Goal: Information Seeking & Learning: Learn about a topic

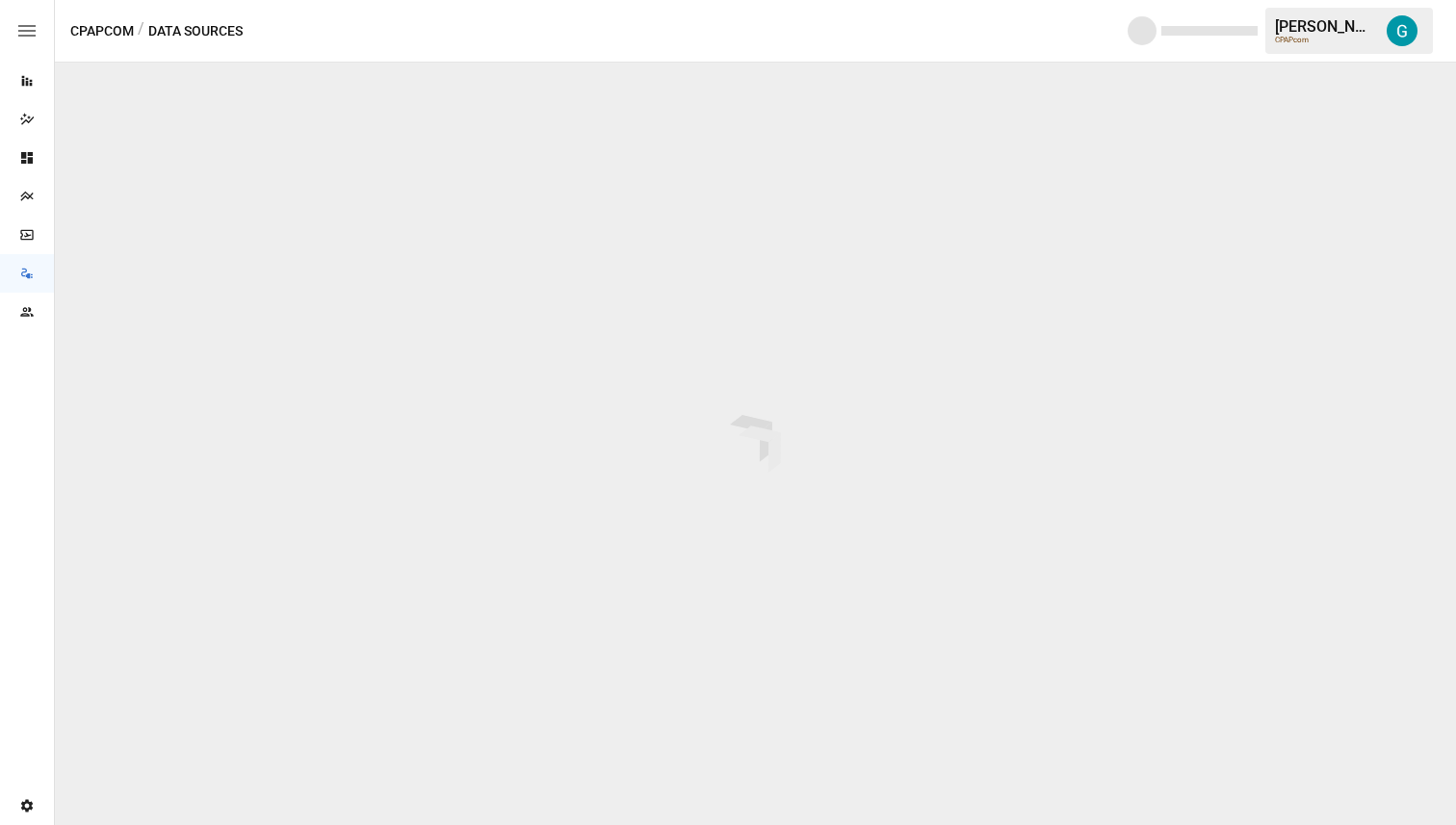
click at [32, 96] on div "Reports" at bounding box center [27, 81] width 54 height 39
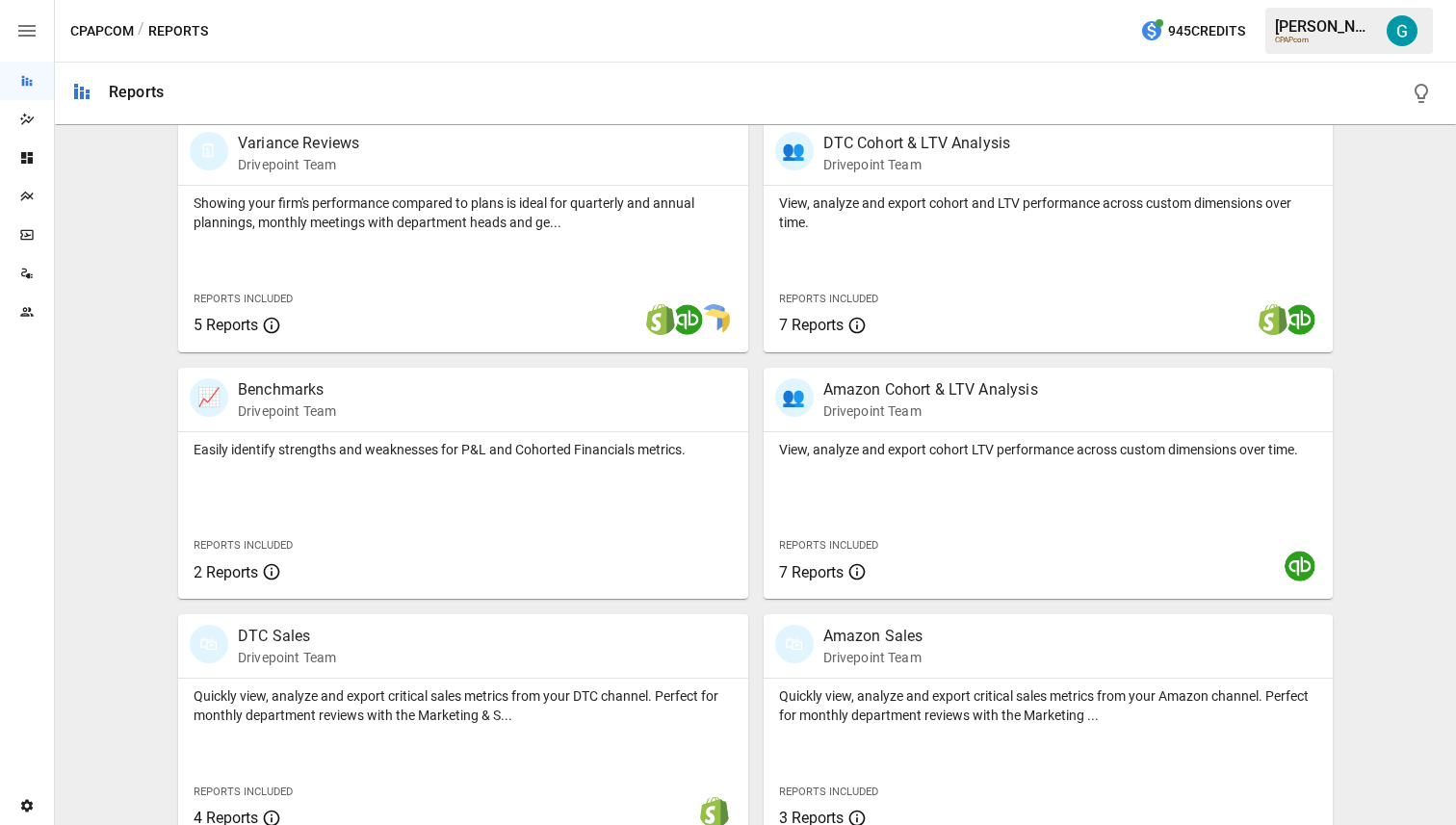
scroll to position [657, 0]
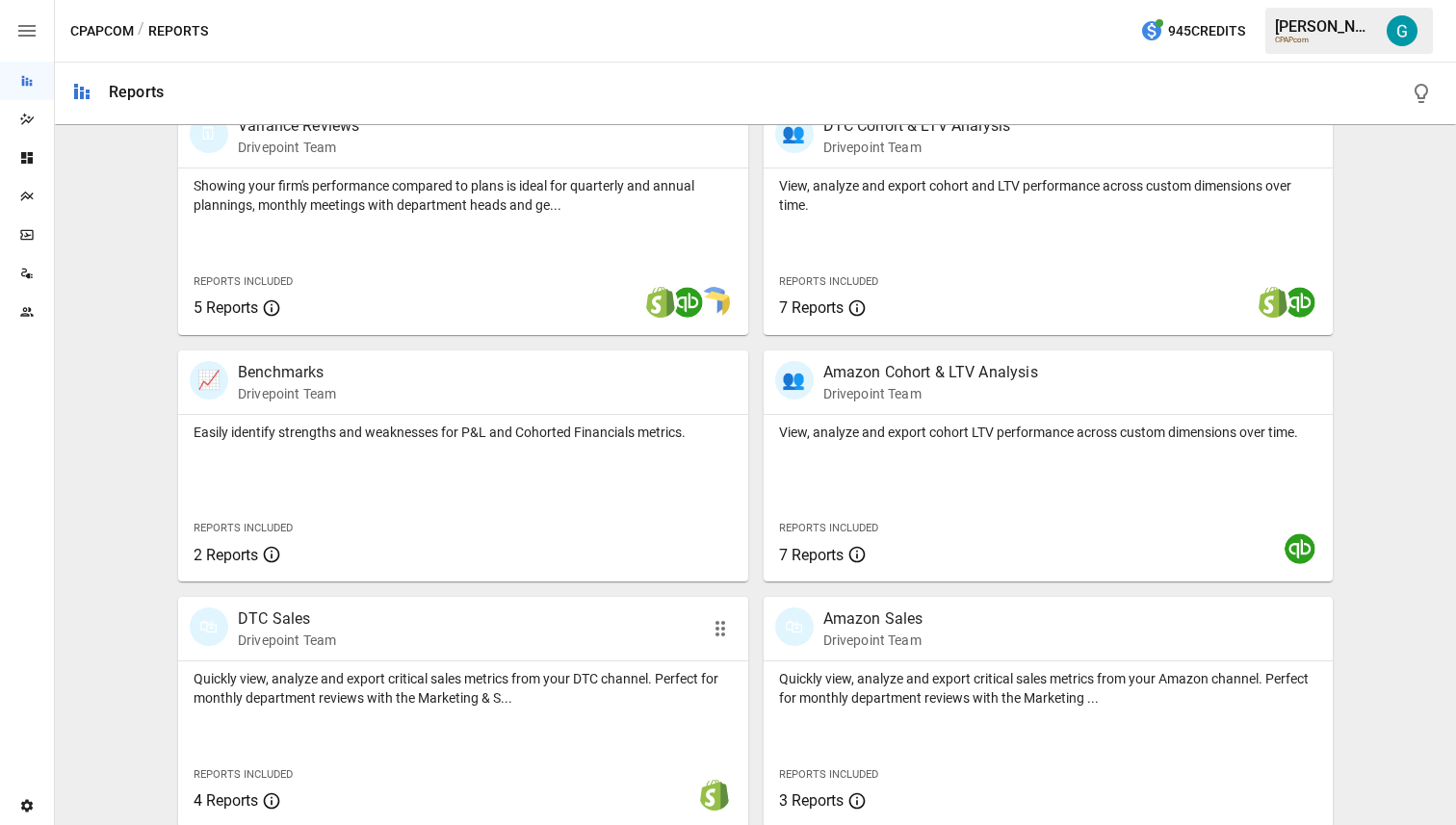
click at [480, 675] on p "Quickly view, analyze and export critical sales metrics from your DTC channel. …" at bounding box center [462, 688] width 539 height 39
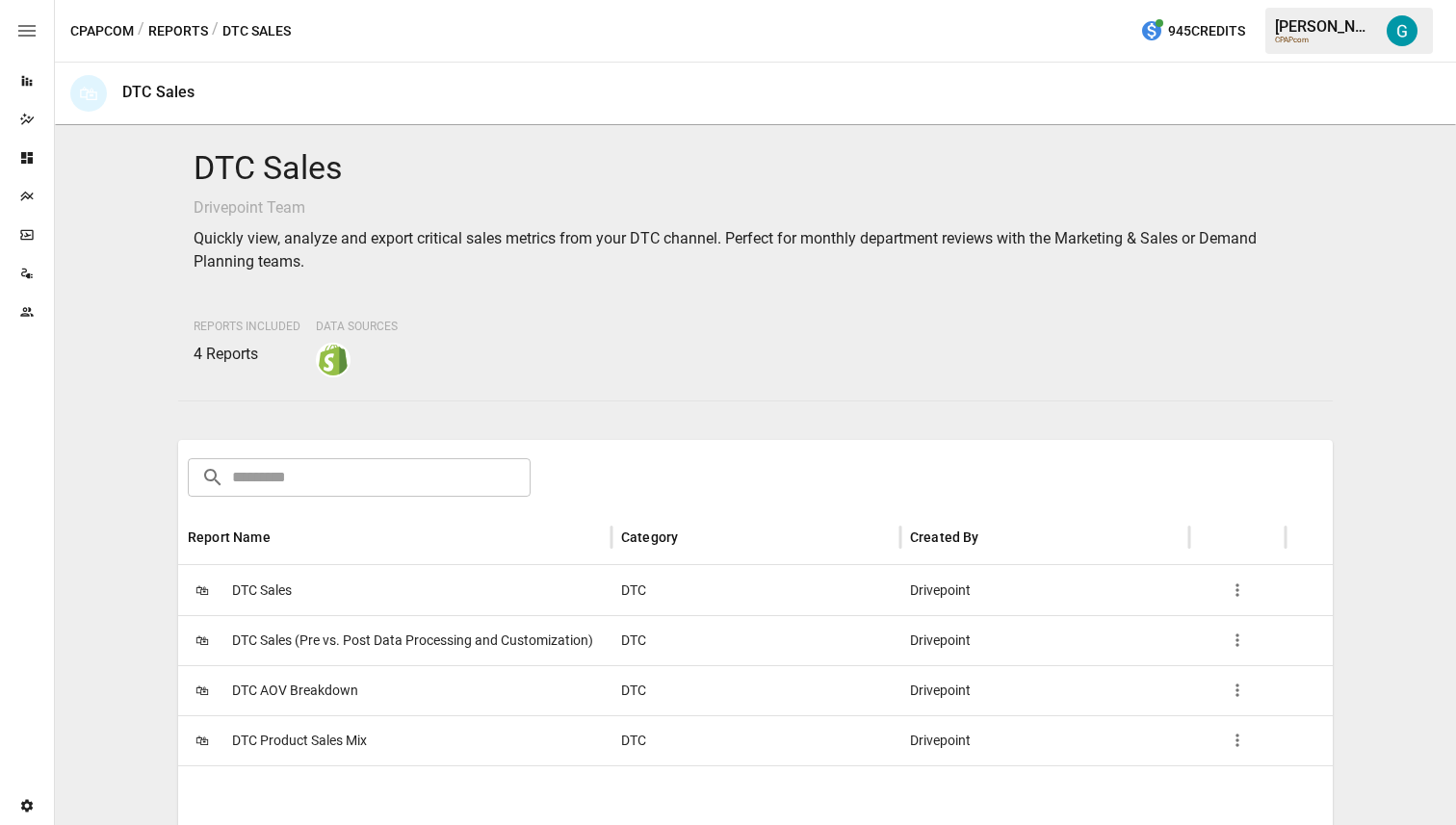
click at [376, 596] on div "🛍 DTC Sales" at bounding box center [395, 590] width 434 height 50
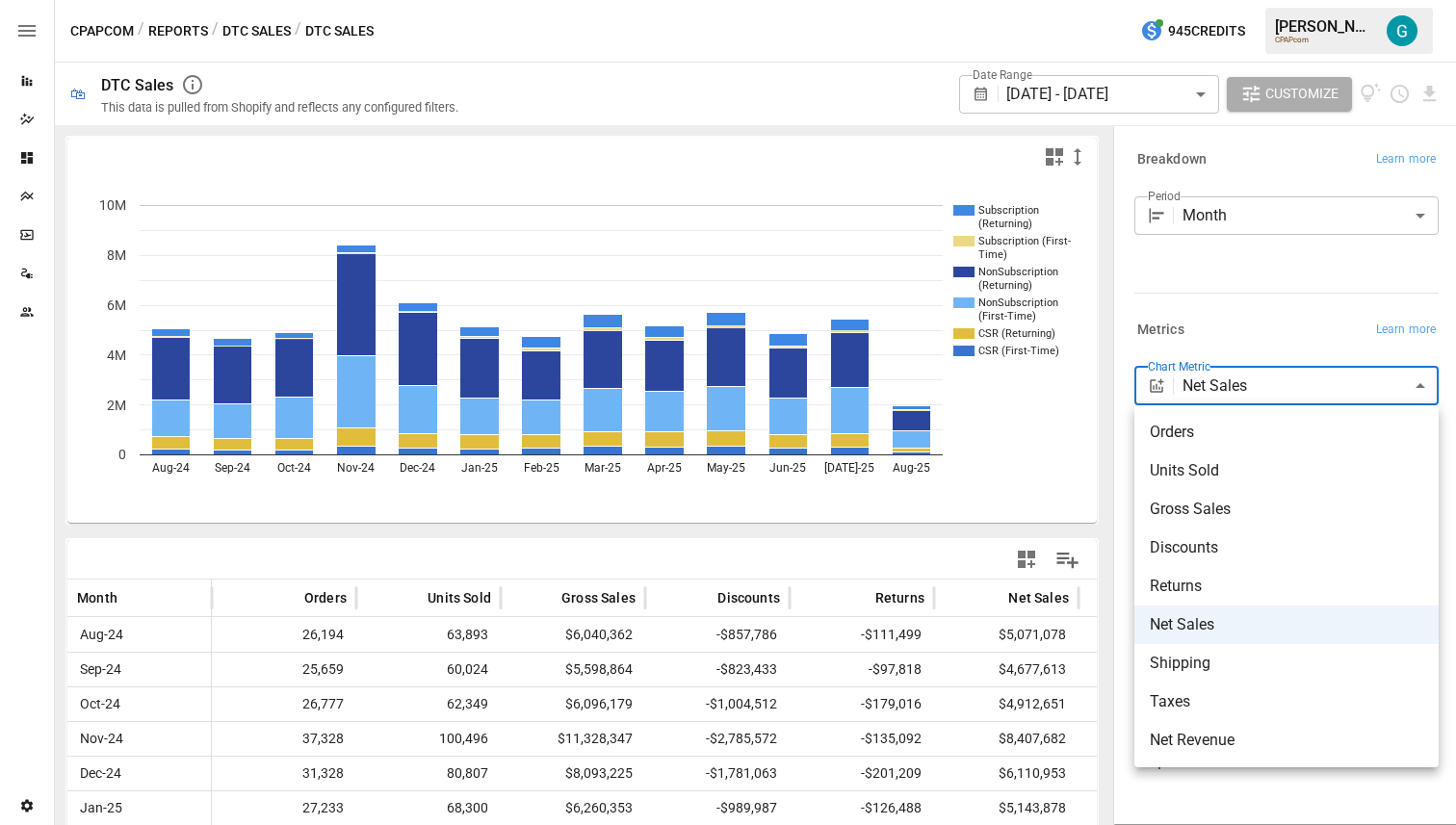
click at [1189, 0] on body "Reports Dazzler Studio Dashboards Plans SmartModel ™ Data Sources Team Settings…" at bounding box center [728, 0] width 1456 height 0
click at [1195, 440] on span "Orders" at bounding box center [1287, 431] width 273 height 23
type input "******"
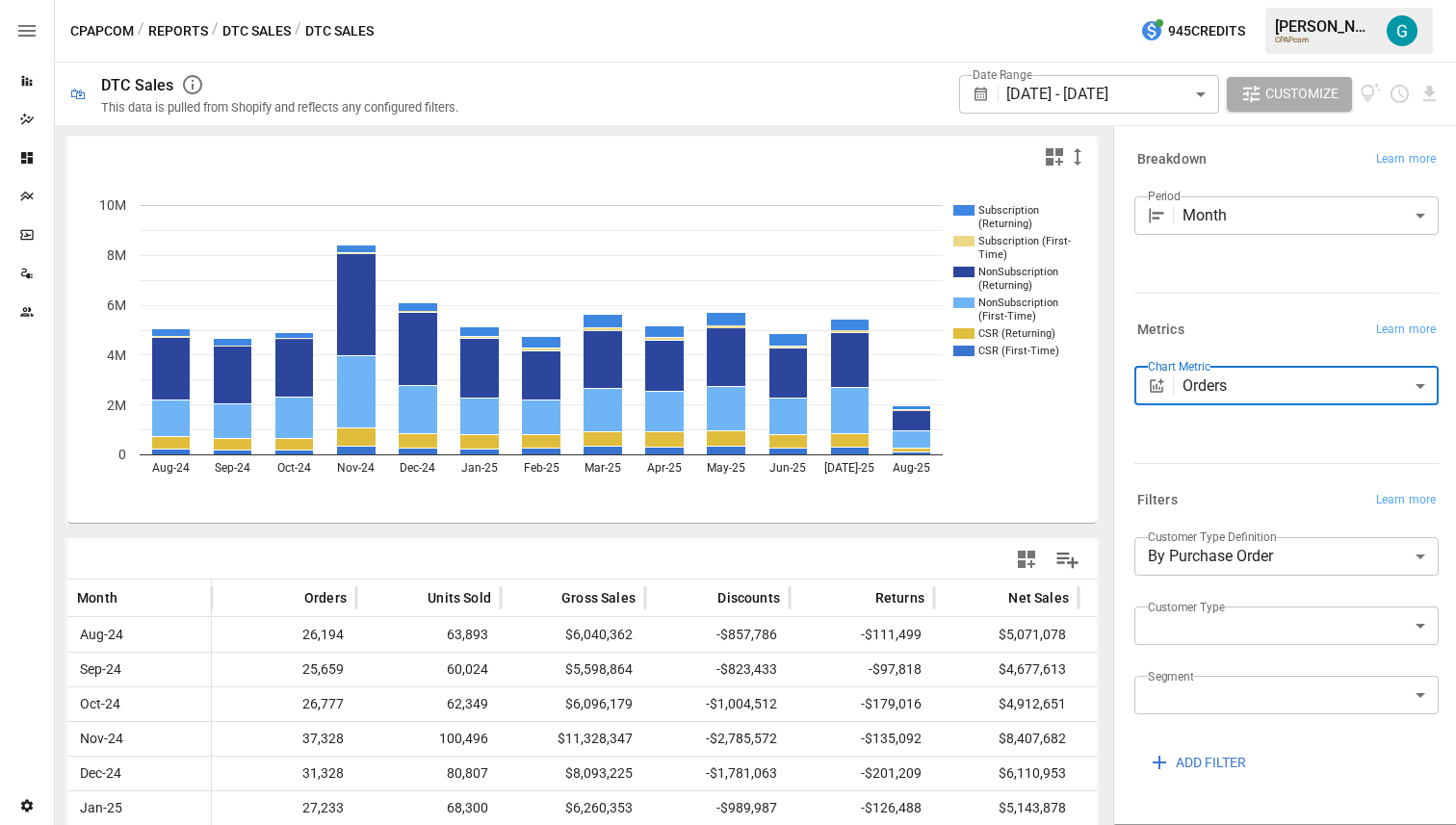
click at [1257, 467] on div "Metrics Learn more Chart Metric Orders ****** ​" at bounding box center [1282, 394] width 312 height 170
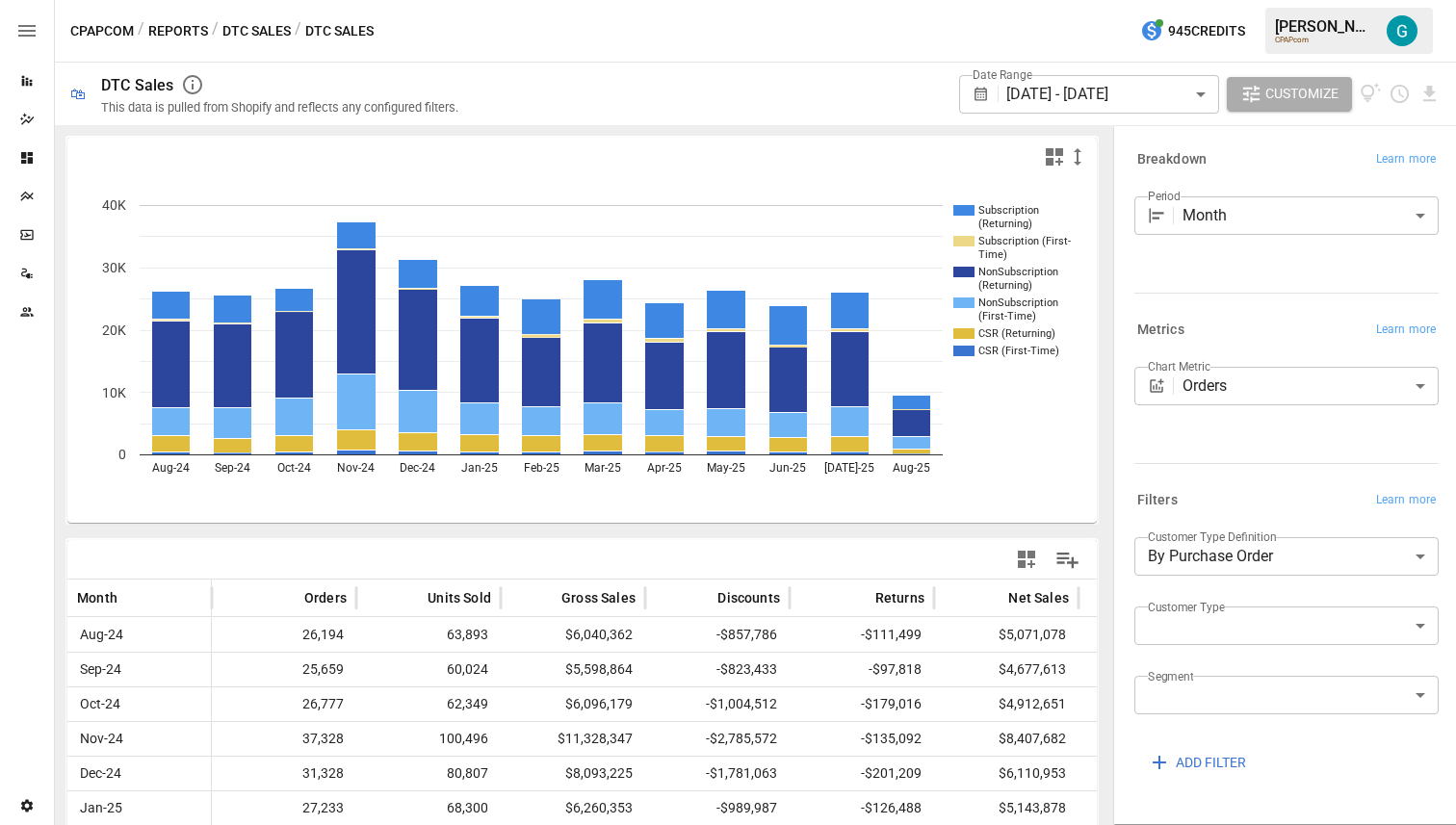
scroll to position [41, 0]
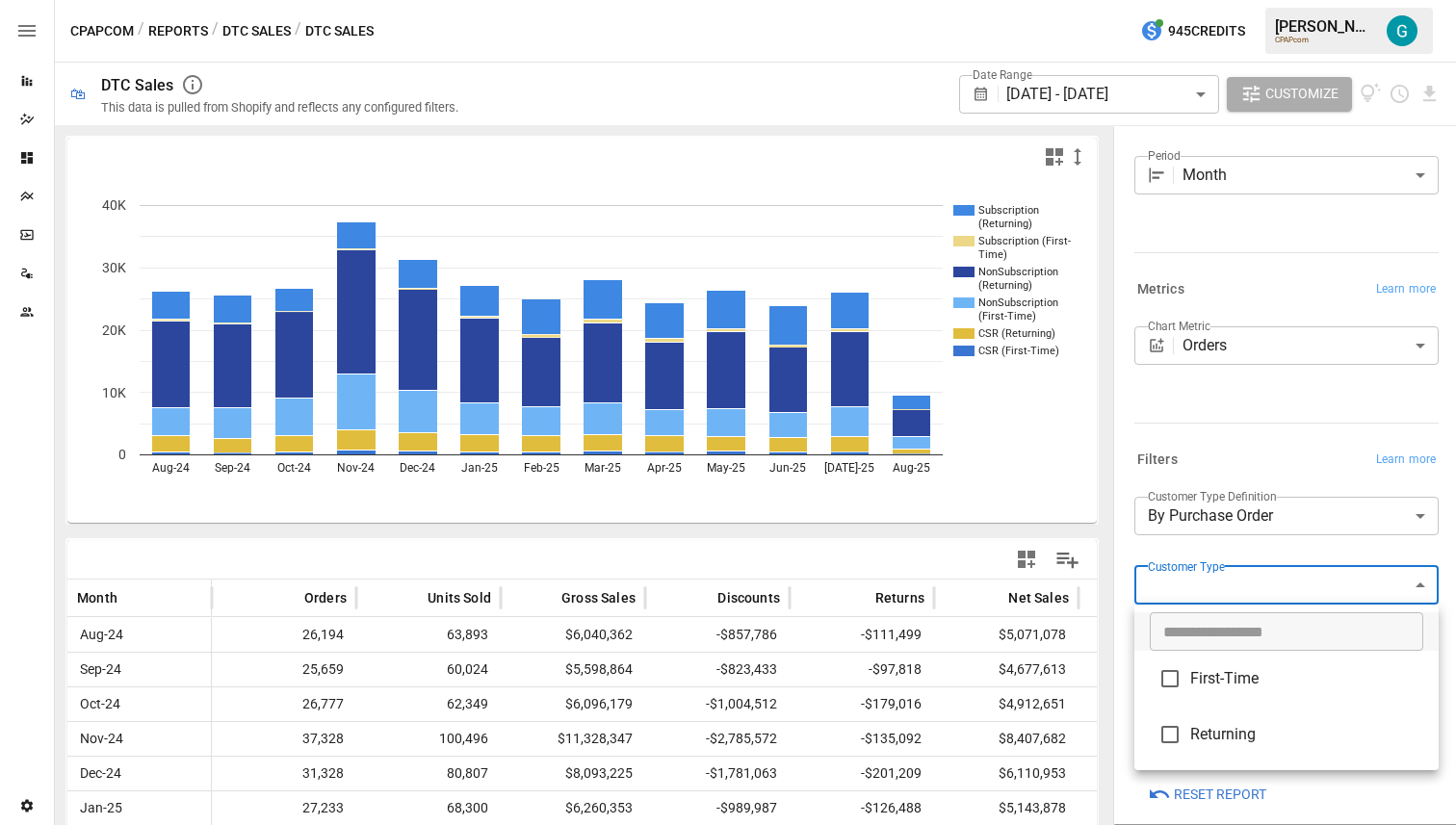
click at [1197, 0] on body "Reports Dazzler Studio Dashboards Plans SmartModel ™ Data Sources Team Settings…" at bounding box center [728, 0] width 1456 height 0
click at [1252, 437] on div at bounding box center [728, 412] width 1456 height 825
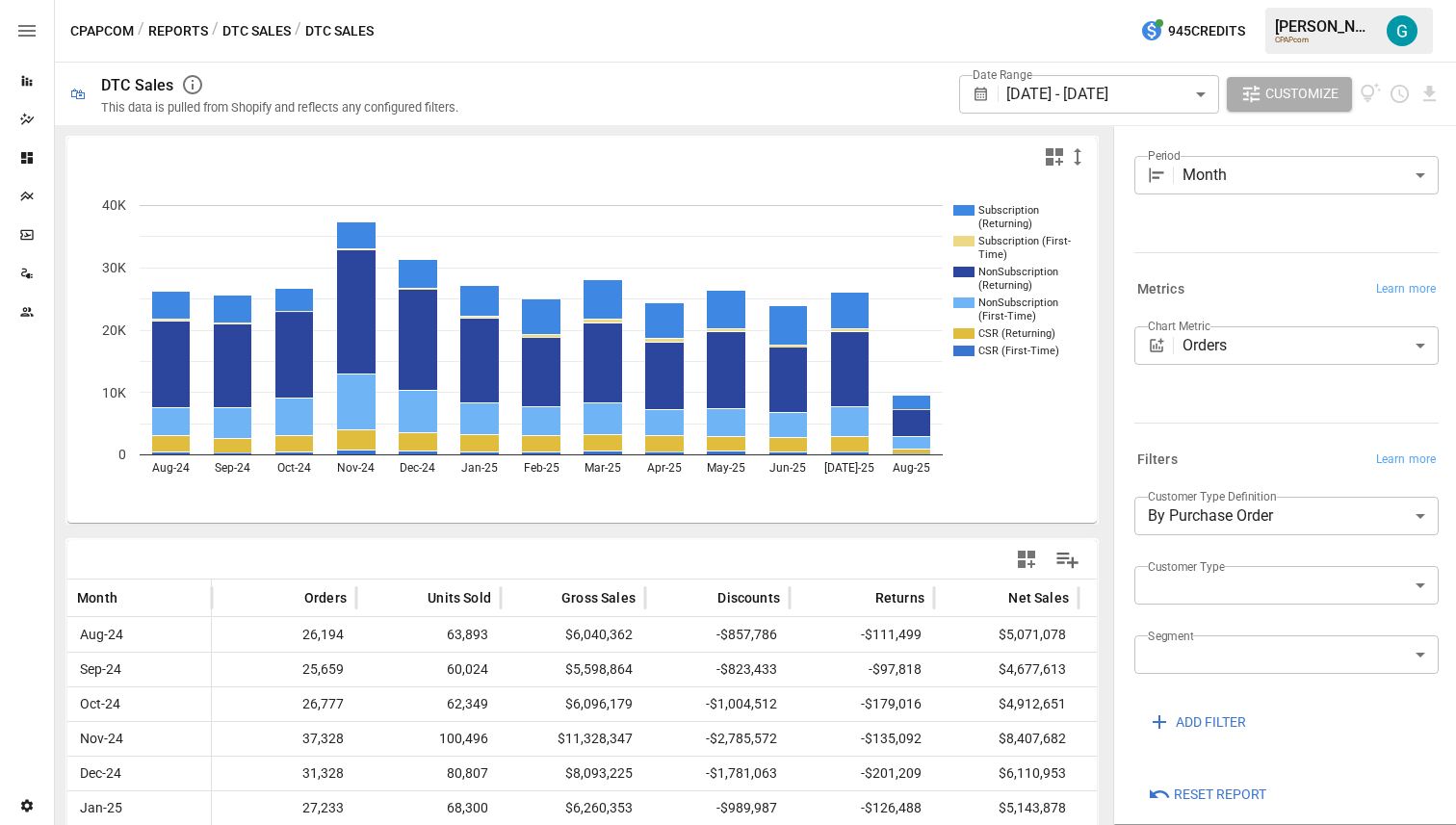
click at [1291, 0] on body "Reports Dazzler Studio Dashboards Plans SmartModel ™ Data Sources Team Settings…" at bounding box center [728, 0] width 1456 height 0
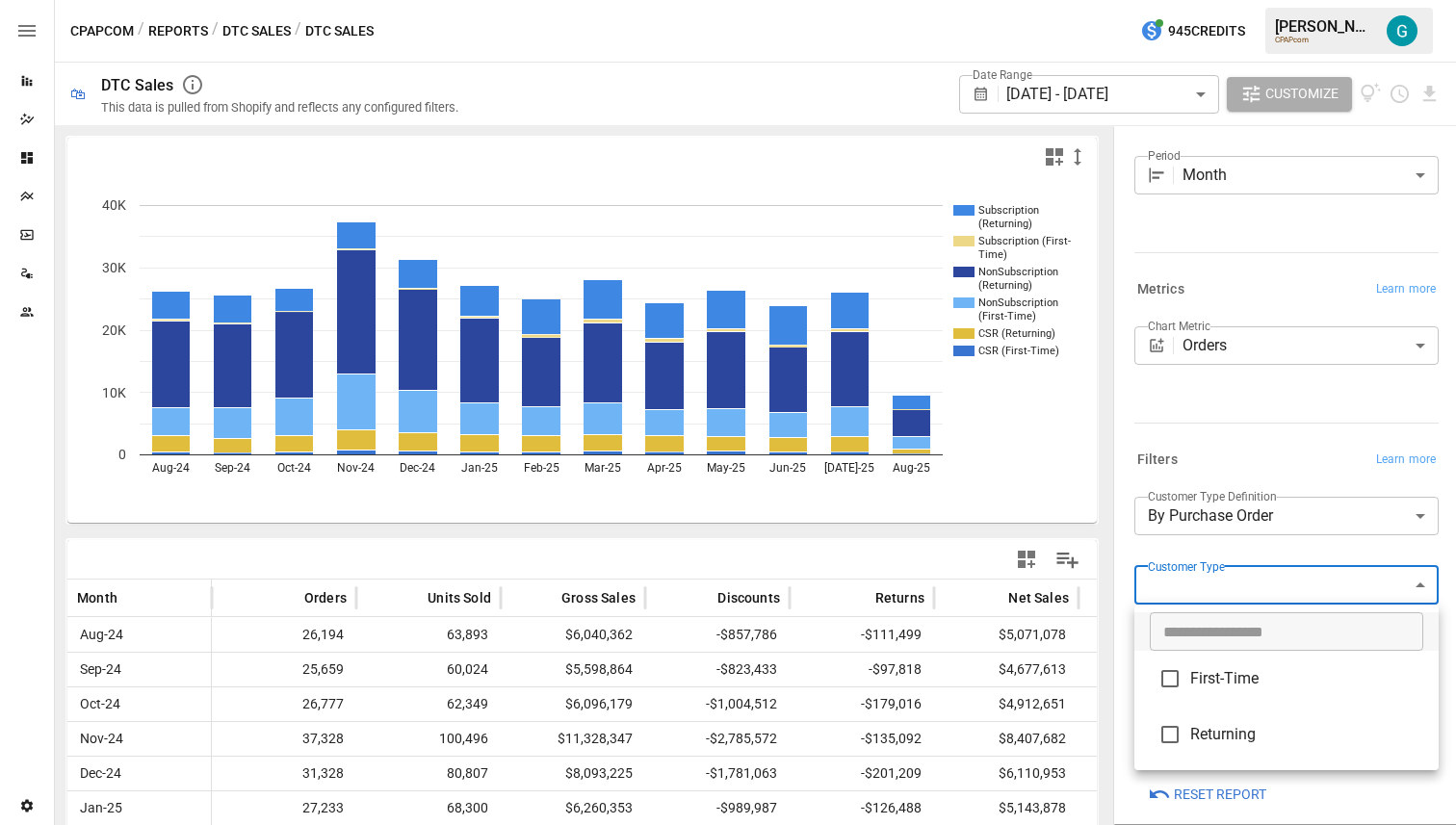
click at [1241, 665] on li "First-Time" at bounding box center [1286, 679] width 304 height 56
type input "**********"
click at [1226, 384] on div at bounding box center [728, 412] width 1456 height 825
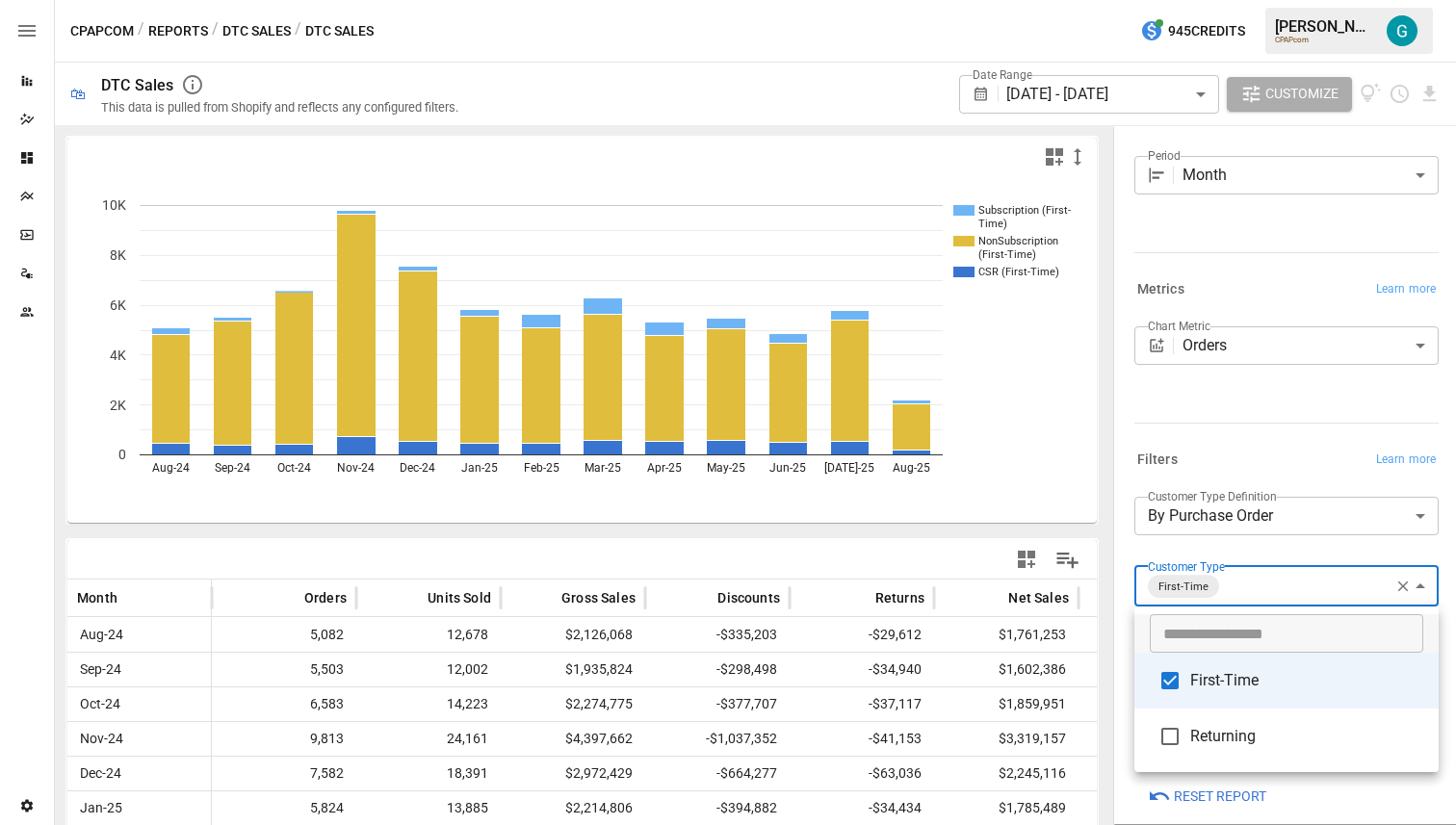
click at [1311, 0] on body "Reports Dazzler Studio Dashboards Plans SmartModel ™ Data Sources Team Settings…" at bounding box center [728, 0] width 1456 height 0
click at [1244, 702] on li "First-Time" at bounding box center [1286, 681] width 304 height 56
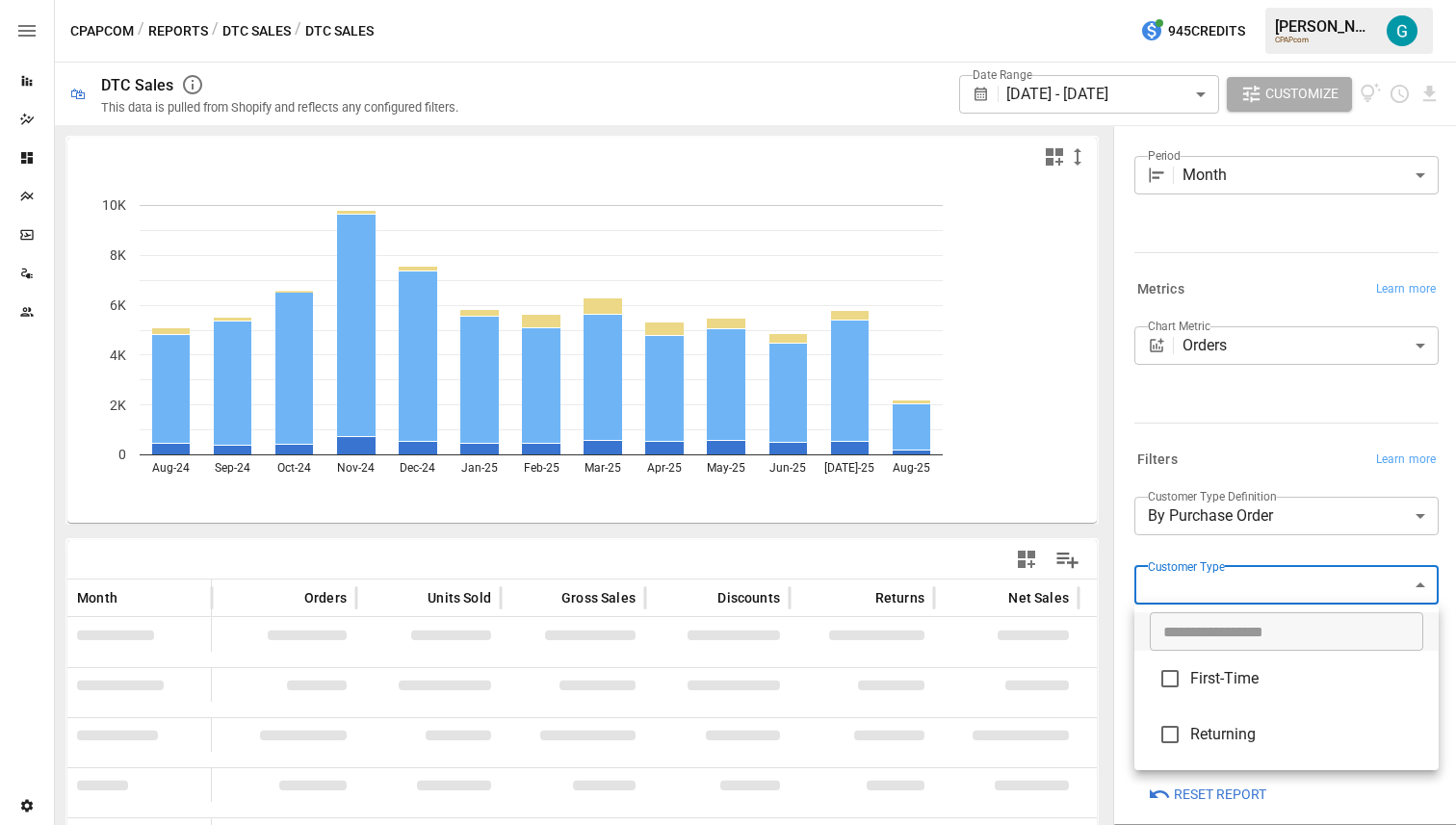
click at [1205, 436] on div at bounding box center [728, 412] width 1456 height 825
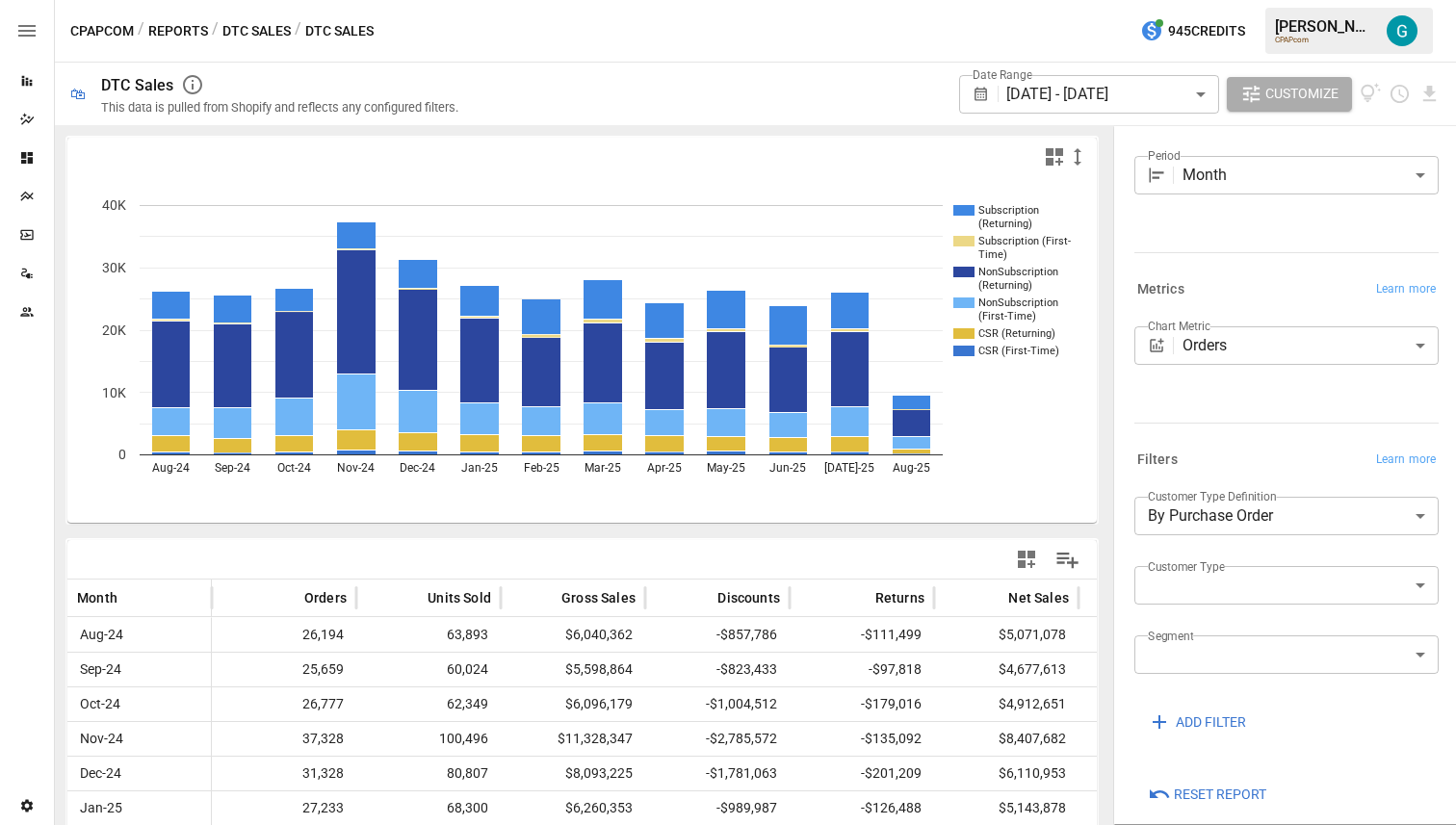
click at [1179, 436] on div "Metrics Learn more Chart Metric Orders ****** ​" at bounding box center [1282, 354] width 312 height 170
click at [173, 40] on button "Reports" at bounding box center [178, 31] width 60 height 24
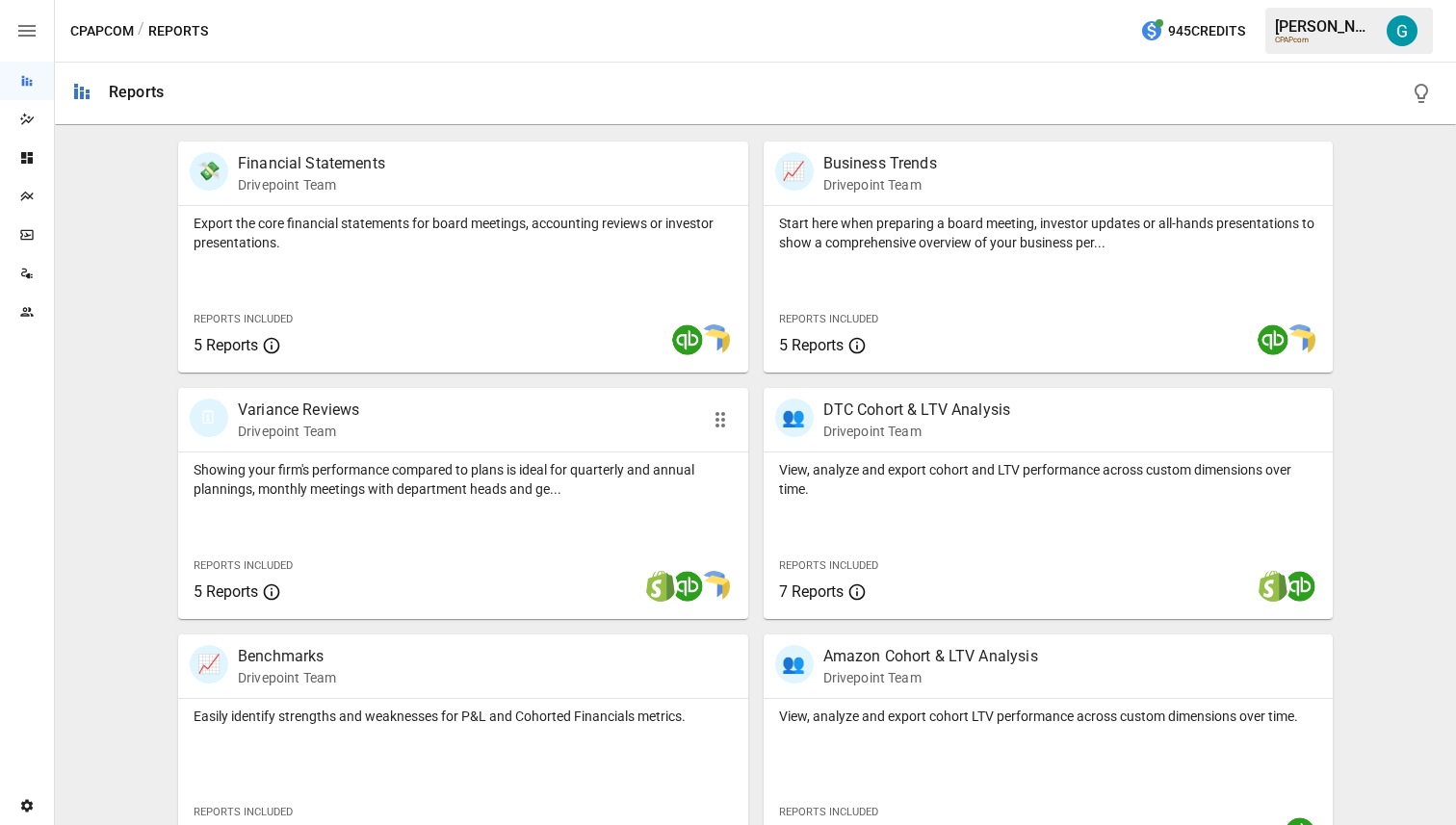
scroll to position [320, 0]
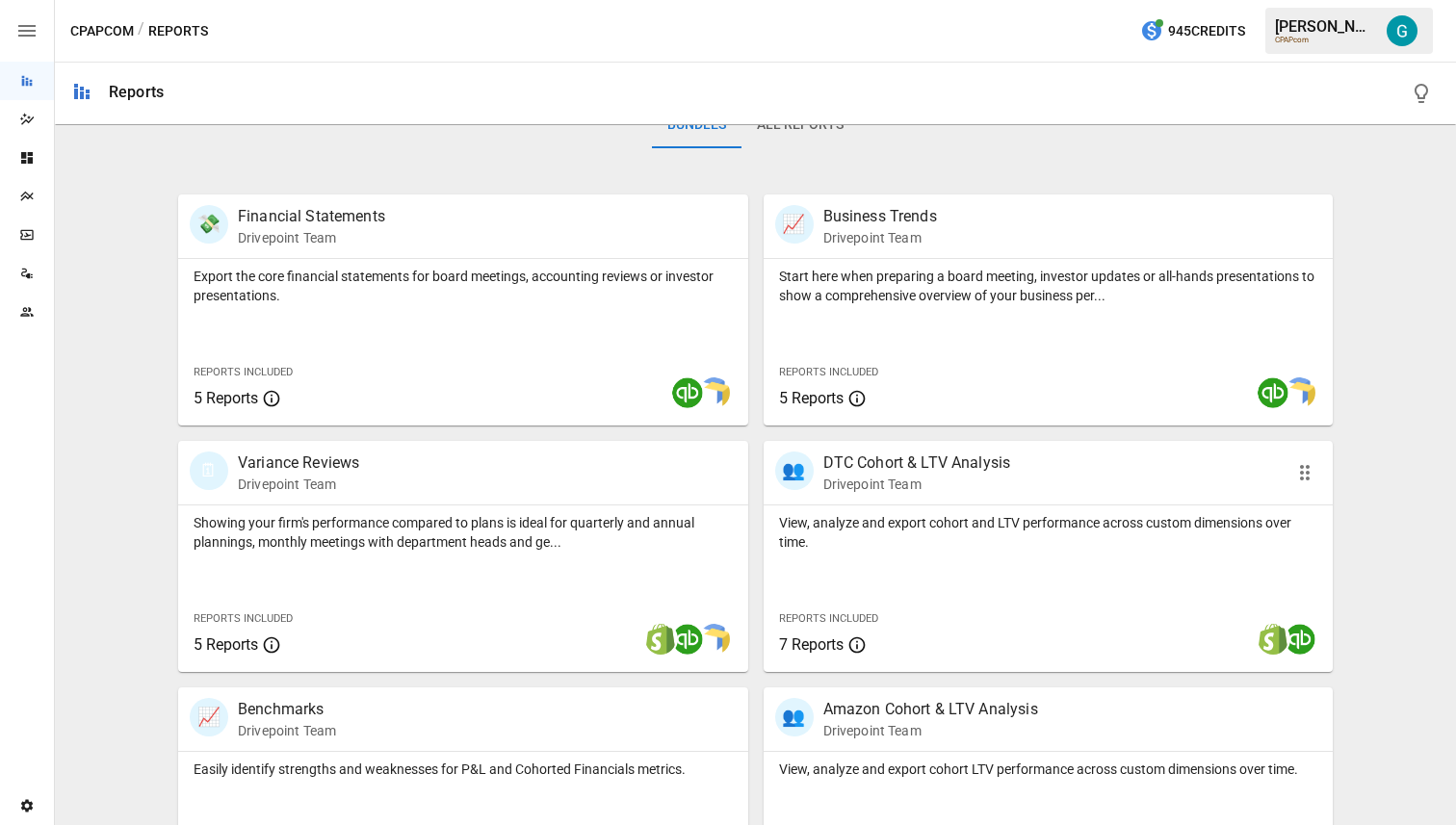
click at [903, 571] on div "View, analyze and export cohort and LTV performance across custom dimensions ov…" at bounding box center [1048, 588] width 570 height 166
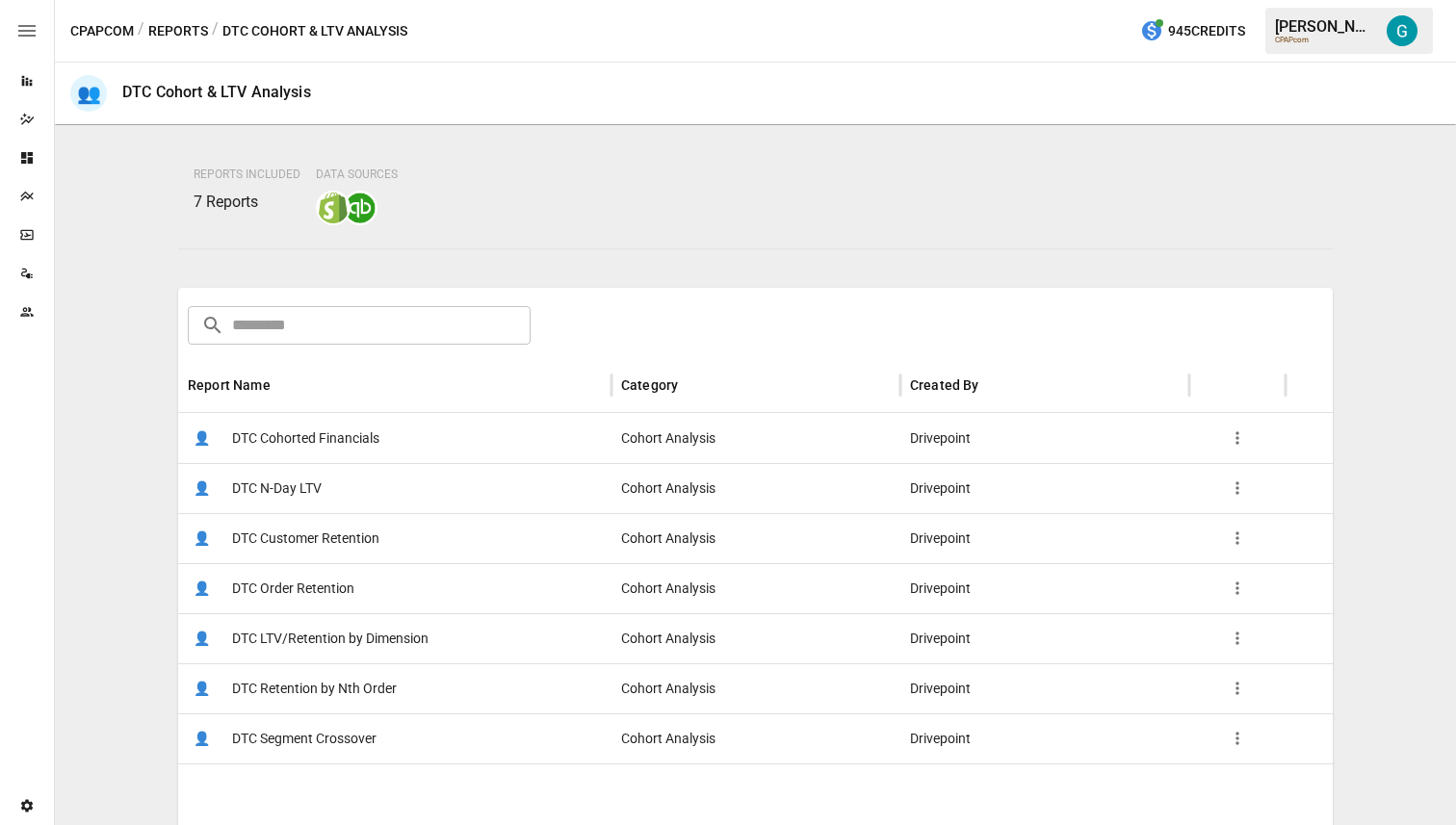
scroll to position [137, 0]
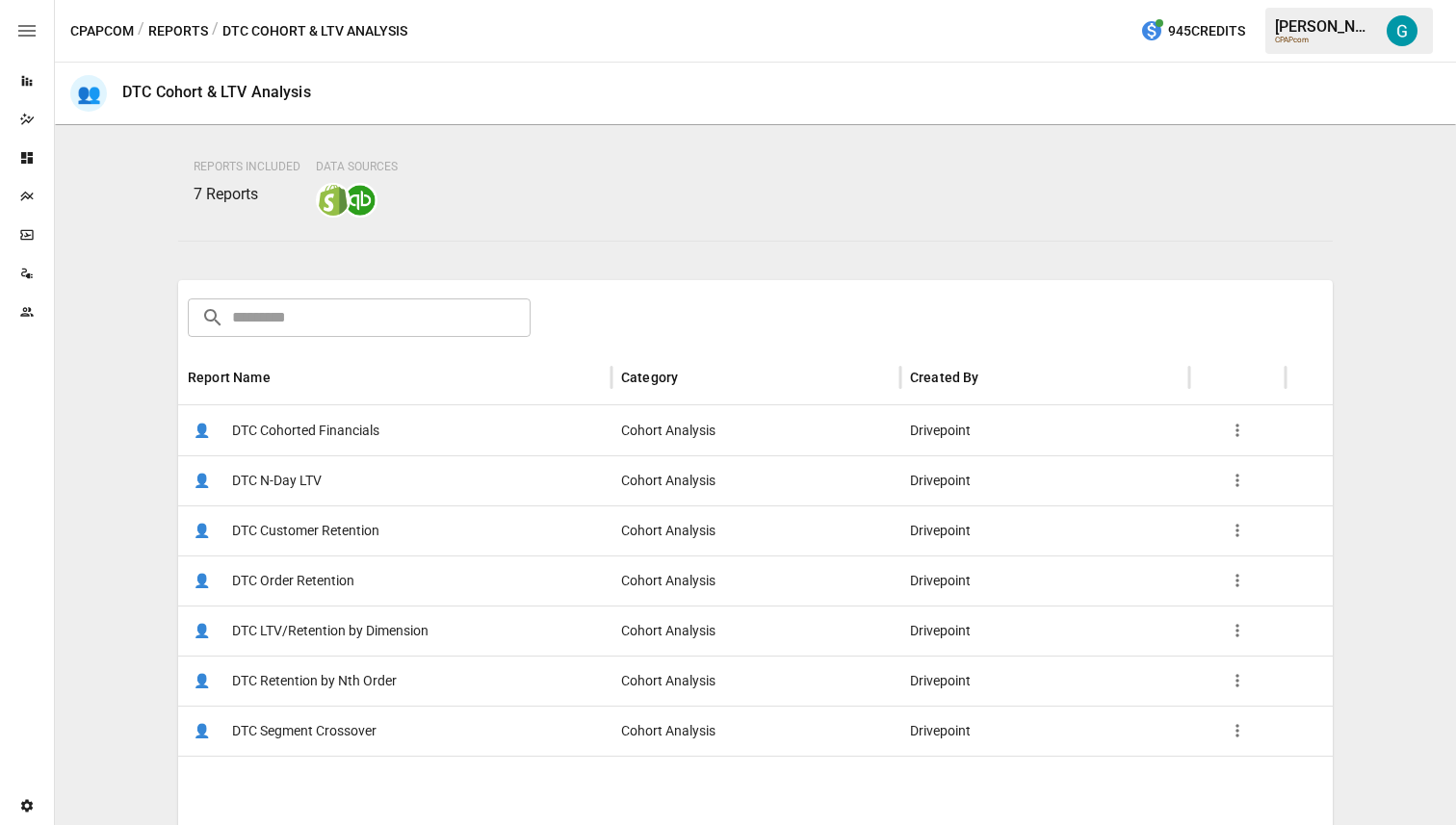
click at [337, 519] on span "DTC Customer Retention" at bounding box center [306, 530] width 147 height 49
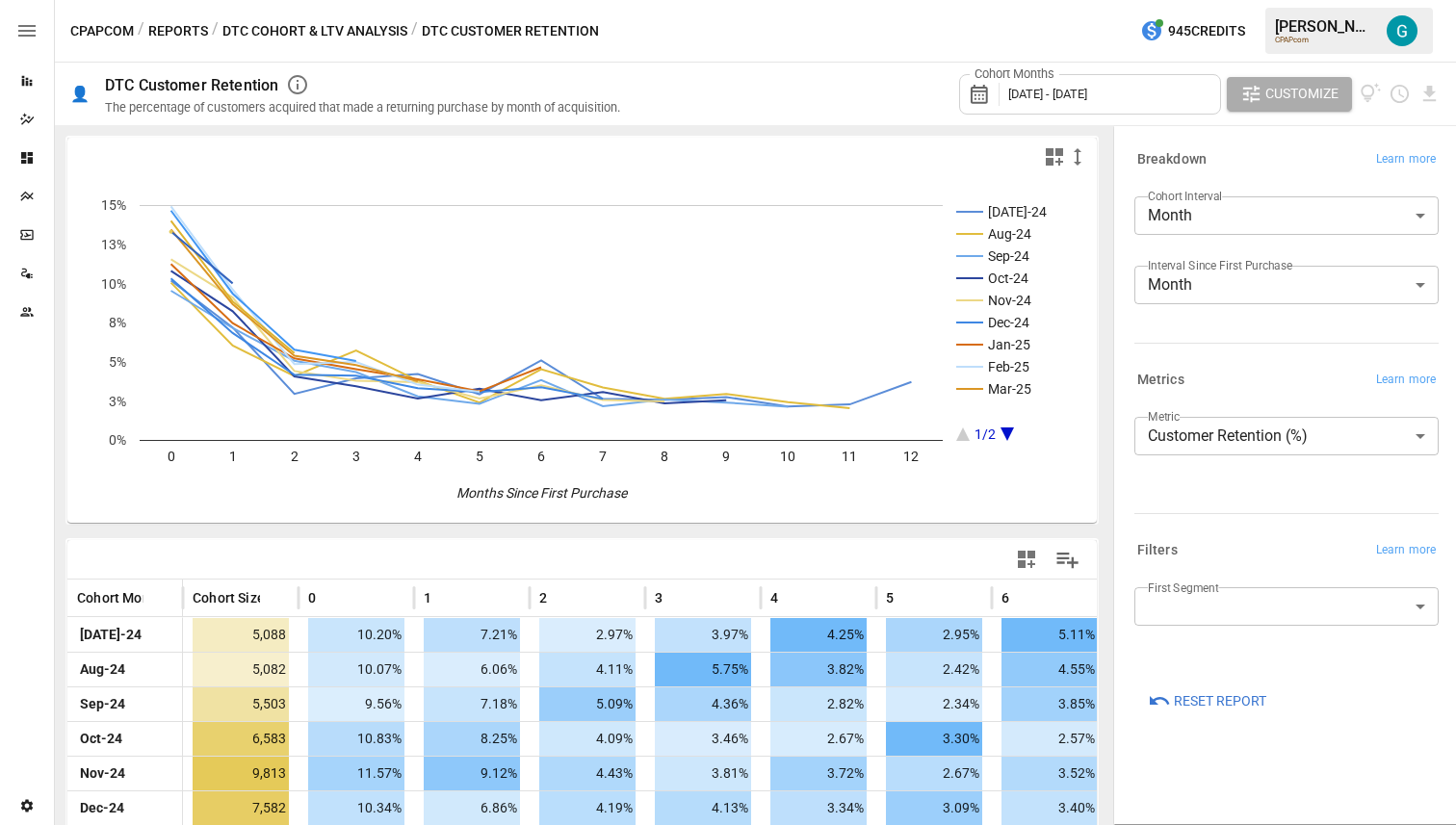
click at [1275, 0] on body "Reports Dazzler Studio Dashboards Plans SmartModel ™ Data Sources Team Settings…" at bounding box center [728, 0] width 1456 height 0
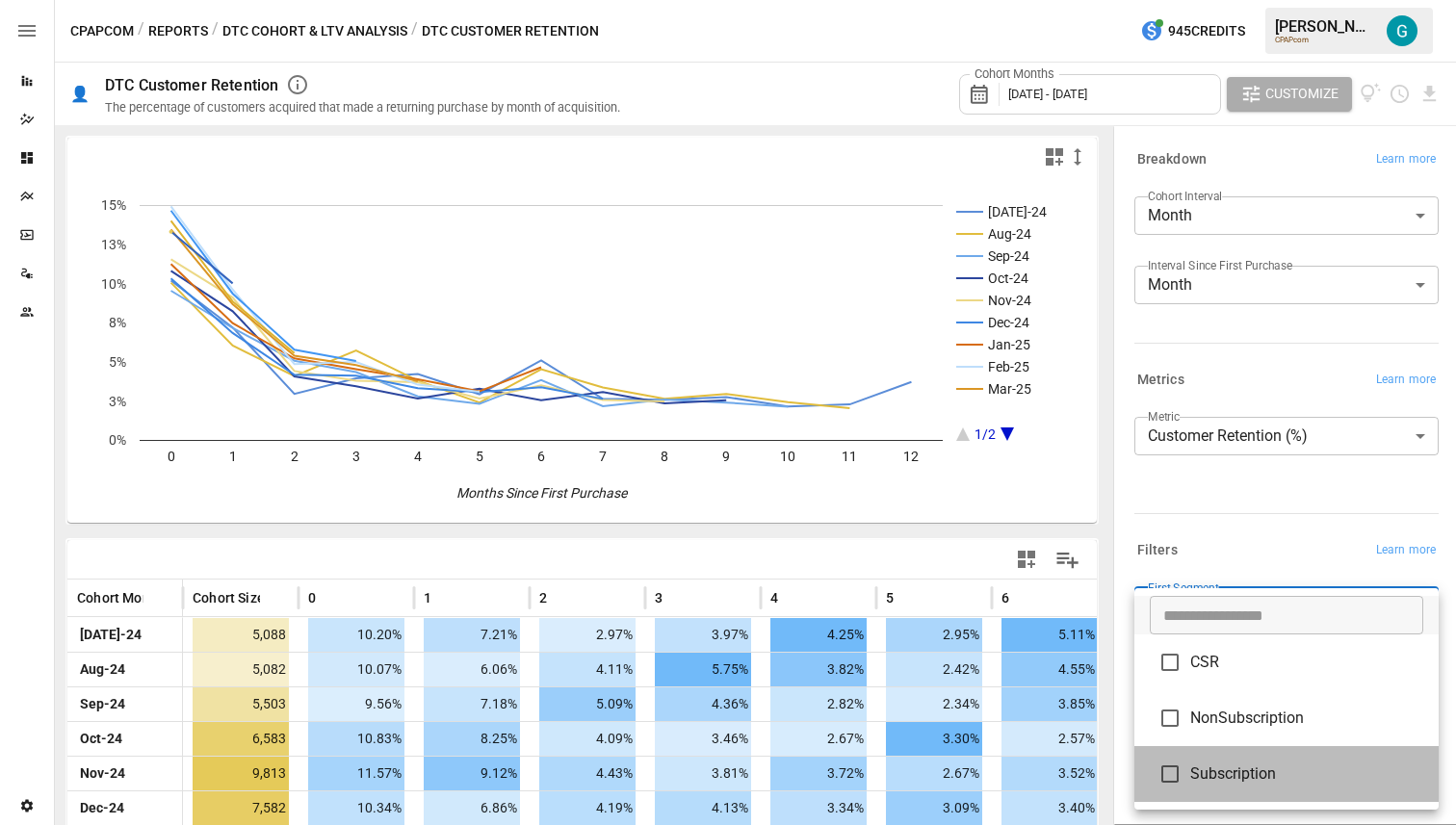
click at [1238, 770] on span "Subscription" at bounding box center [1307, 773] width 233 height 23
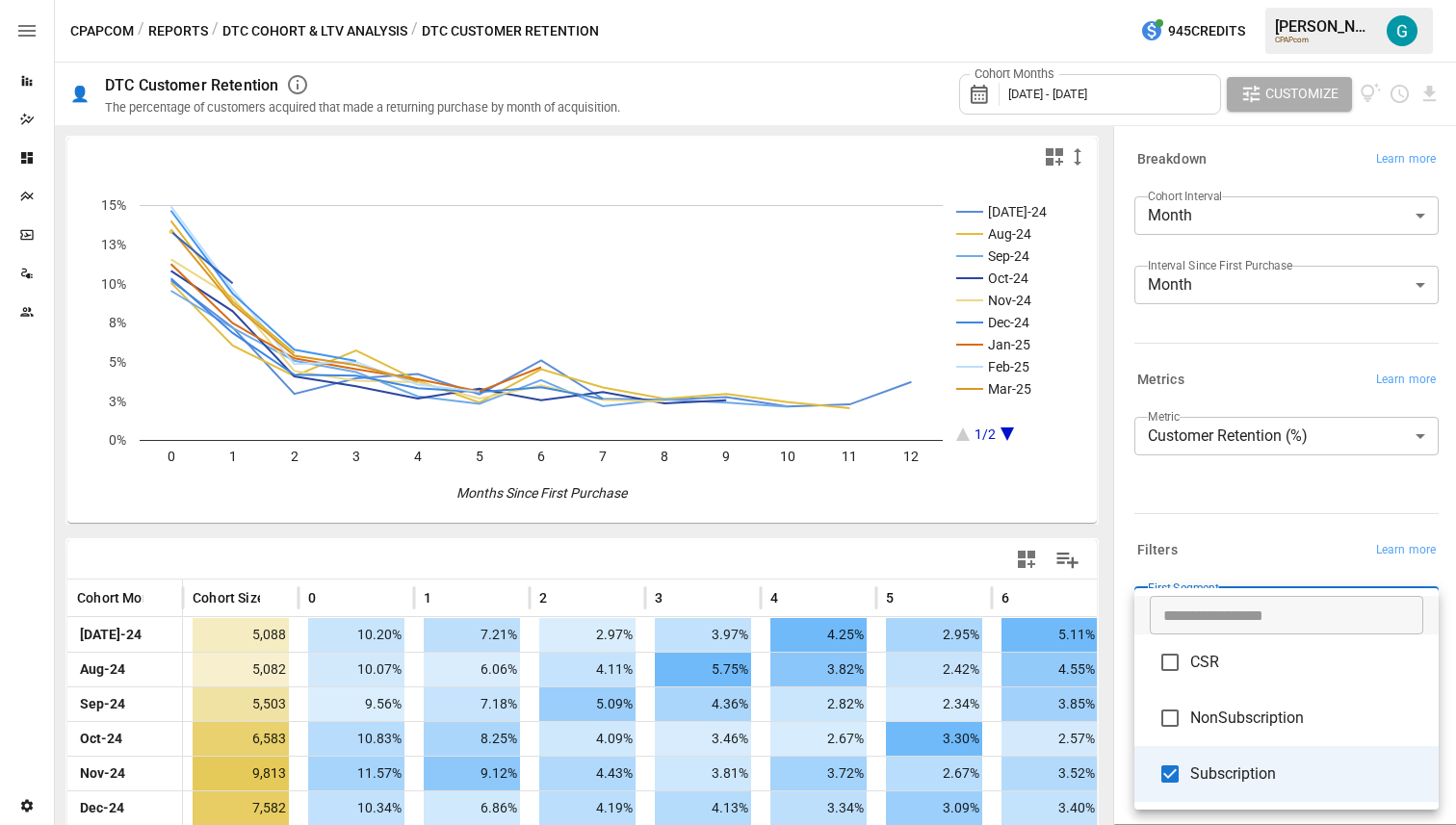
click at [1235, 470] on div at bounding box center [728, 412] width 1456 height 825
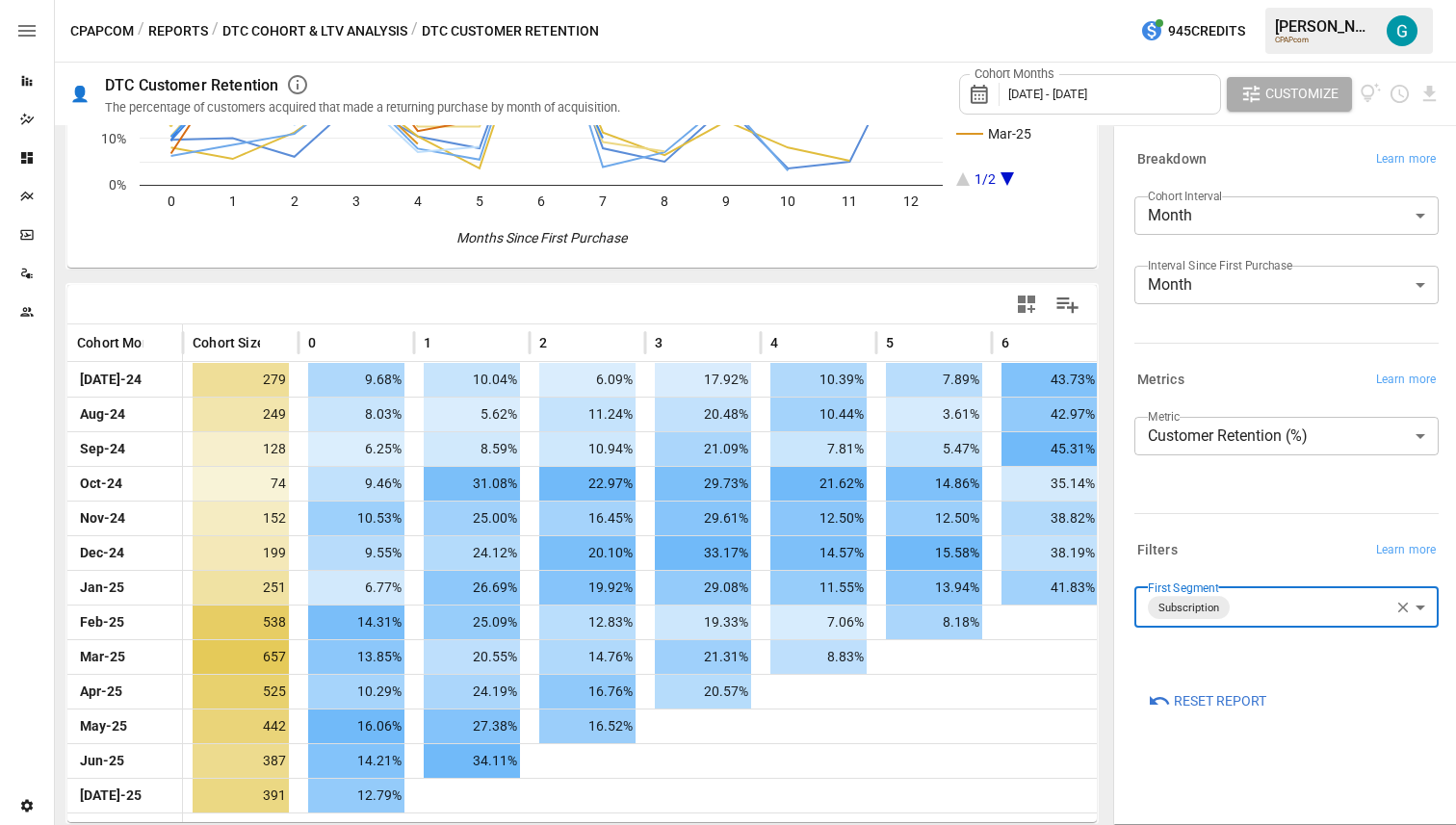
scroll to position [215, 0]
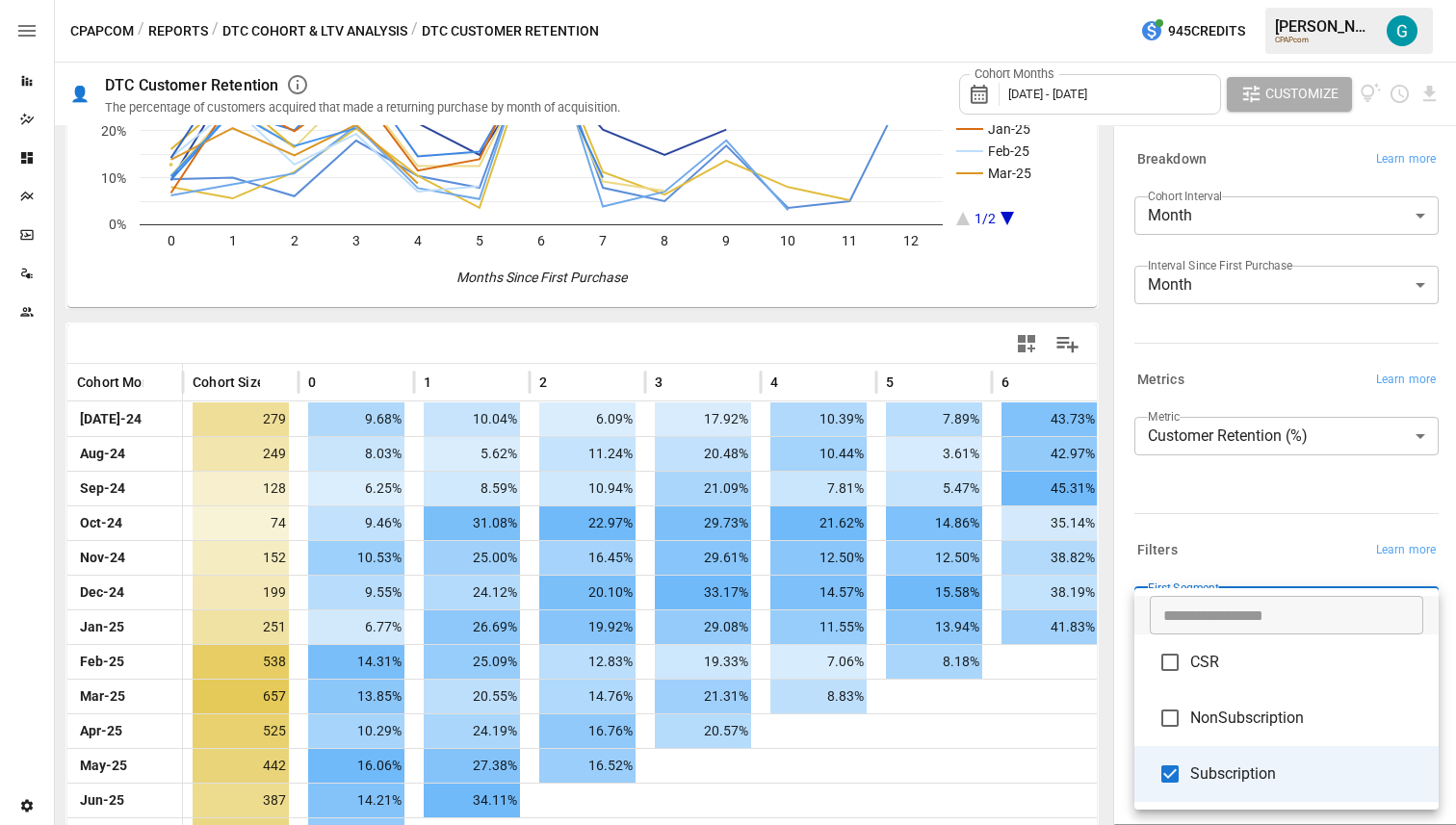
click at [1264, 0] on body "Reports Dazzler Studio Dashboards Plans SmartModel ™ Data Sources Team Settings…" at bounding box center [728, 0] width 1456 height 0
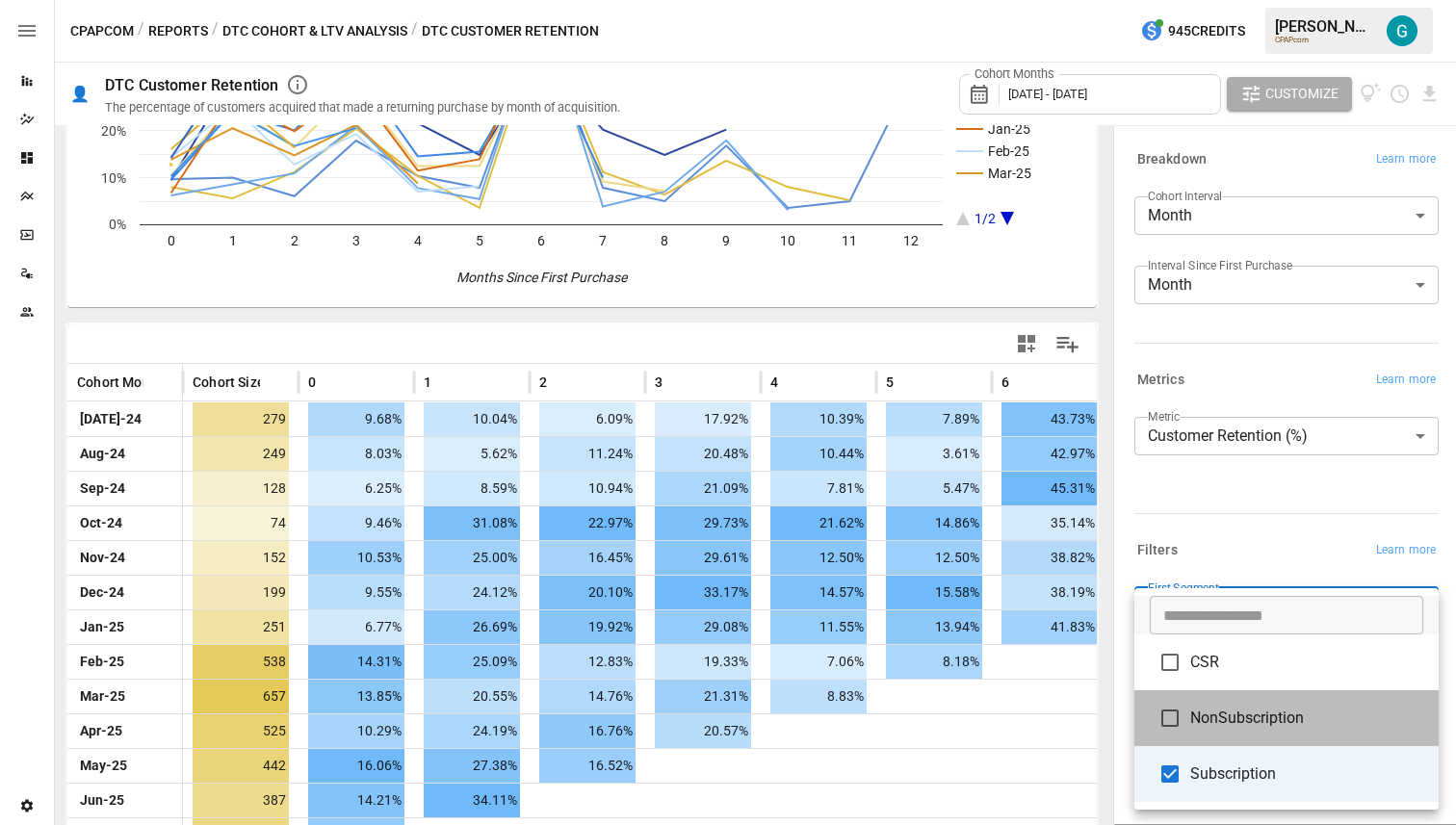
click at [1230, 713] on span "NonSubscription" at bounding box center [1307, 717] width 233 height 23
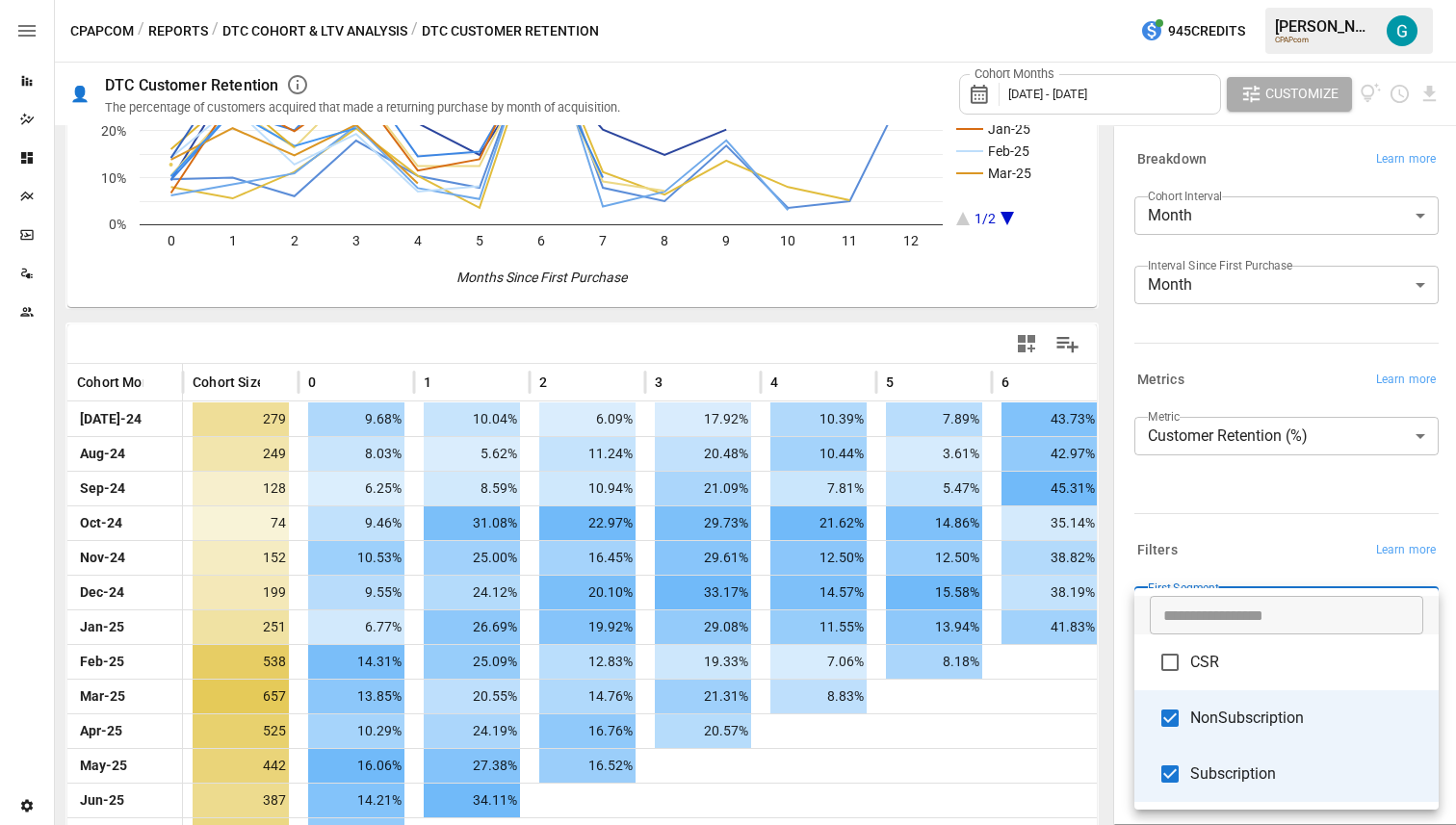
click at [1214, 779] on span "Subscription" at bounding box center [1307, 773] width 233 height 23
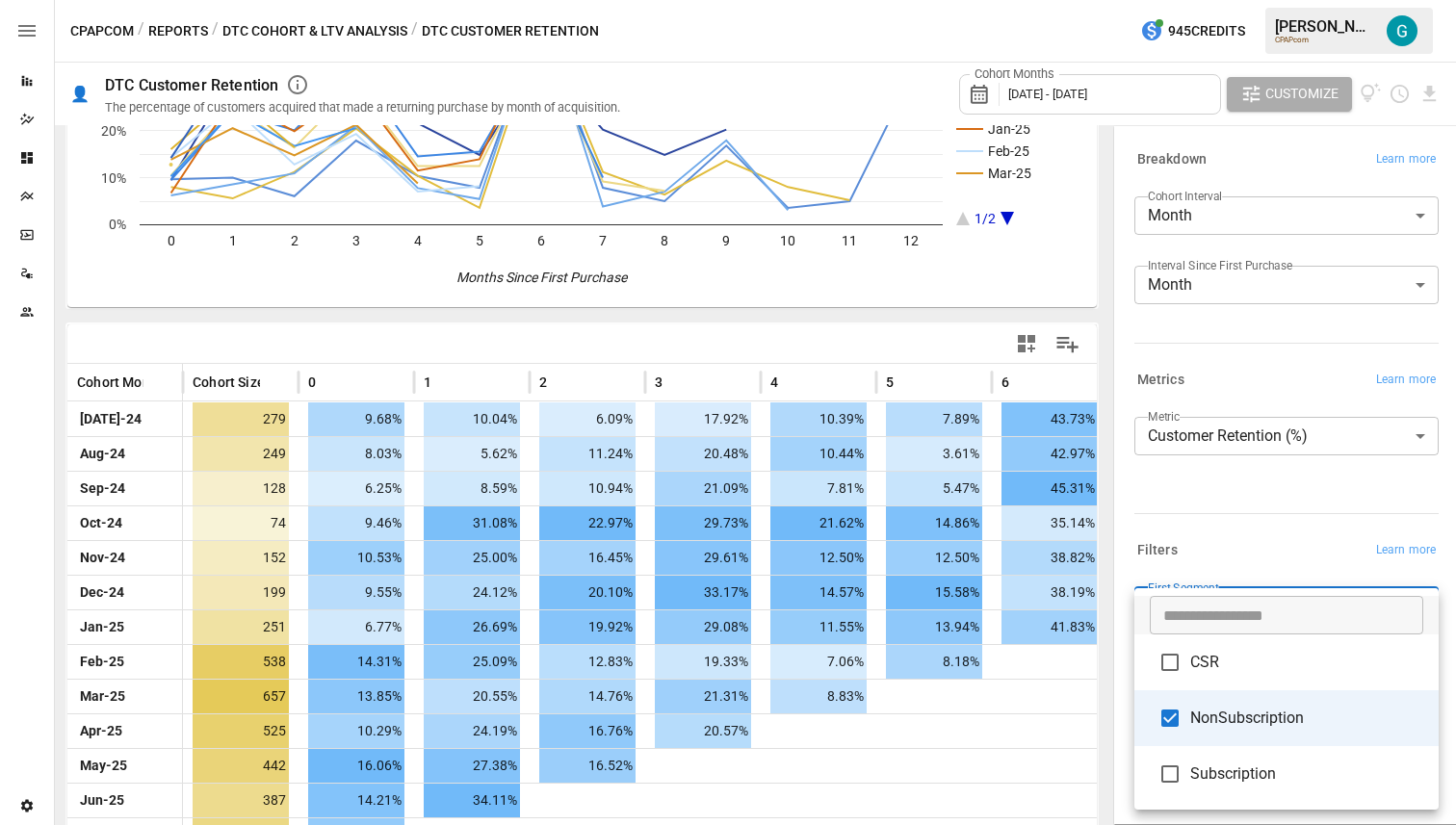
click at [1234, 555] on div at bounding box center [728, 412] width 1456 height 825
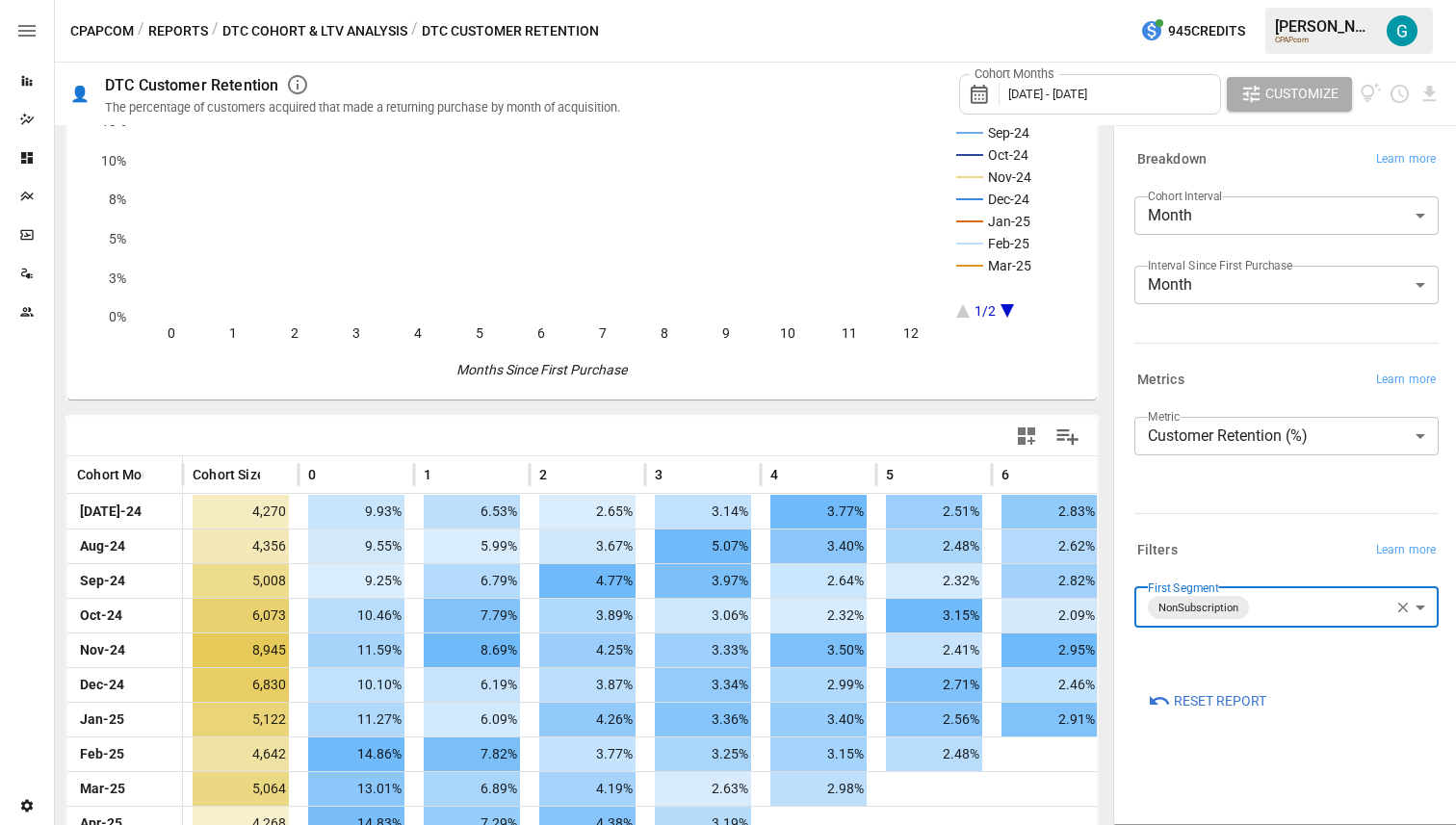
scroll to position [255, 0]
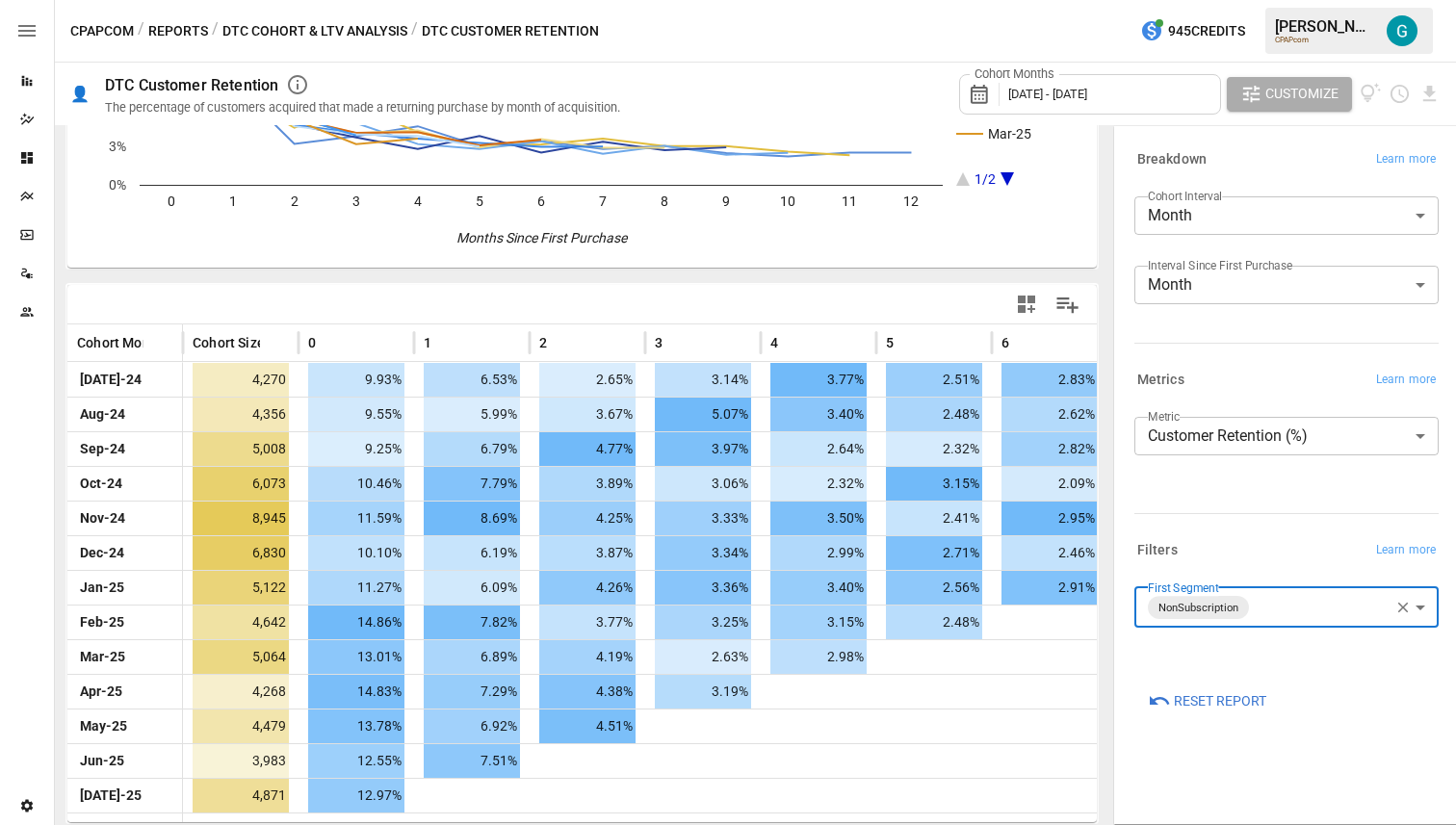
click at [1267, 0] on body "Reports Dazzler Studio Dashboards Plans SmartModel ™ Data Sources Team Settings…" at bounding box center [728, 0] width 1456 height 0
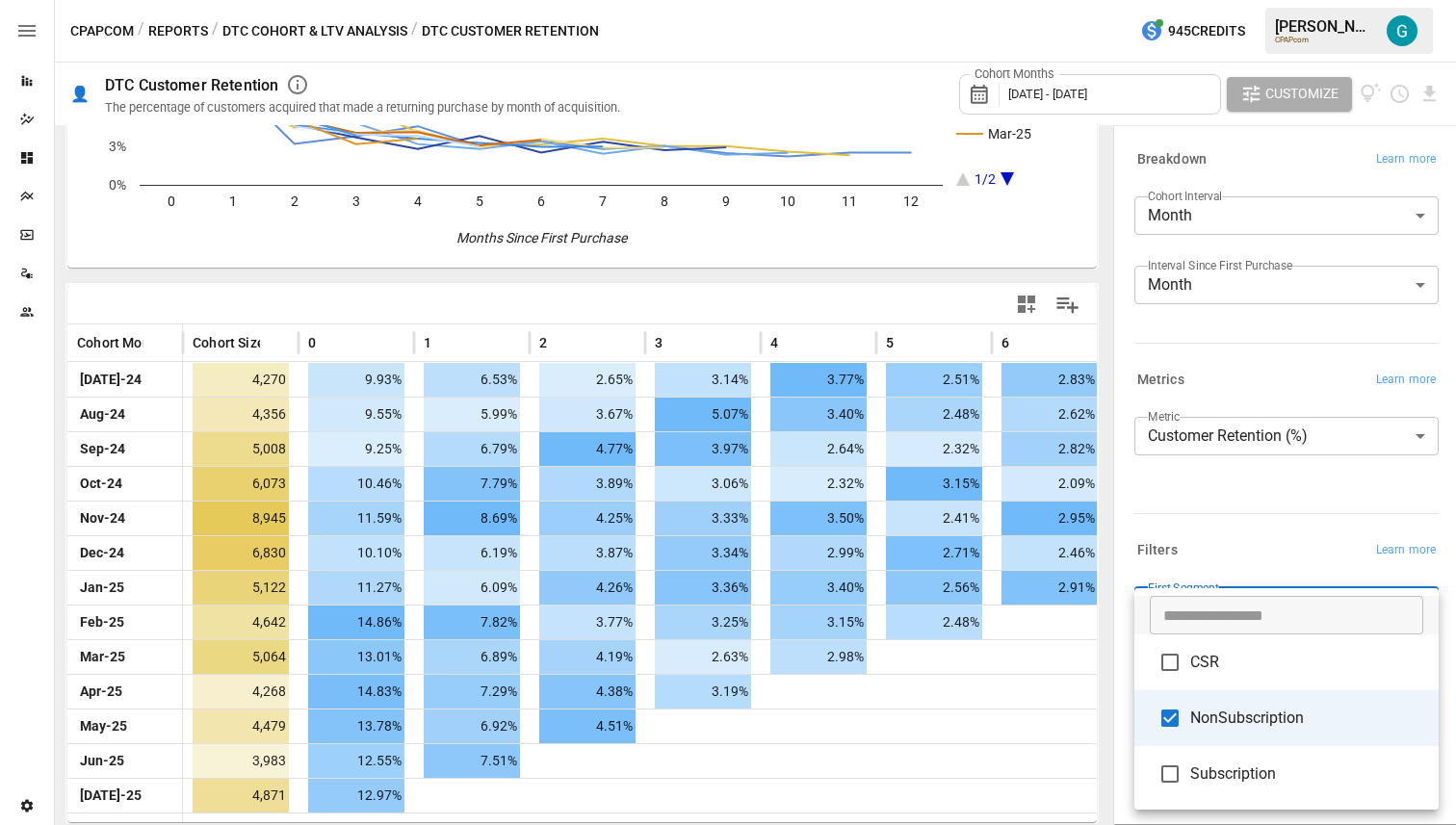
click at [1149, 498] on div at bounding box center [728, 412] width 1456 height 825
click at [1315, 0] on body "Reports Dazzler Studio Dashboards Plans SmartModel ™ Data Sources Team Settings…" at bounding box center [728, 0] width 1456 height 0
click at [1227, 779] on span "Subscription" at bounding box center [1307, 773] width 233 height 23
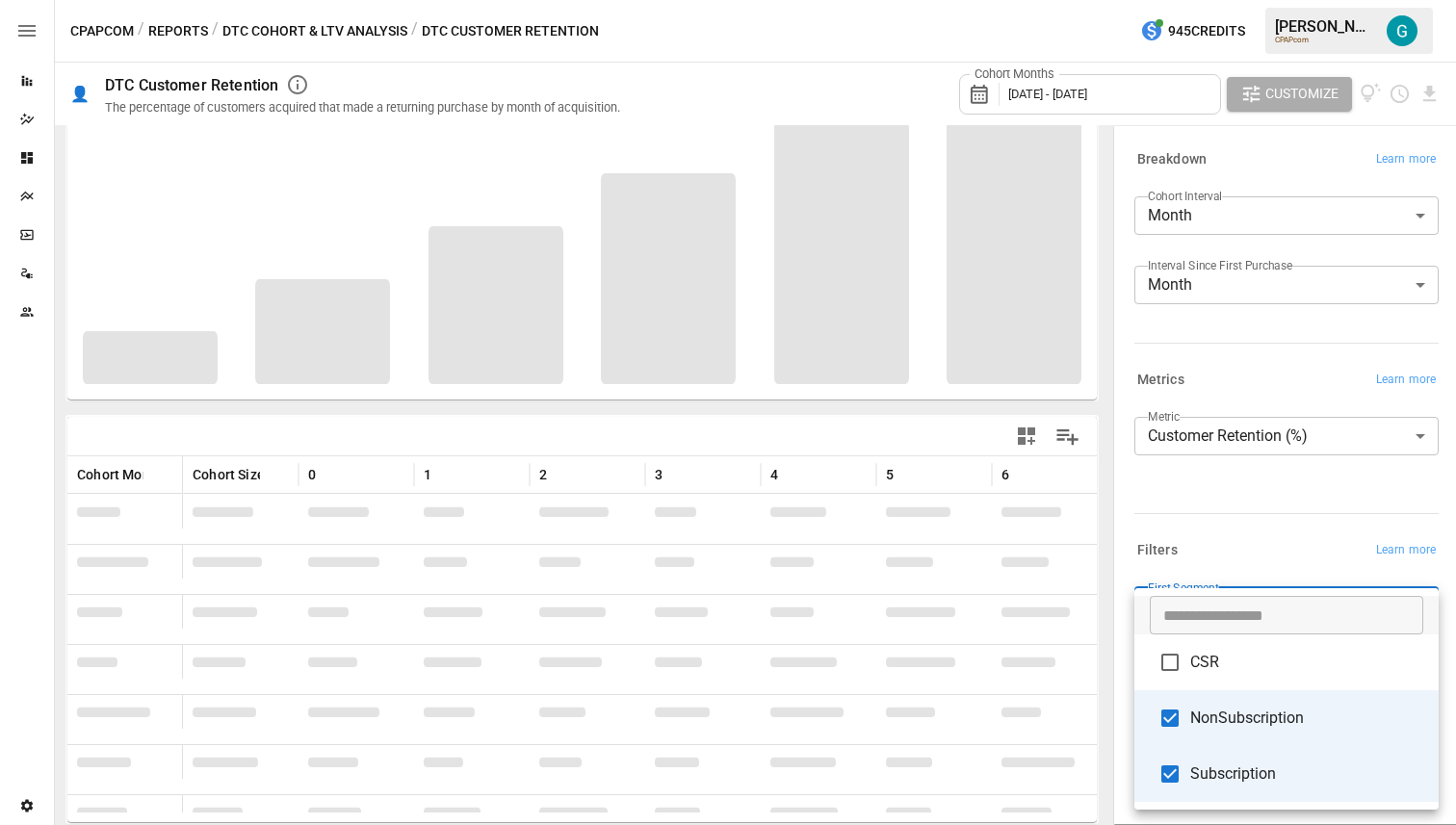
click at [1222, 540] on div at bounding box center [728, 412] width 1456 height 825
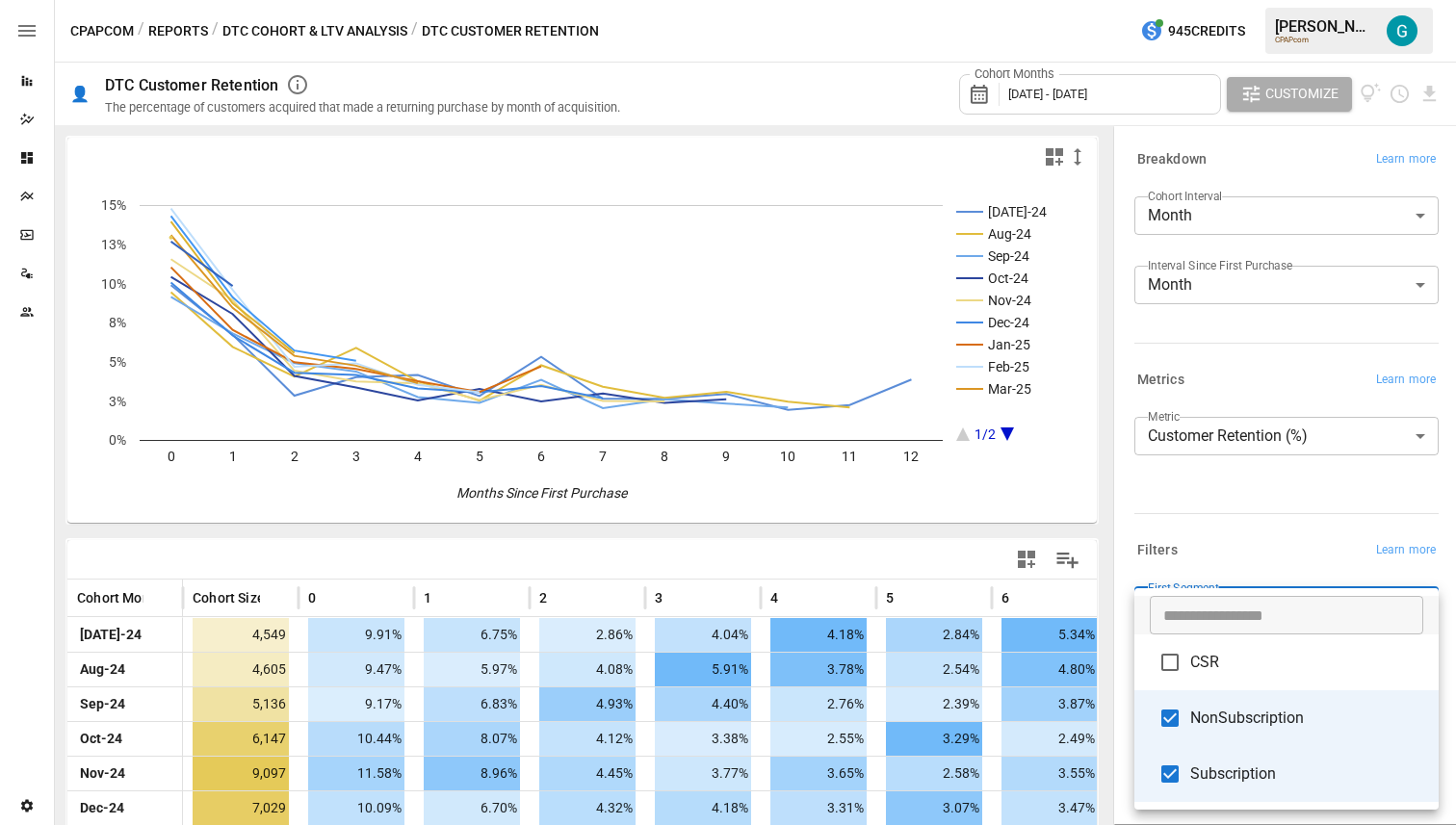
click at [1340, 0] on body "Reports Dazzler Studio Dashboards Plans SmartModel ™ Data Sources Team Settings…" at bounding box center [728, 0] width 1456 height 0
click at [1265, 717] on span "NonSubscription" at bounding box center [1307, 717] width 233 height 23
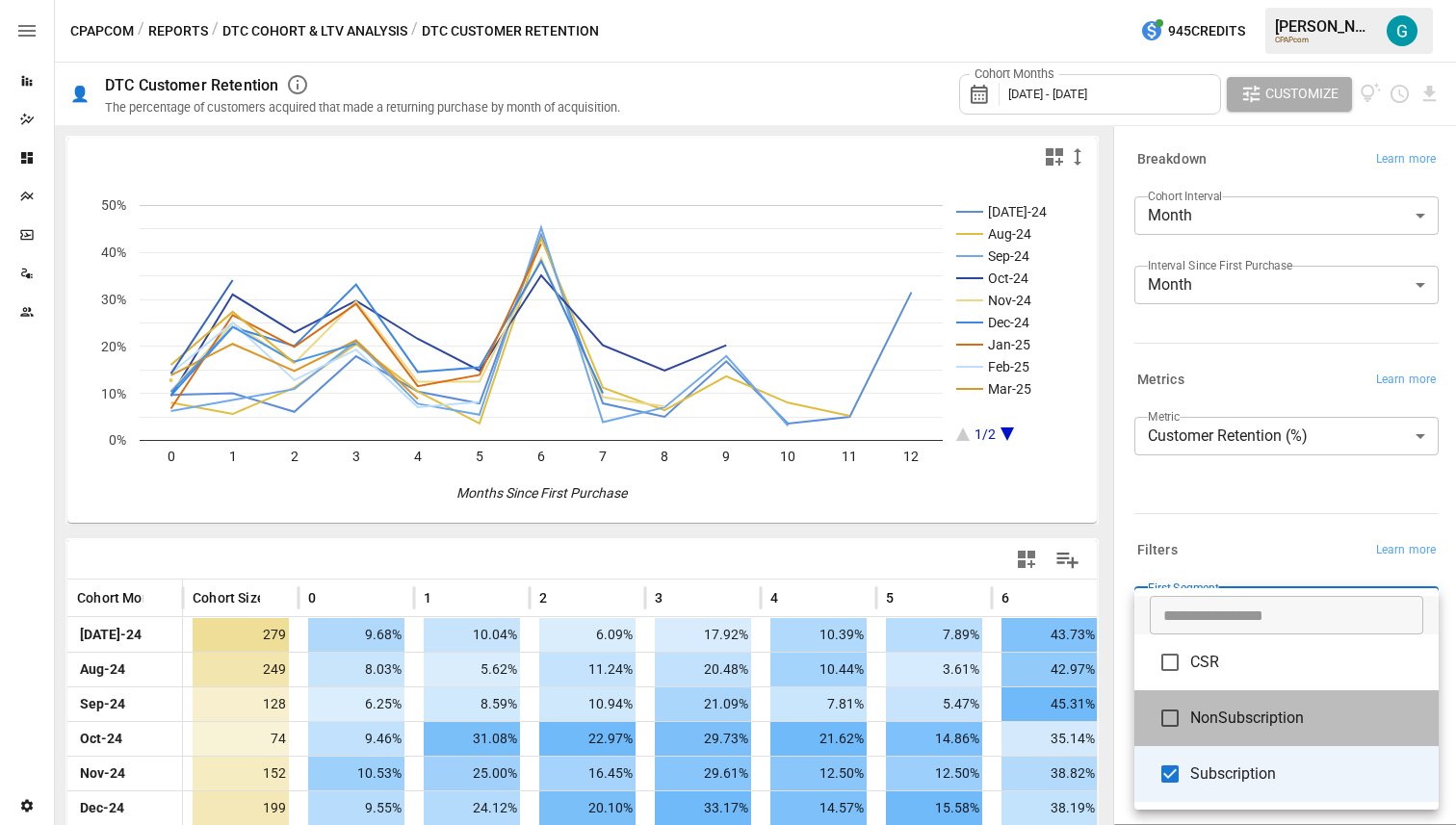
click at [1264, 717] on span "NonSubscription" at bounding box center [1307, 717] width 233 height 23
type input "**********"
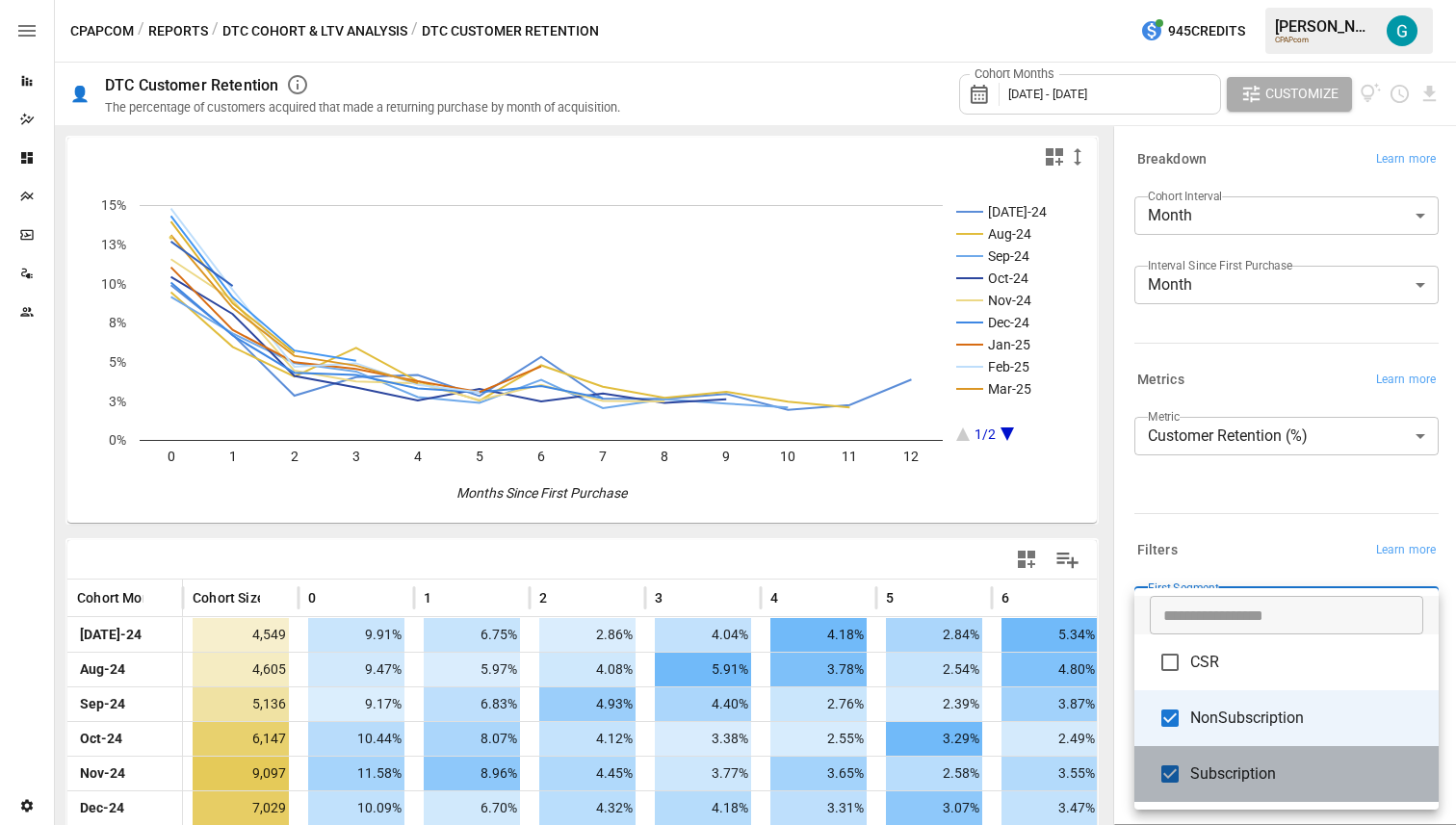
click at [1258, 772] on span "Subscription" at bounding box center [1307, 773] width 233 height 23
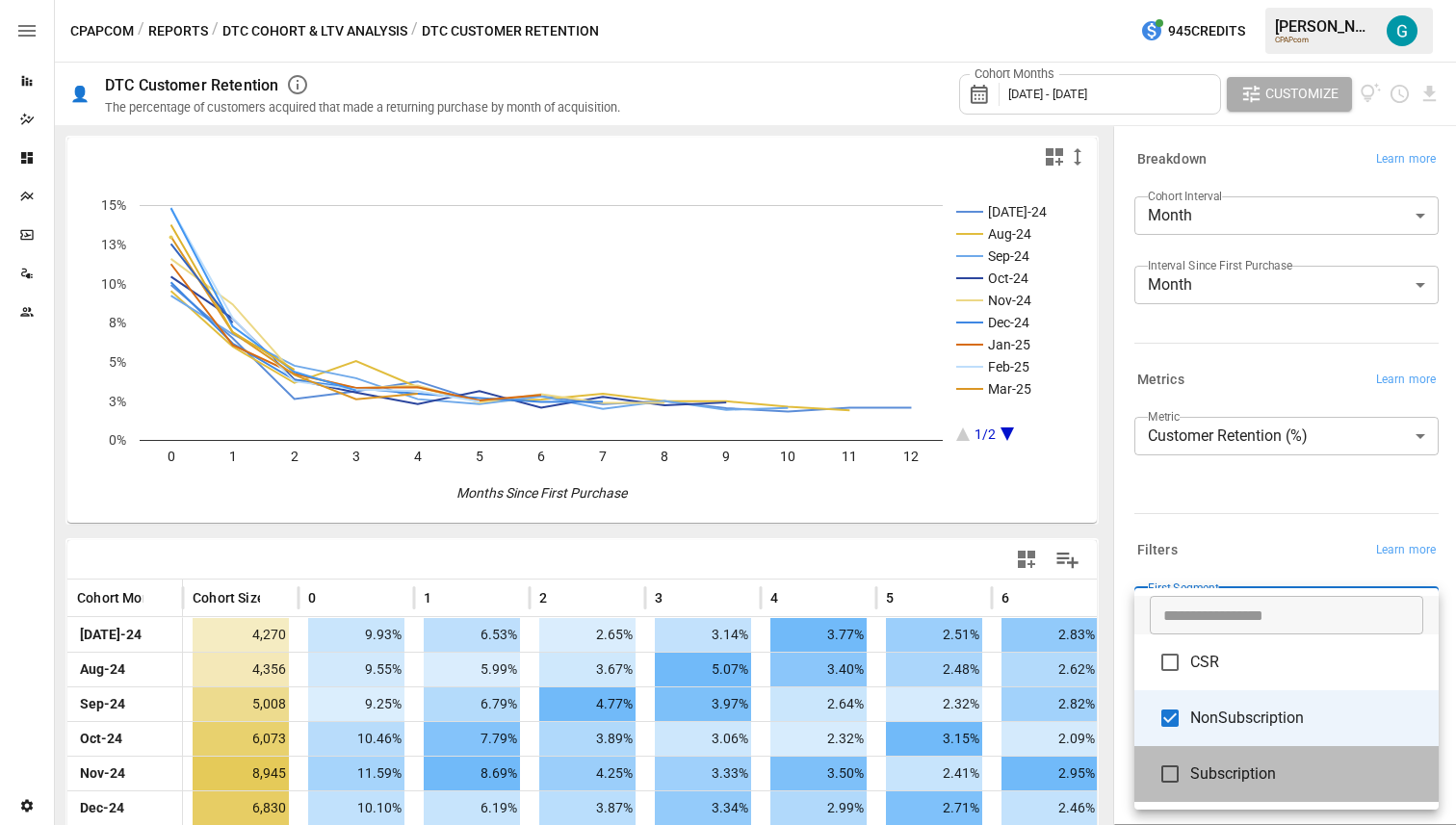
click at [1258, 772] on span "Subscription" at bounding box center [1307, 773] width 233 height 23
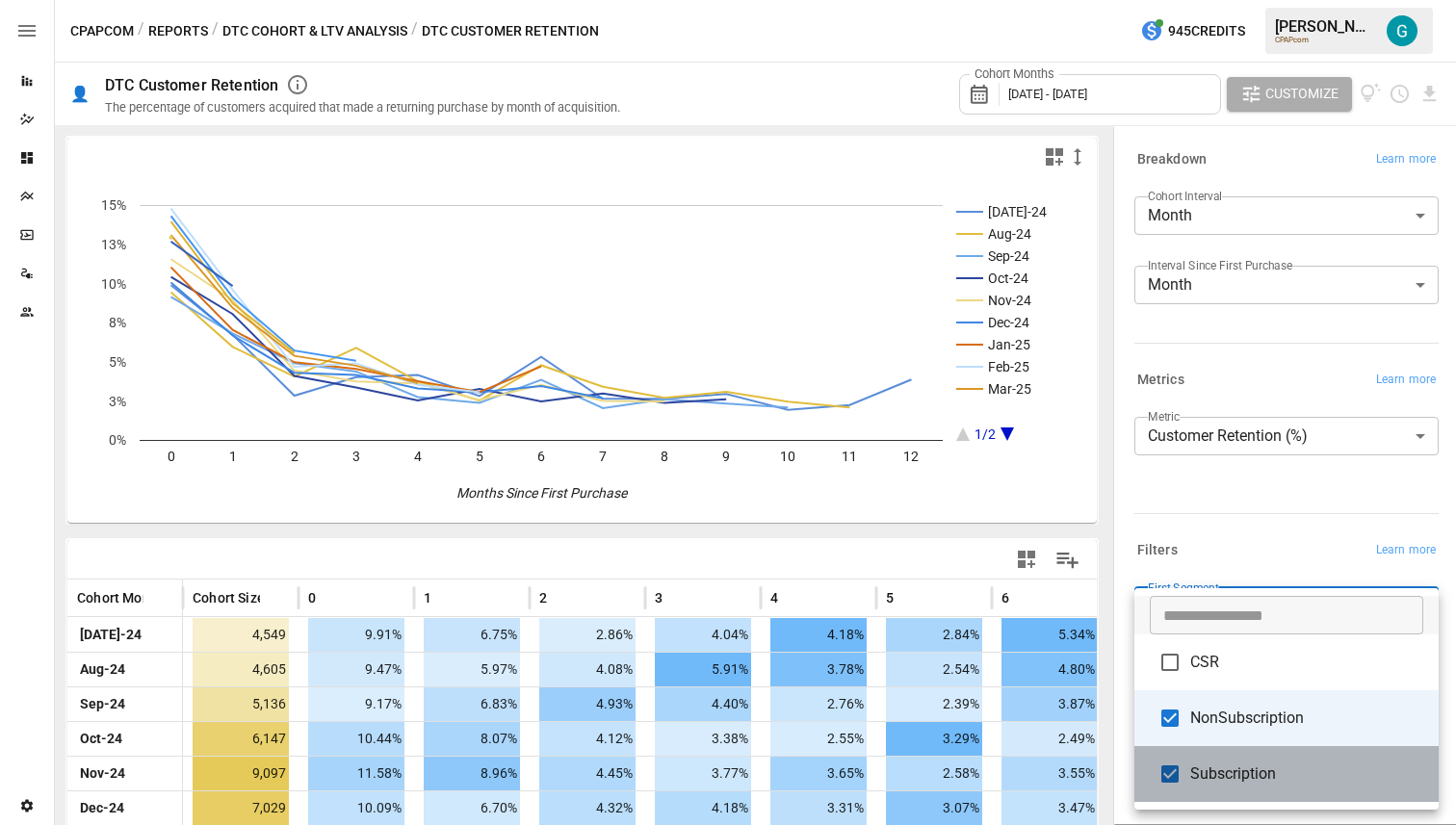
click at [1258, 772] on span "Subscription" at bounding box center [1307, 773] width 233 height 23
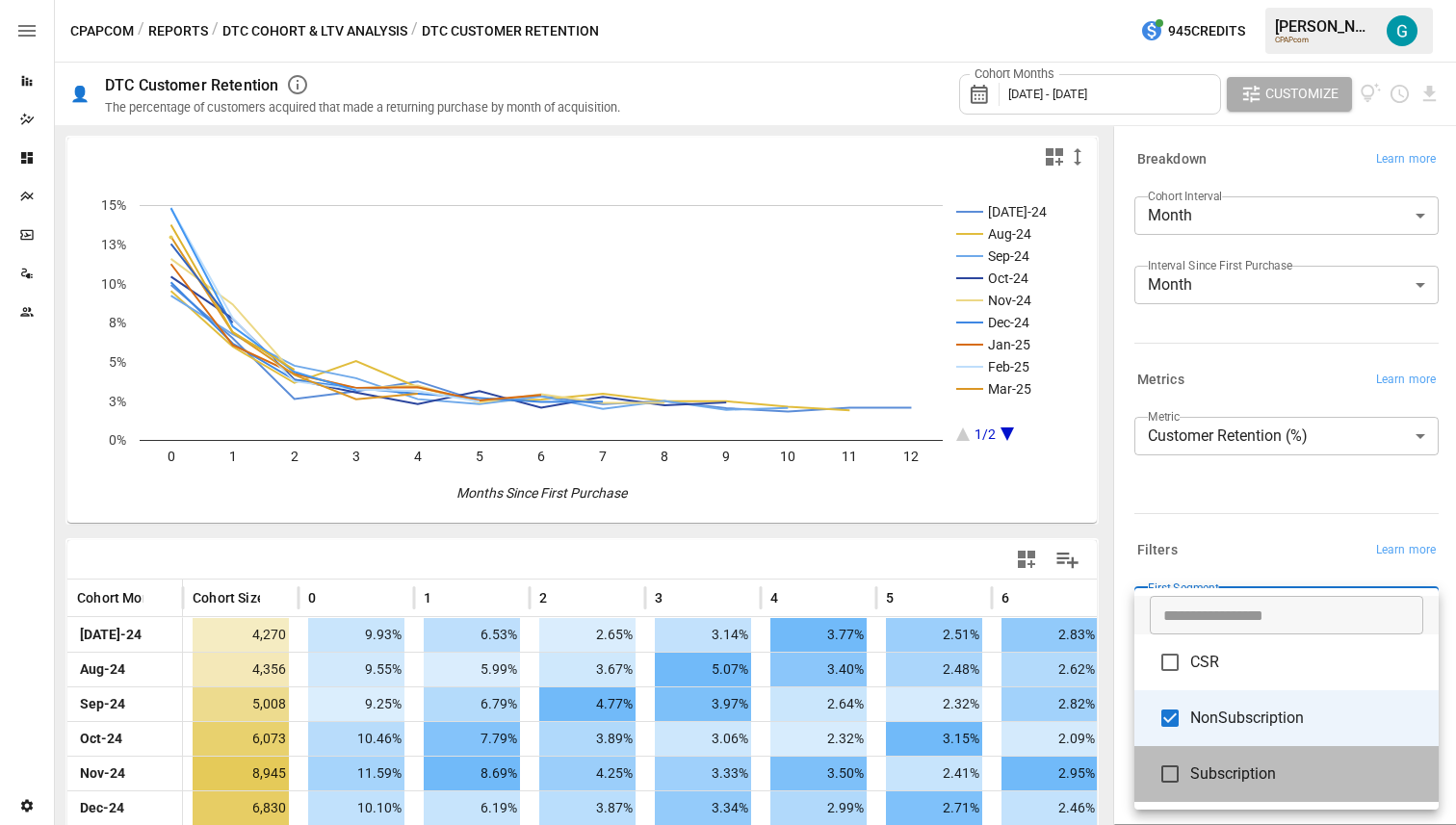
click at [1258, 772] on span "Subscription" at bounding box center [1307, 773] width 233 height 23
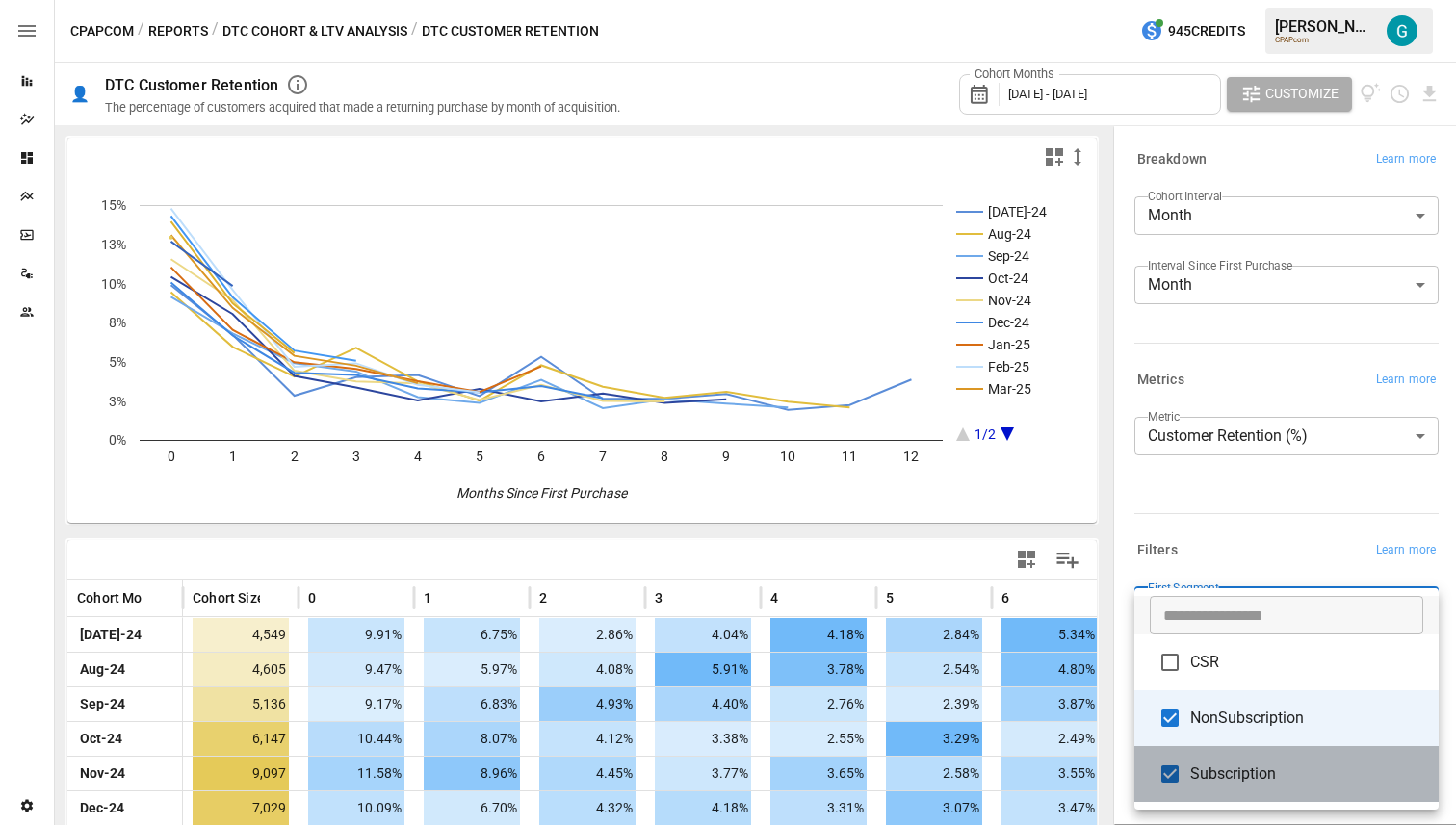
click at [1258, 772] on span "Subscription" at bounding box center [1307, 773] width 233 height 23
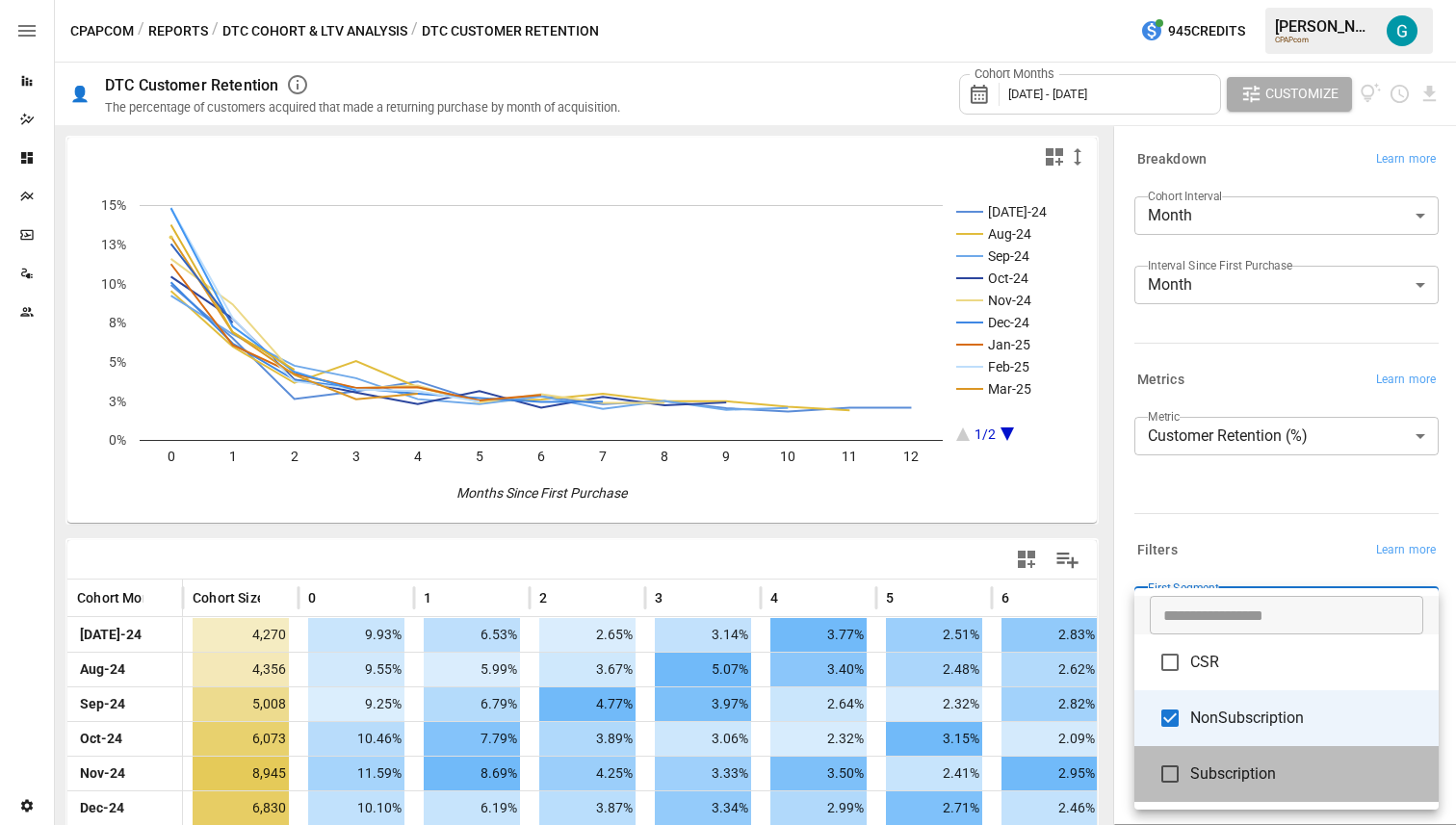
click at [1258, 772] on span "Subscription" at bounding box center [1307, 773] width 233 height 23
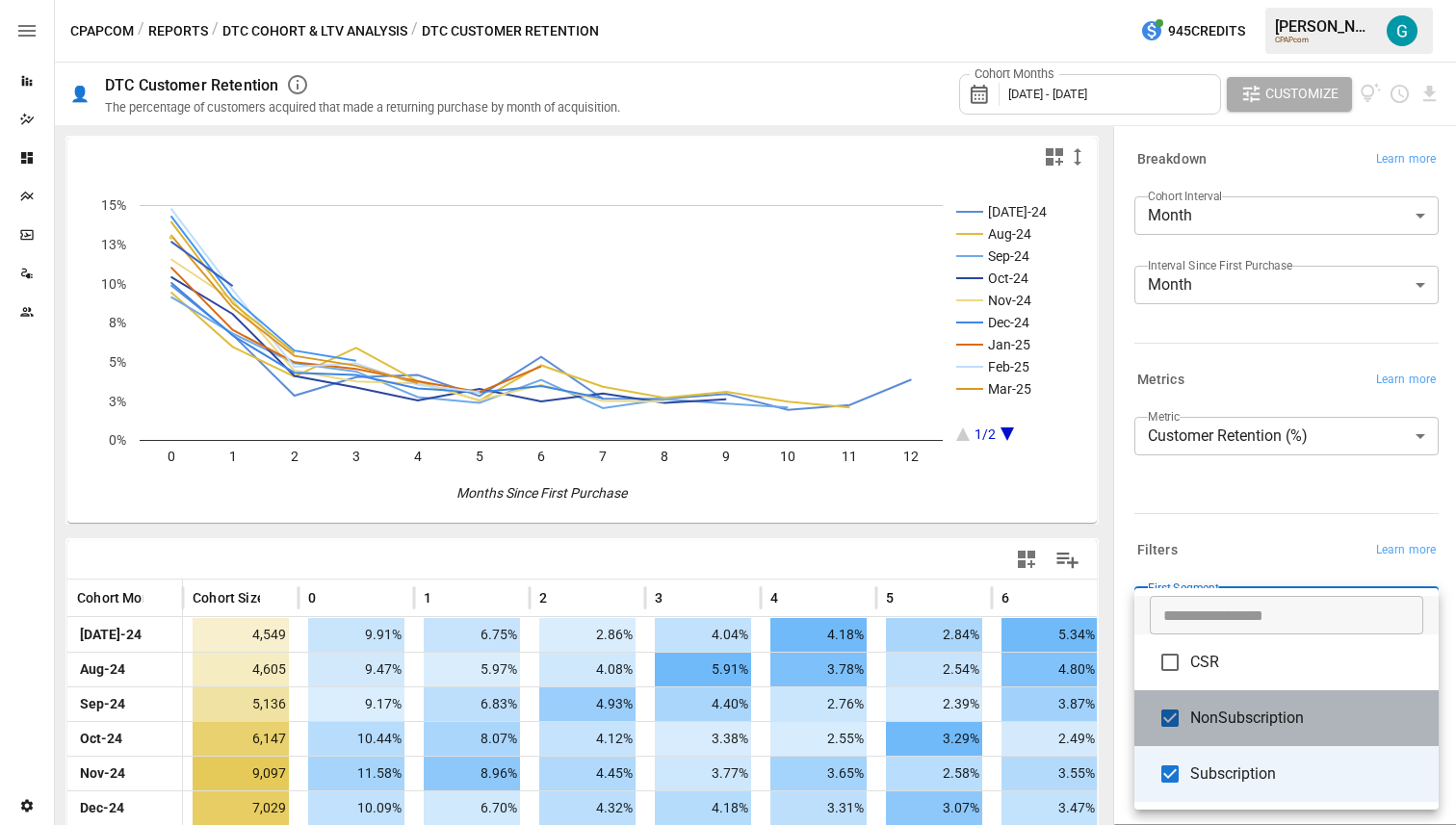
click at [1280, 724] on span "NonSubscription" at bounding box center [1307, 717] width 233 height 23
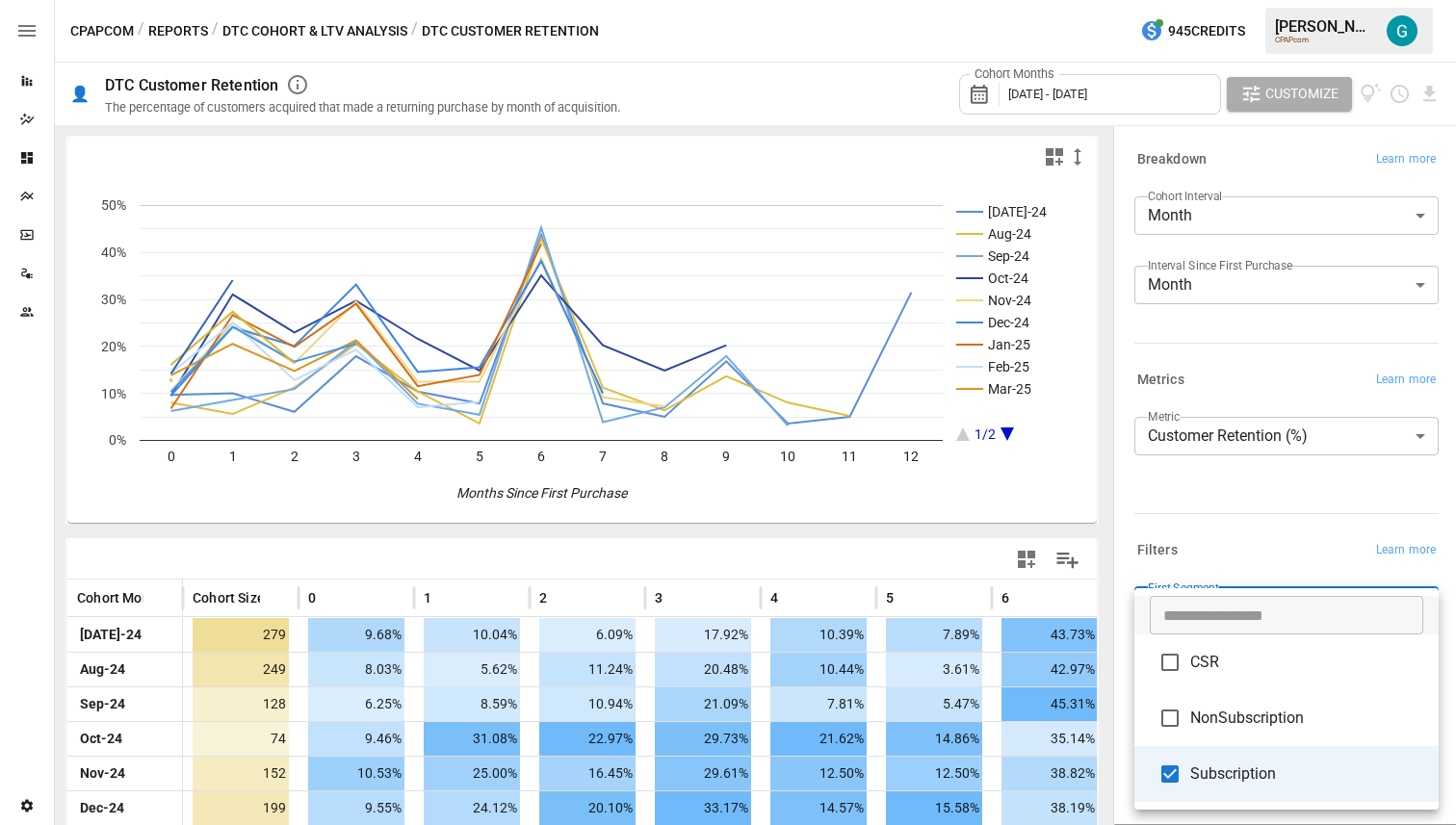
click at [1285, 535] on div at bounding box center [728, 412] width 1456 height 825
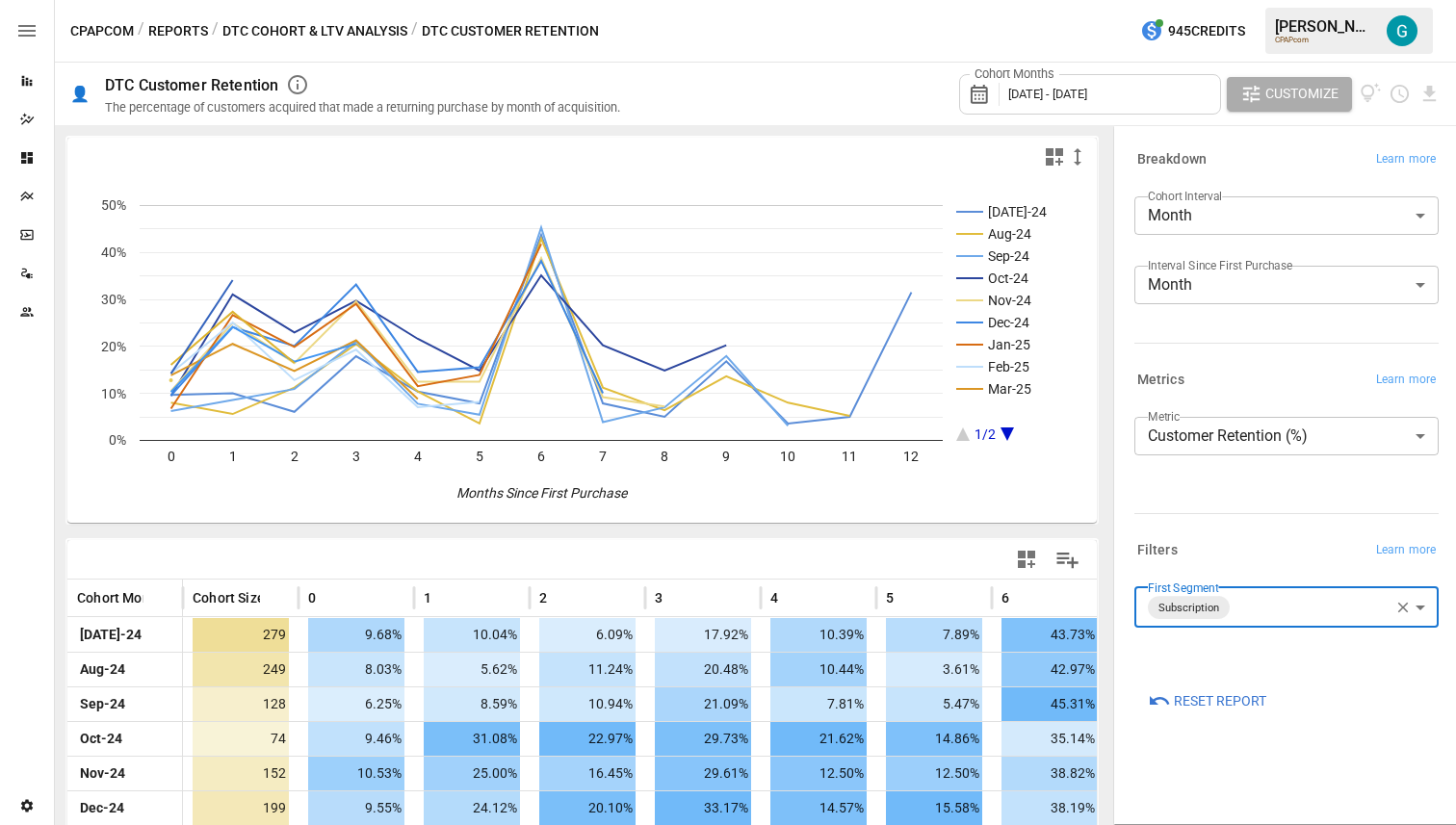
click at [1273, 0] on body "Reports Dazzler Studio Dashboards Plans SmartModel ™ Data Sources Team Settings…" at bounding box center [728, 0] width 1456 height 0
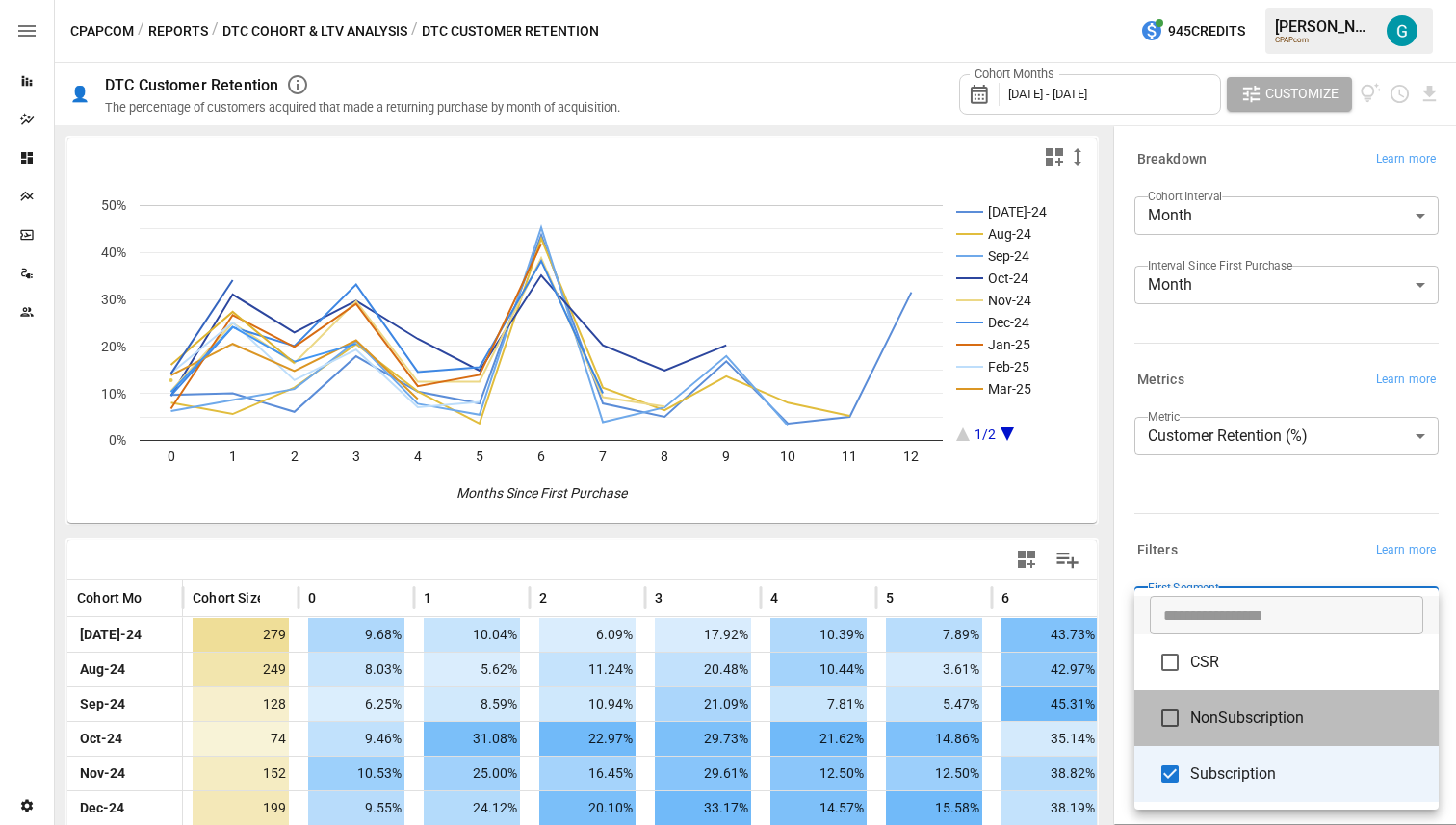
click at [1229, 711] on span "NonSubscription" at bounding box center [1307, 717] width 233 height 23
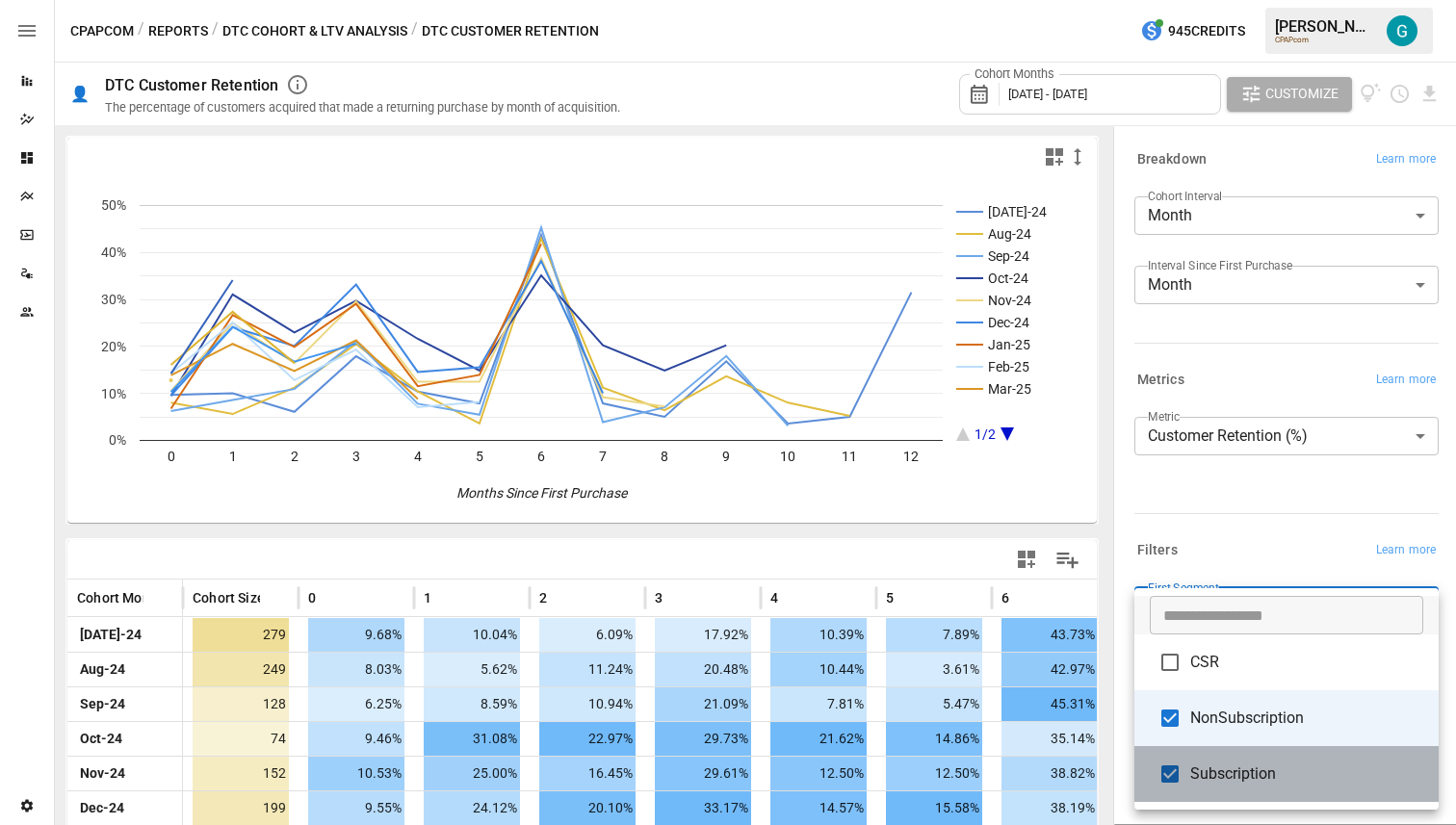
click at [1229, 765] on span "Subscription" at bounding box center [1307, 773] width 233 height 23
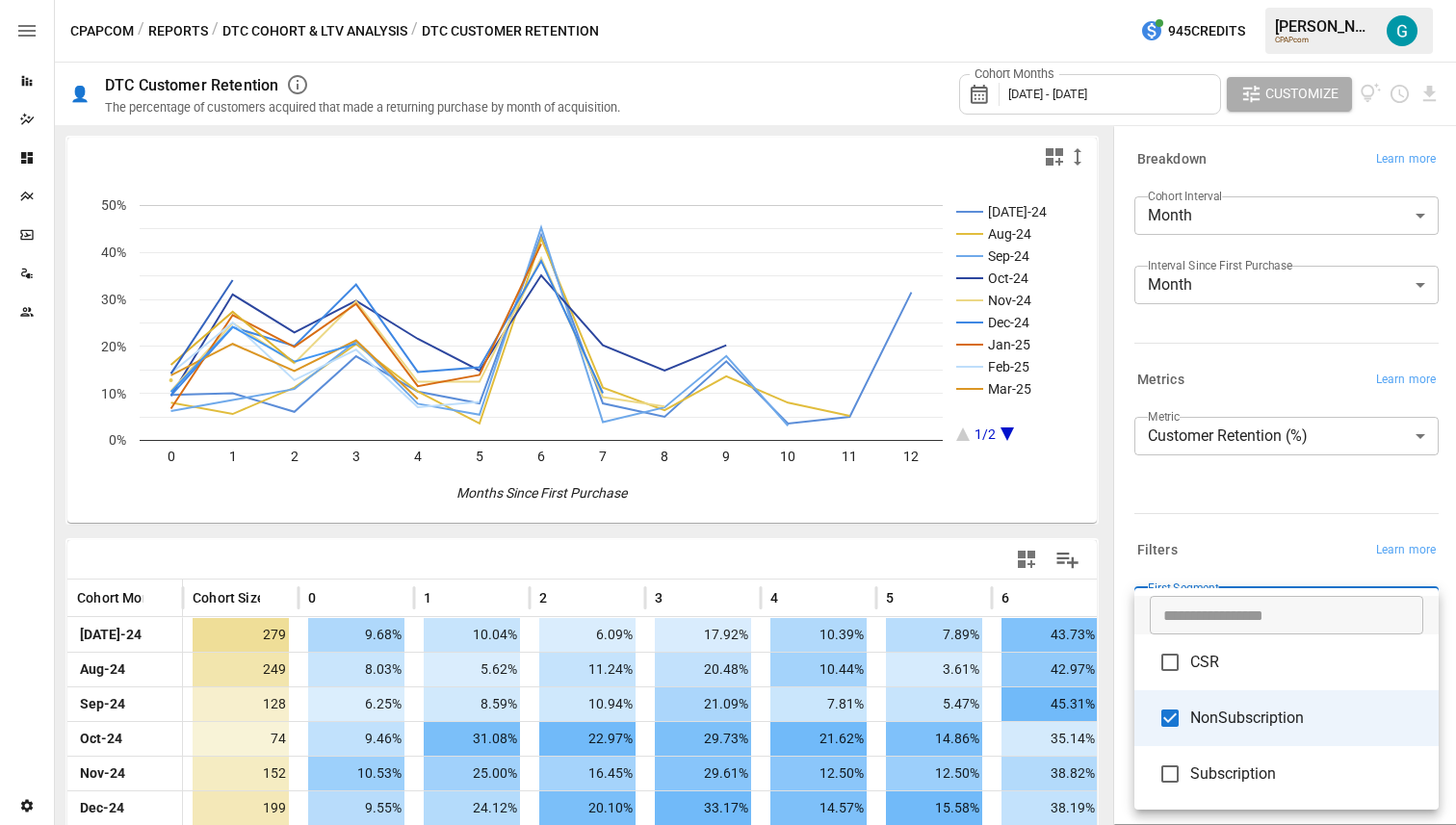
click at [1233, 493] on div at bounding box center [728, 412] width 1456 height 825
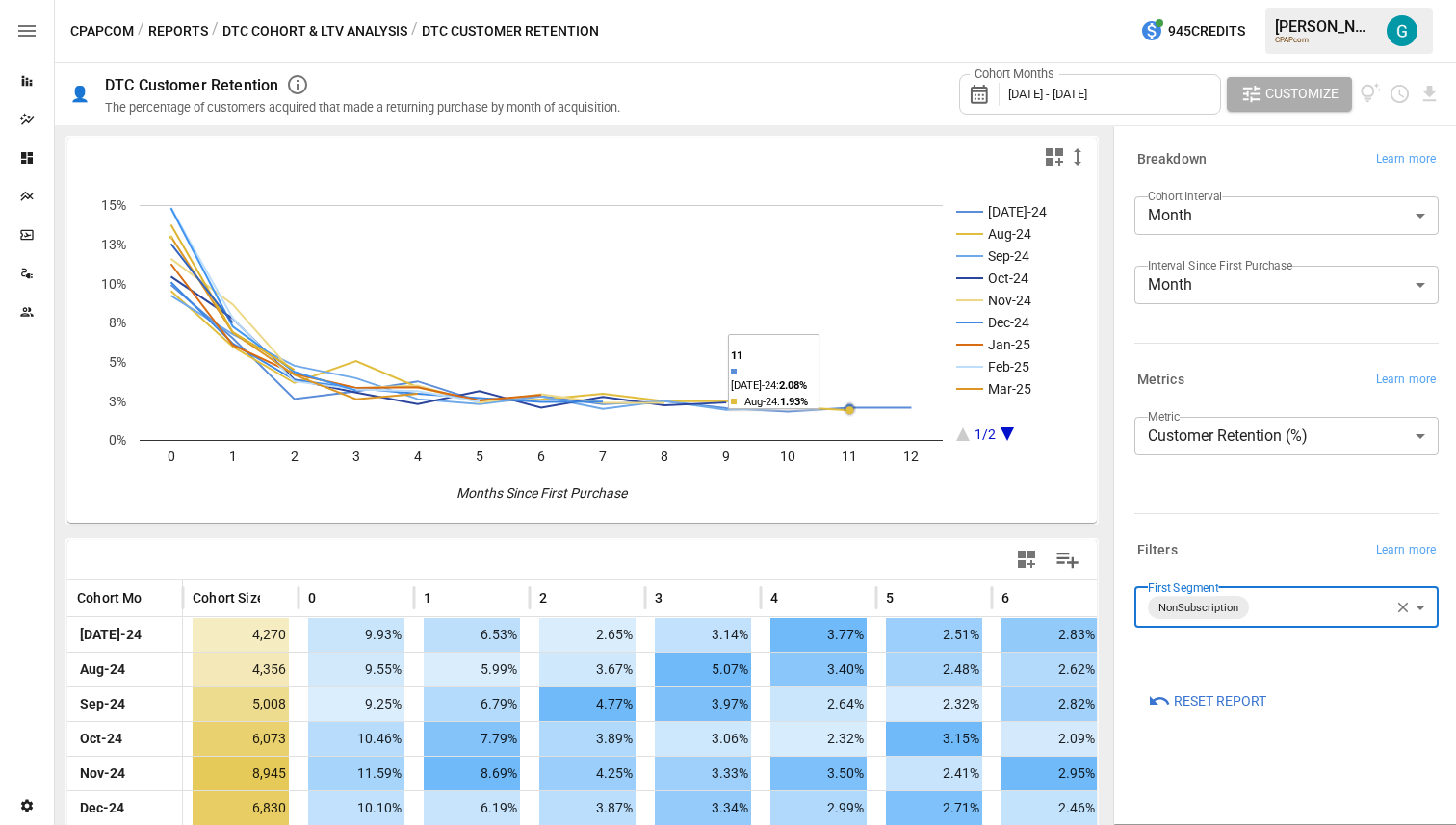
click at [1300, 0] on body "Reports Dazzler Studio Dashboards Plans SmartModel ™ Data Sources Team Settings…" at bounding box center [728, 0] width 1456 height 0
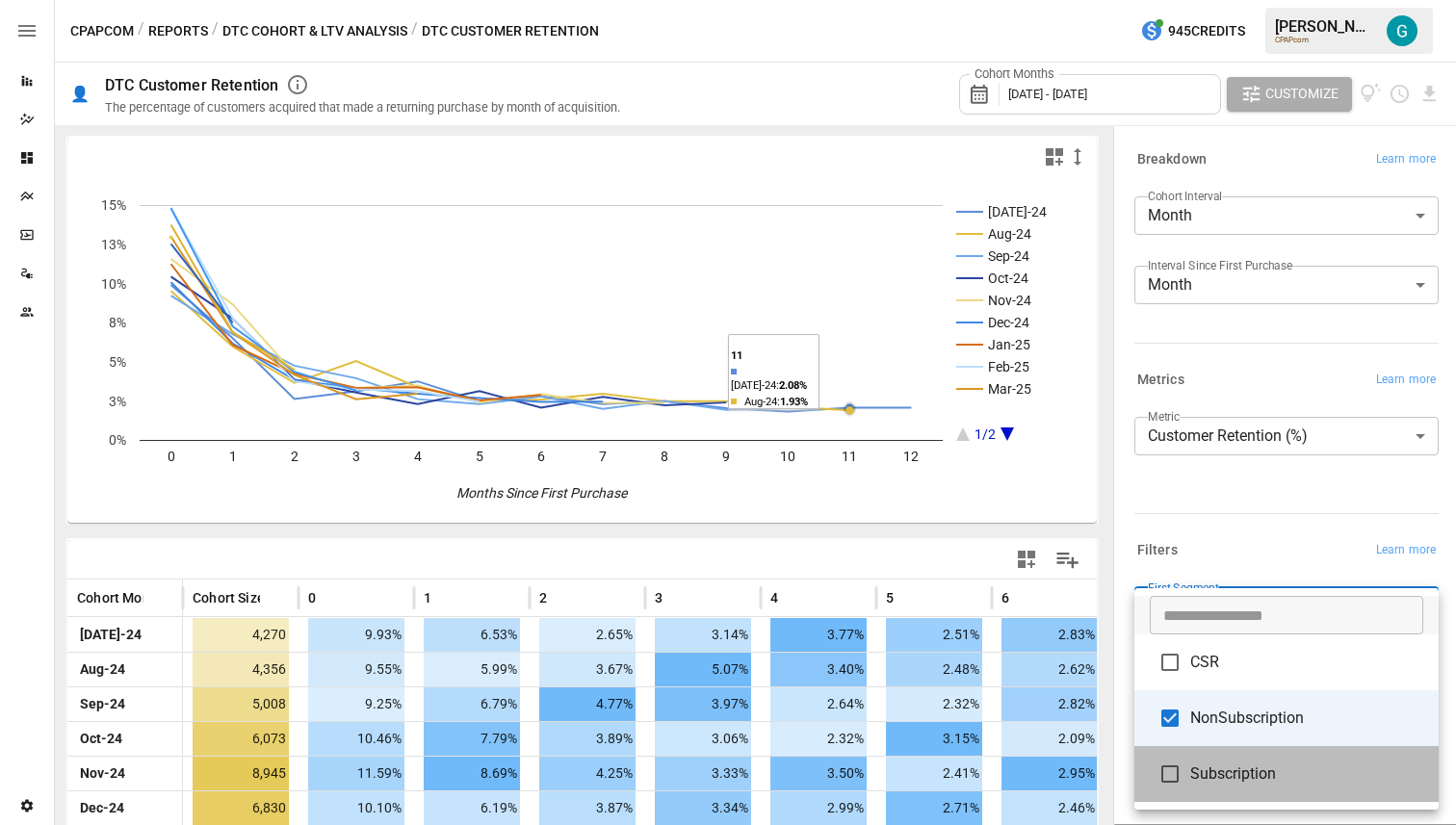
click at [1255, 763] on span "Subscription" at bounding box center [1307, 773] width 233 height 23
type input "**********"
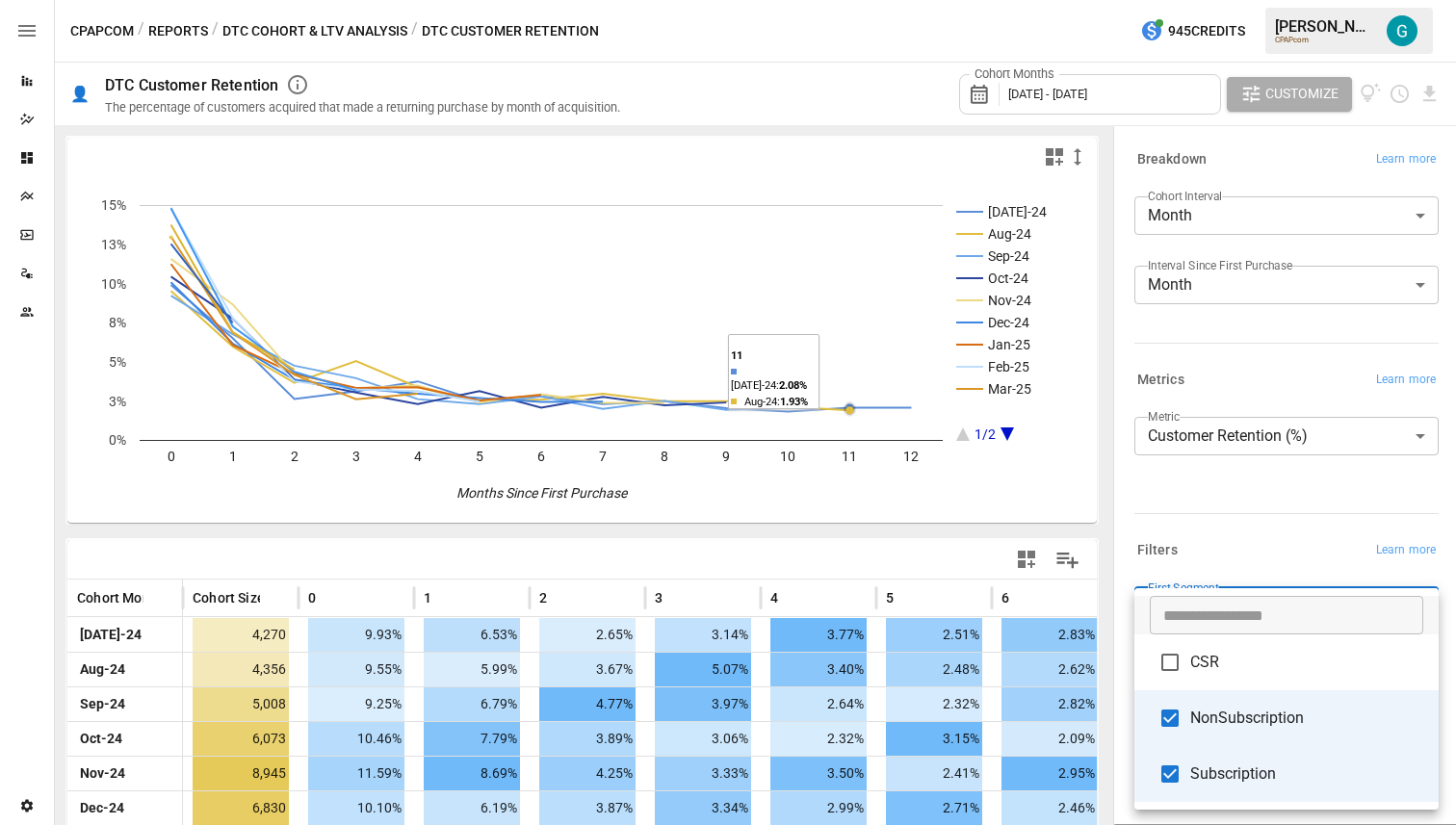
click at [1263, 541] on div at bounding box center [728, 412] width 1456 height 825
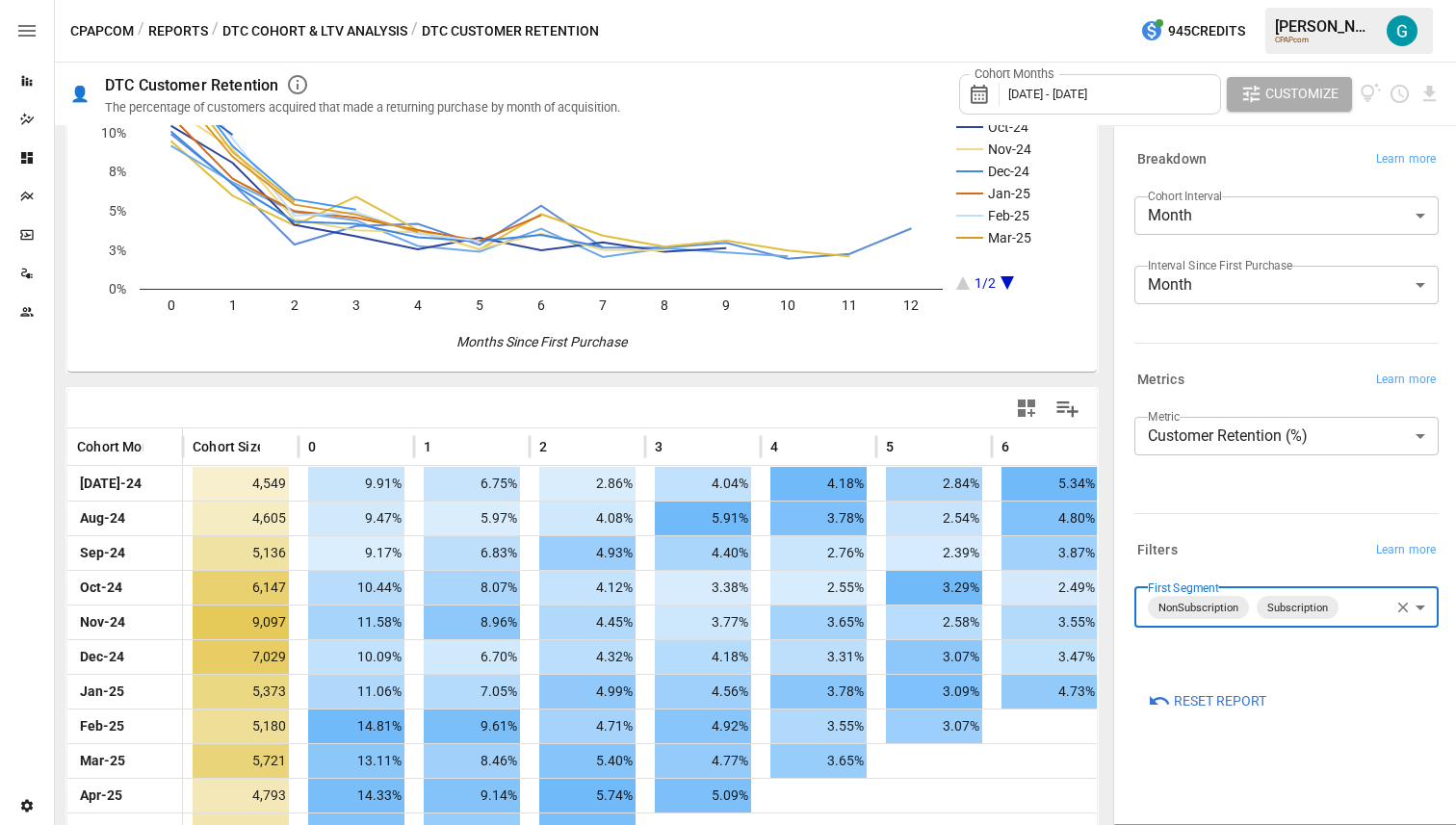
scroll to position [255, 0]
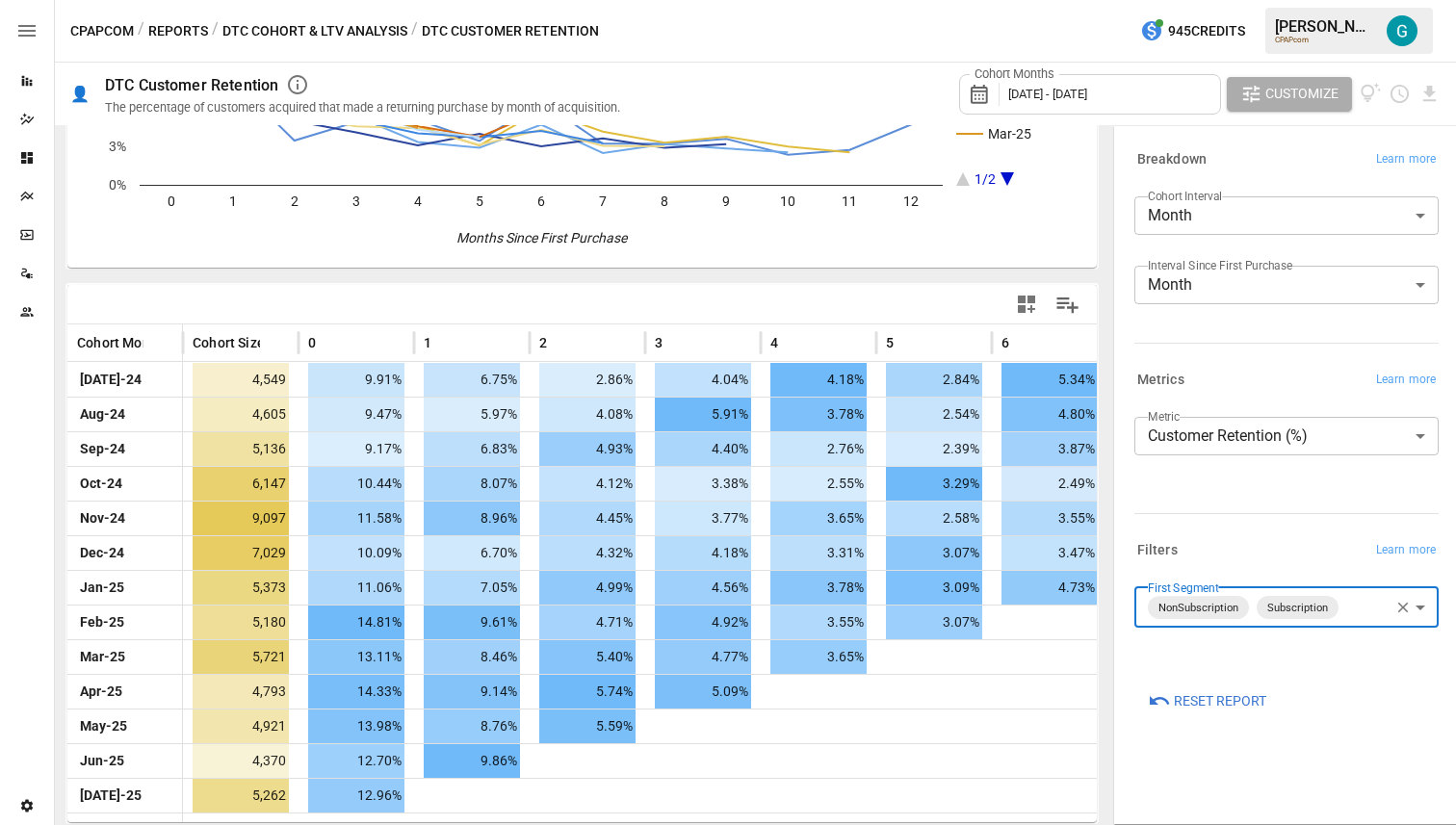
click at [1393, 599] on button "button" at bounding box center [1402, 607] width 25 height 25
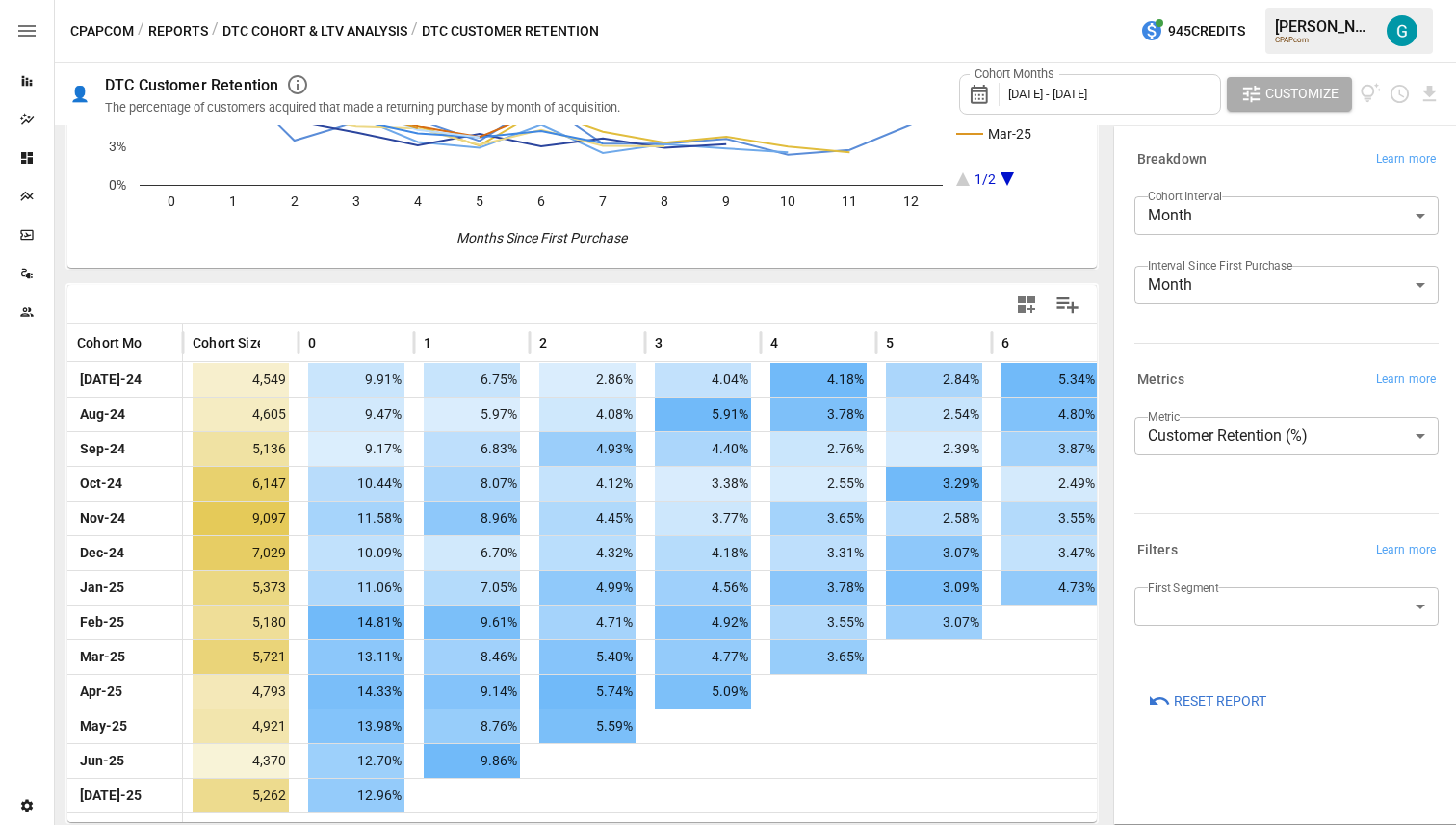
click at [1334, 0] on body "Reports Dazzler Studio Dashboards Plans SmartModel ™ Data Sources Team Settings…" at bounding box center [728, 0] width 1456 height 0
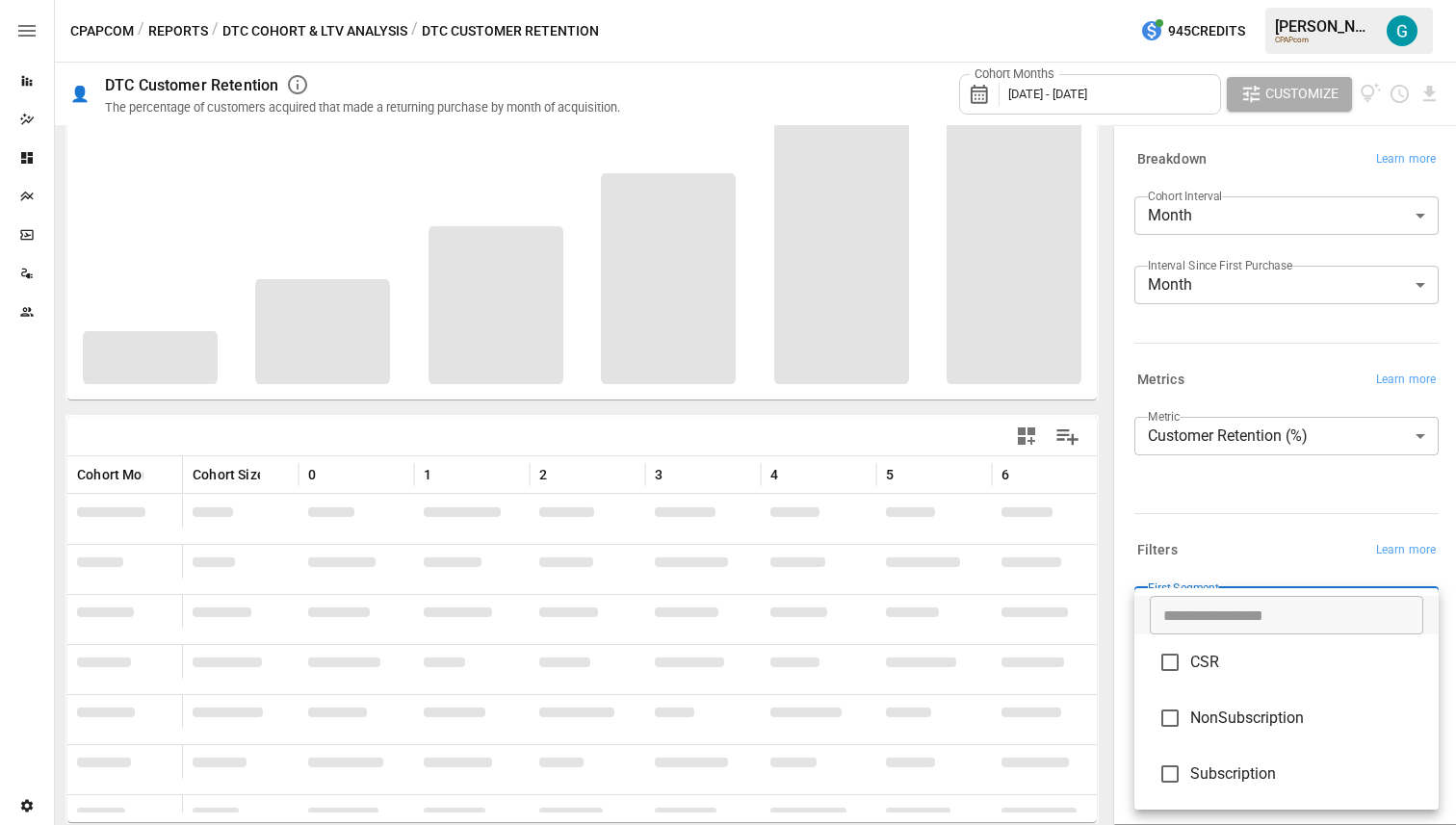
scroll to position [124, 0]
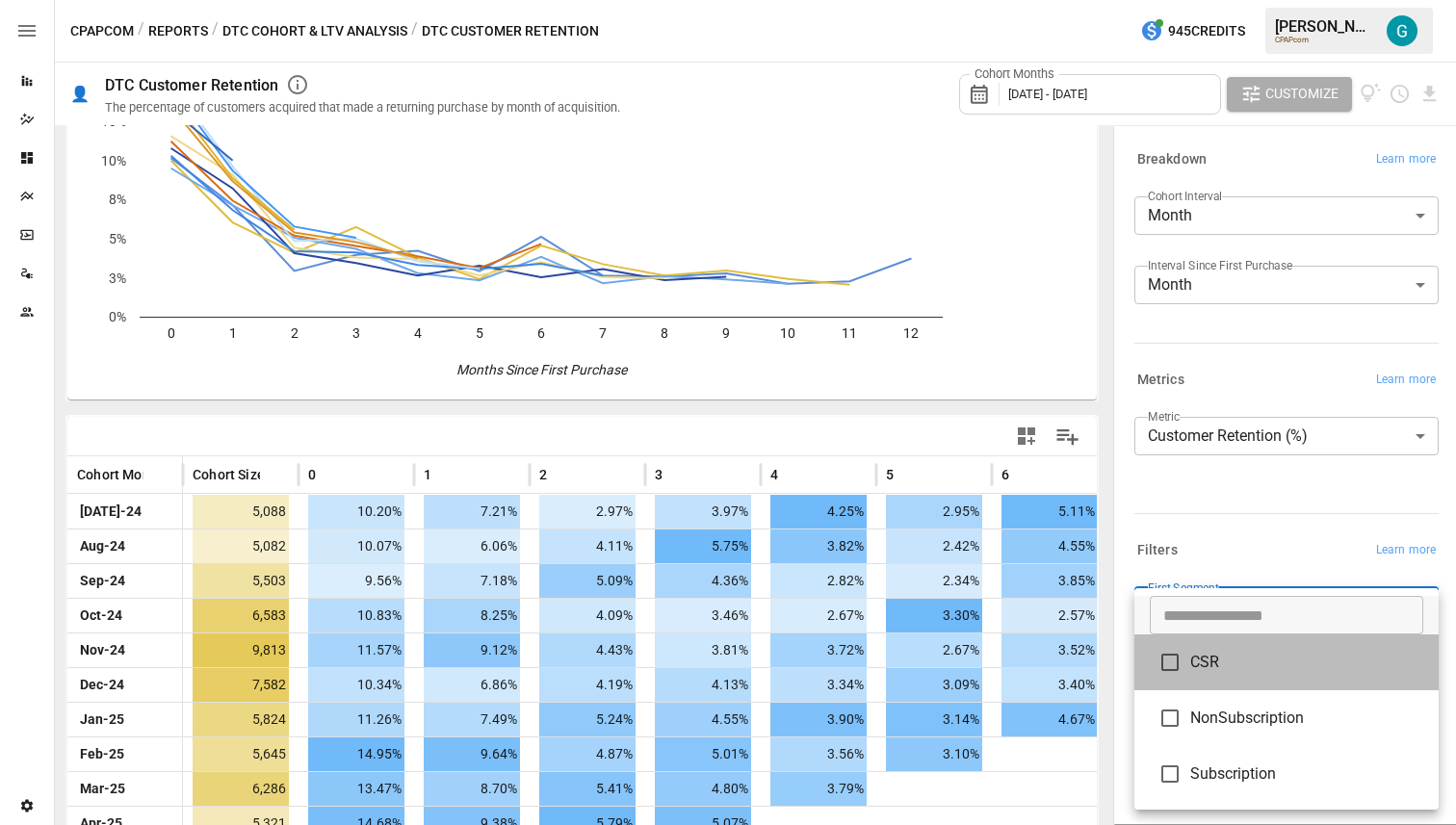
click at [1259, 668] on span "CSR" at bounding box center [1307, 662] width 233 height 23
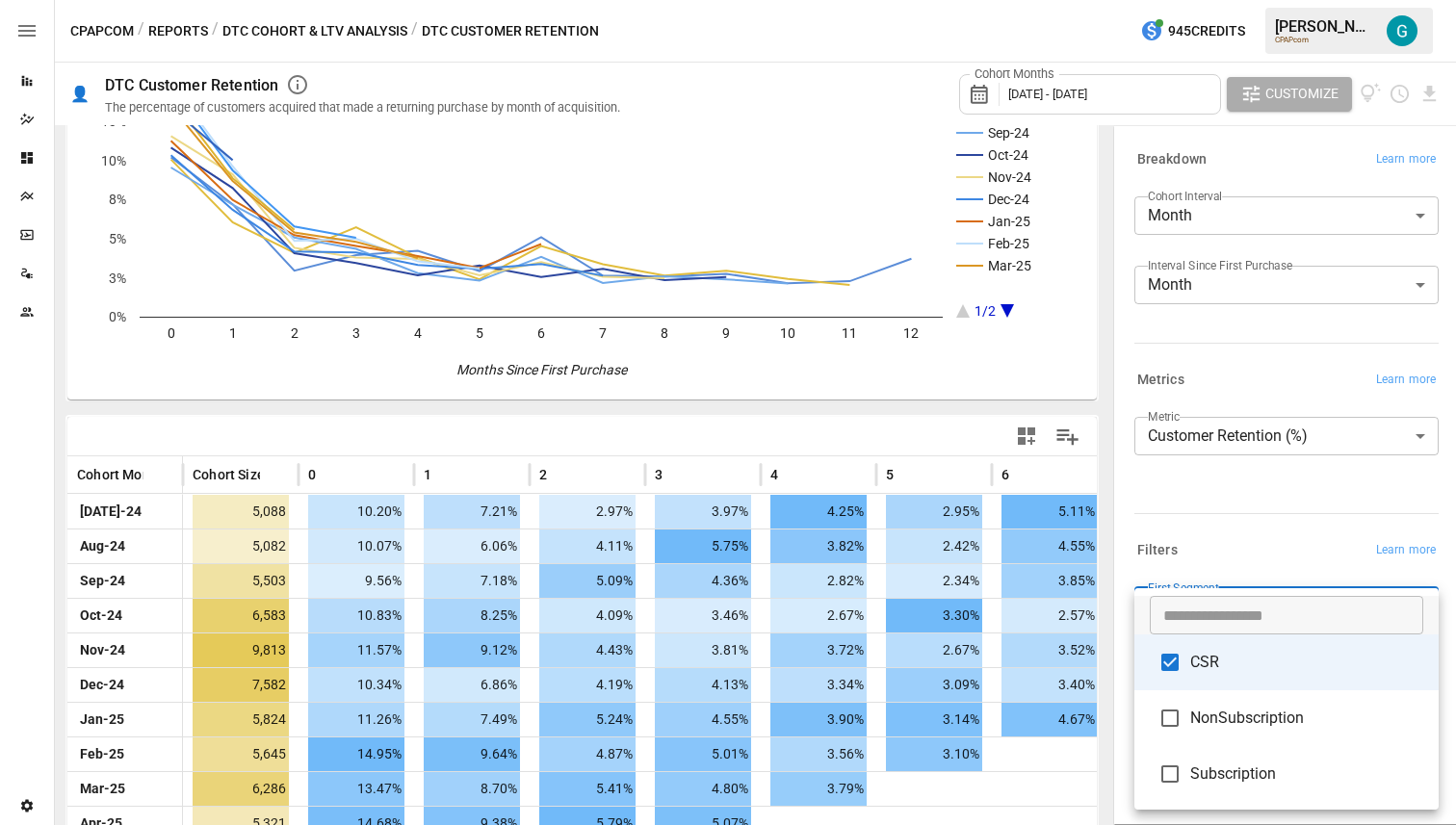
click at [1269, 504] on div at bounding box center [728, 412] width 1456 height 825
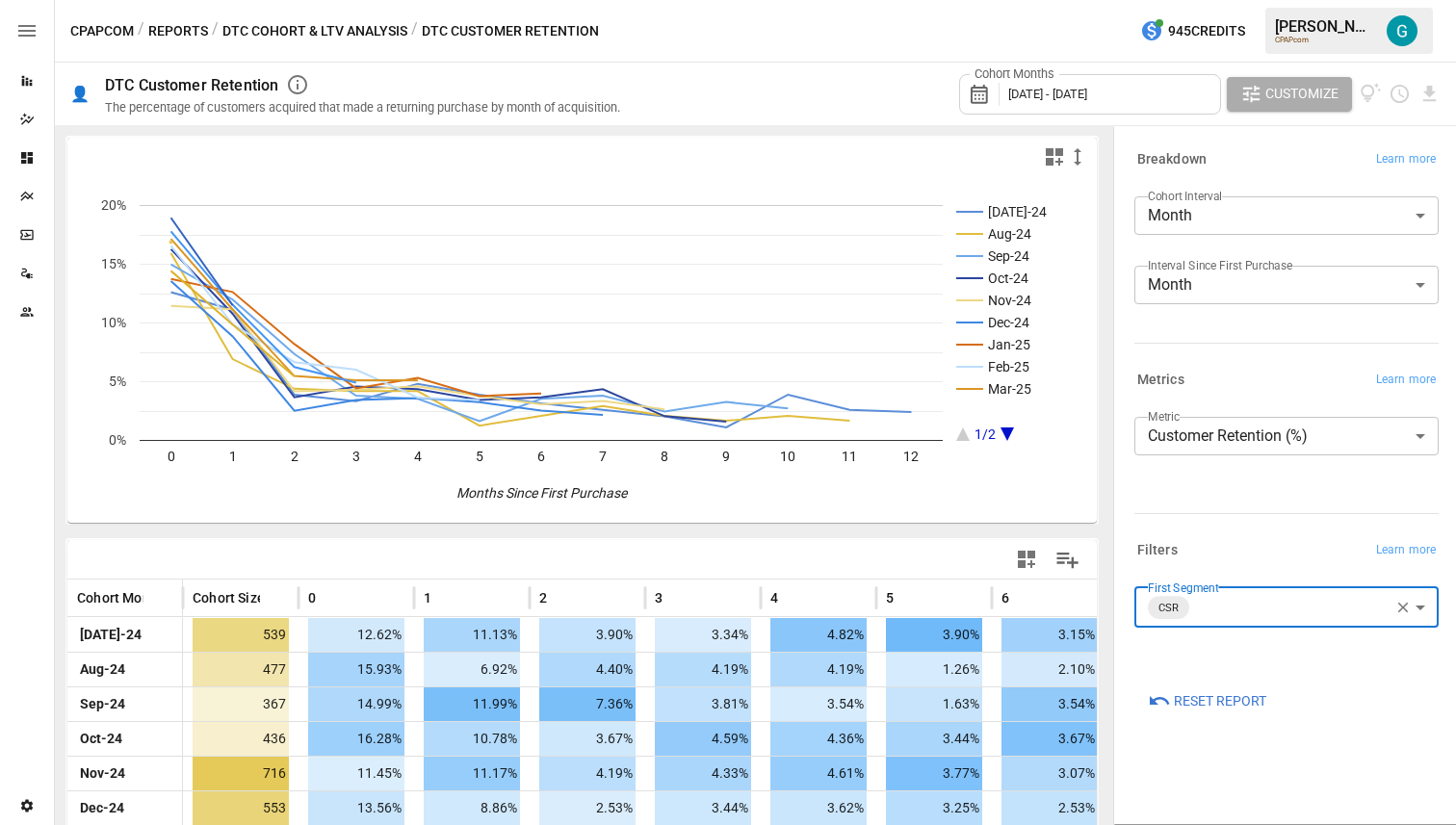
click at [1277, 0] on body "Reports Dazzler Studio Dashboards Plans SmartModel ™ Data Sources Team Settings…" at bounding box center [728, 0] width 1456 height 0
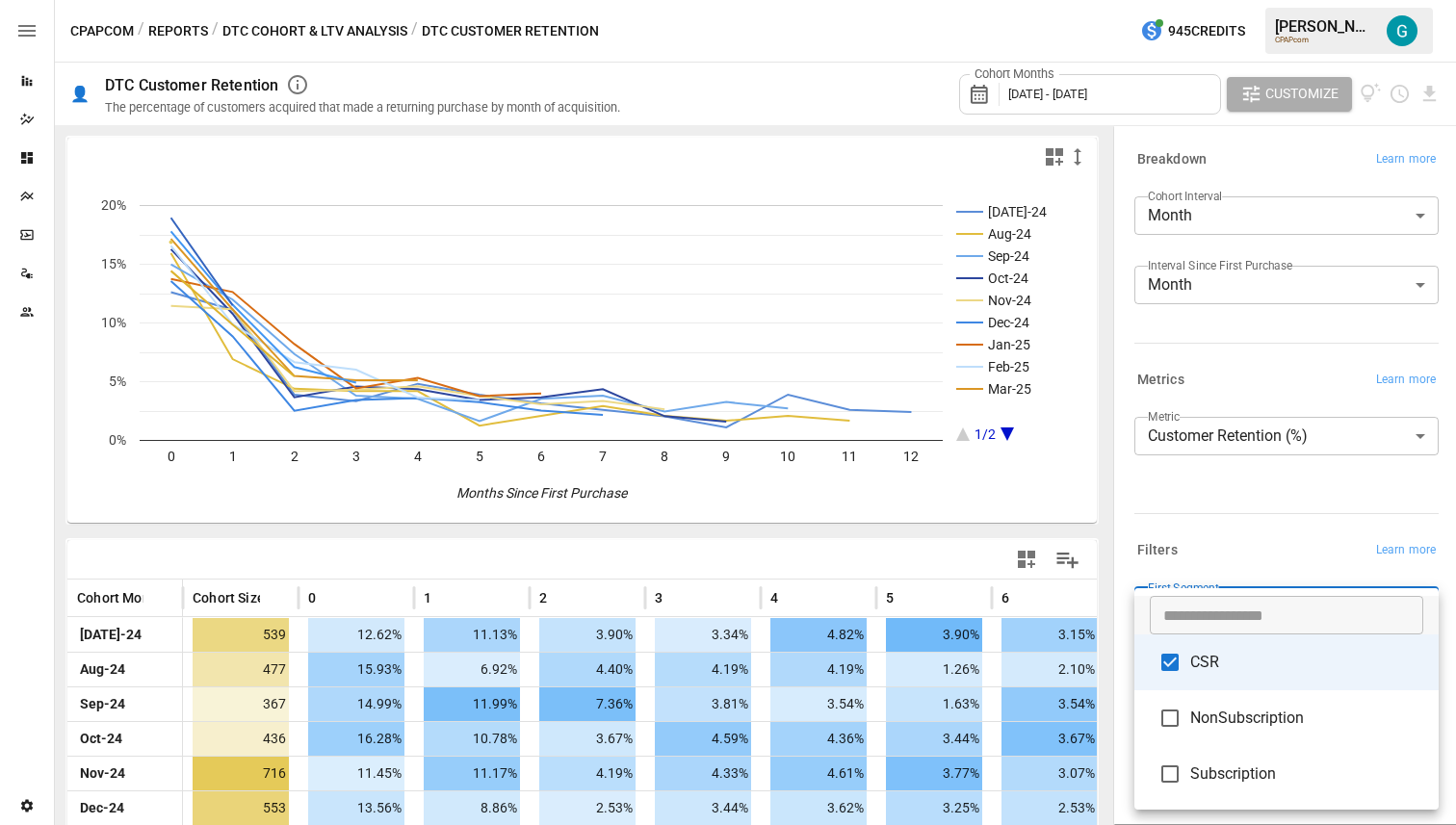
click at [1235, 730] on li "NonSubscription" at bounding box center [1286, 718] width 304 height 56
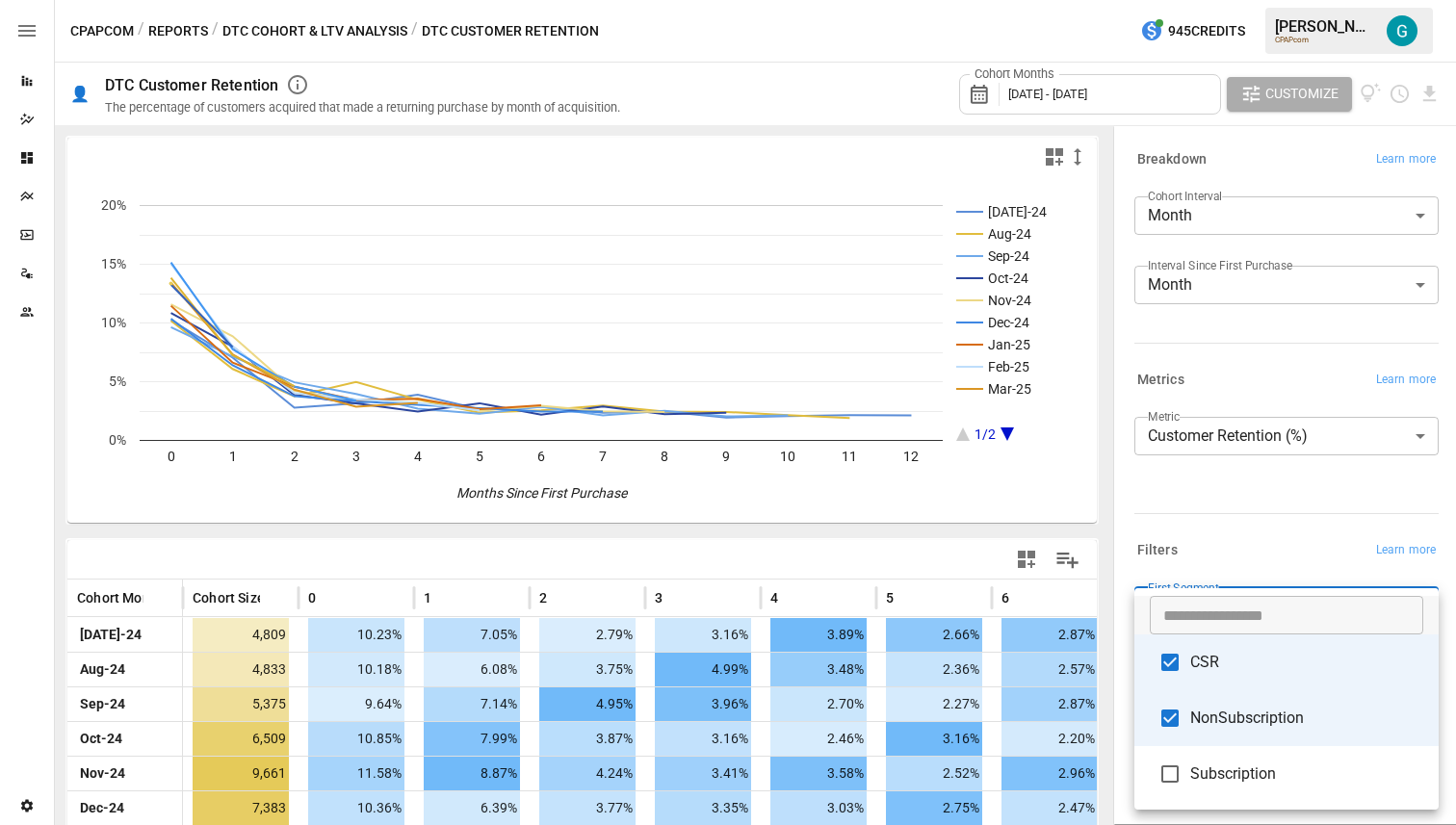
click at [1245, 718] on span "NonSubscription" at bounding box center [1307, 717] width 233 height 23
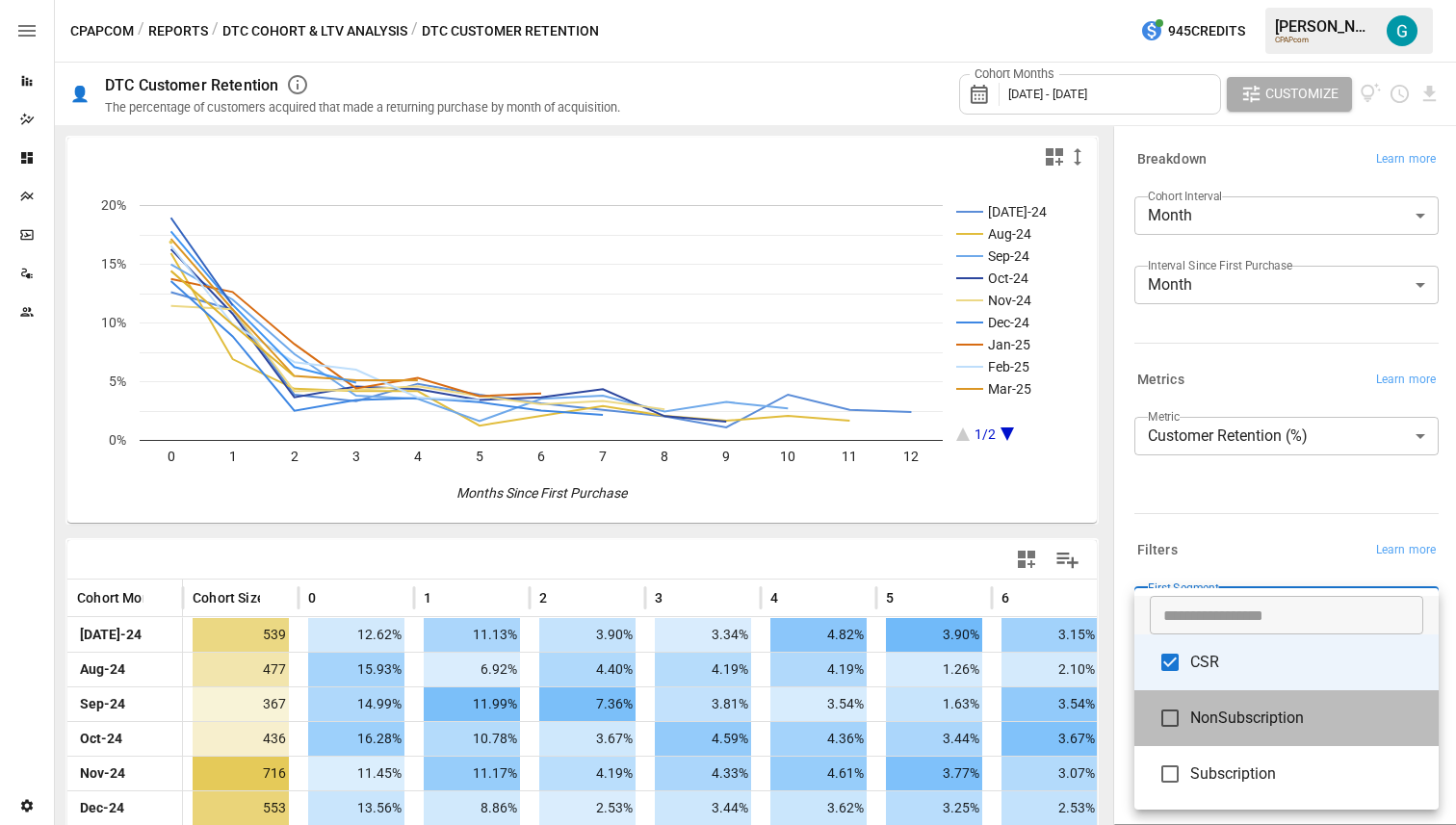
click at [1246, 715] on span "NonSubscription" at bounding box center [1307, 717] width 233 height 23
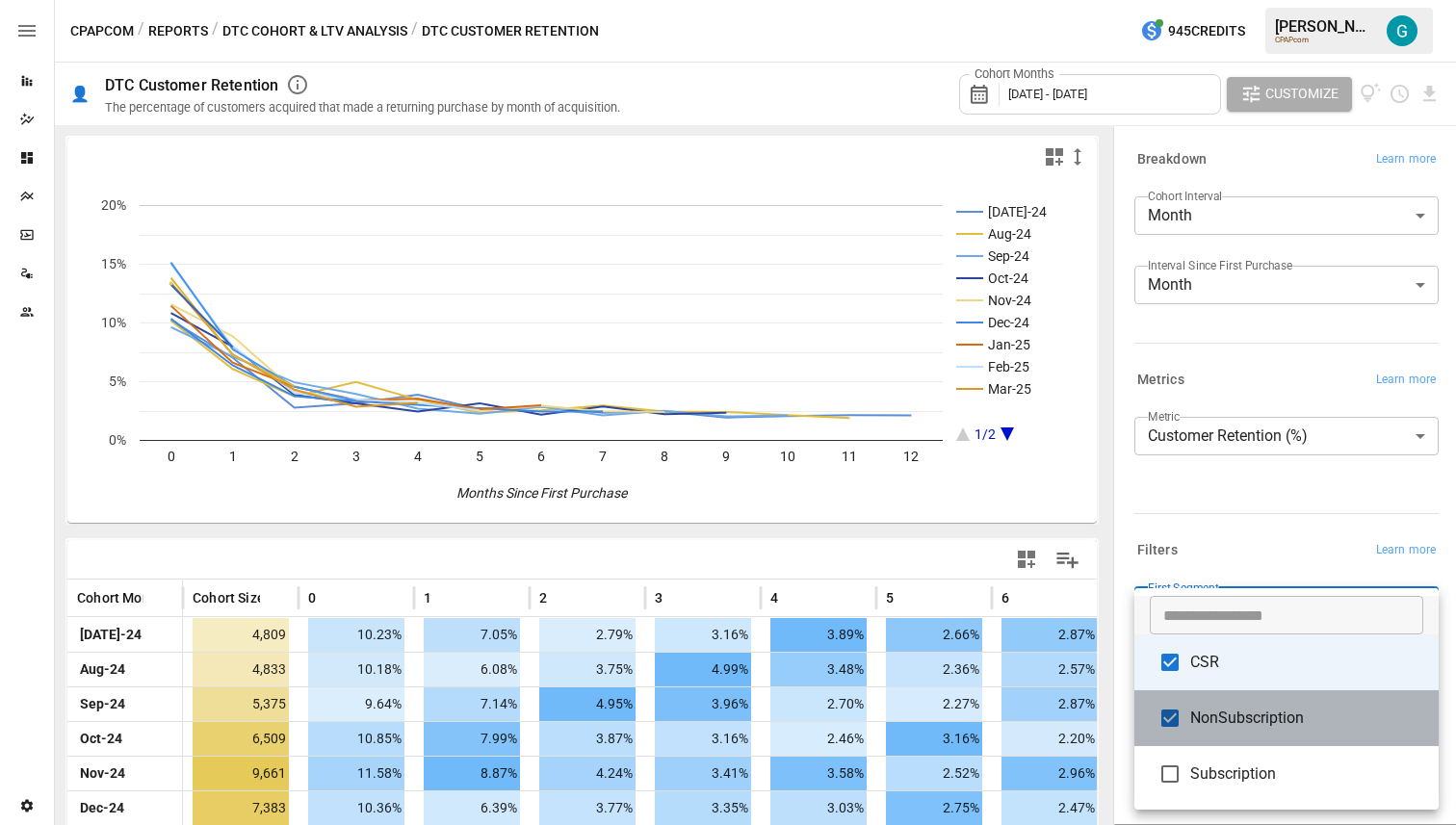
click at [1246, 715] on span "NonSubscription" at bounding box center [1307, 717] width 233 height 23
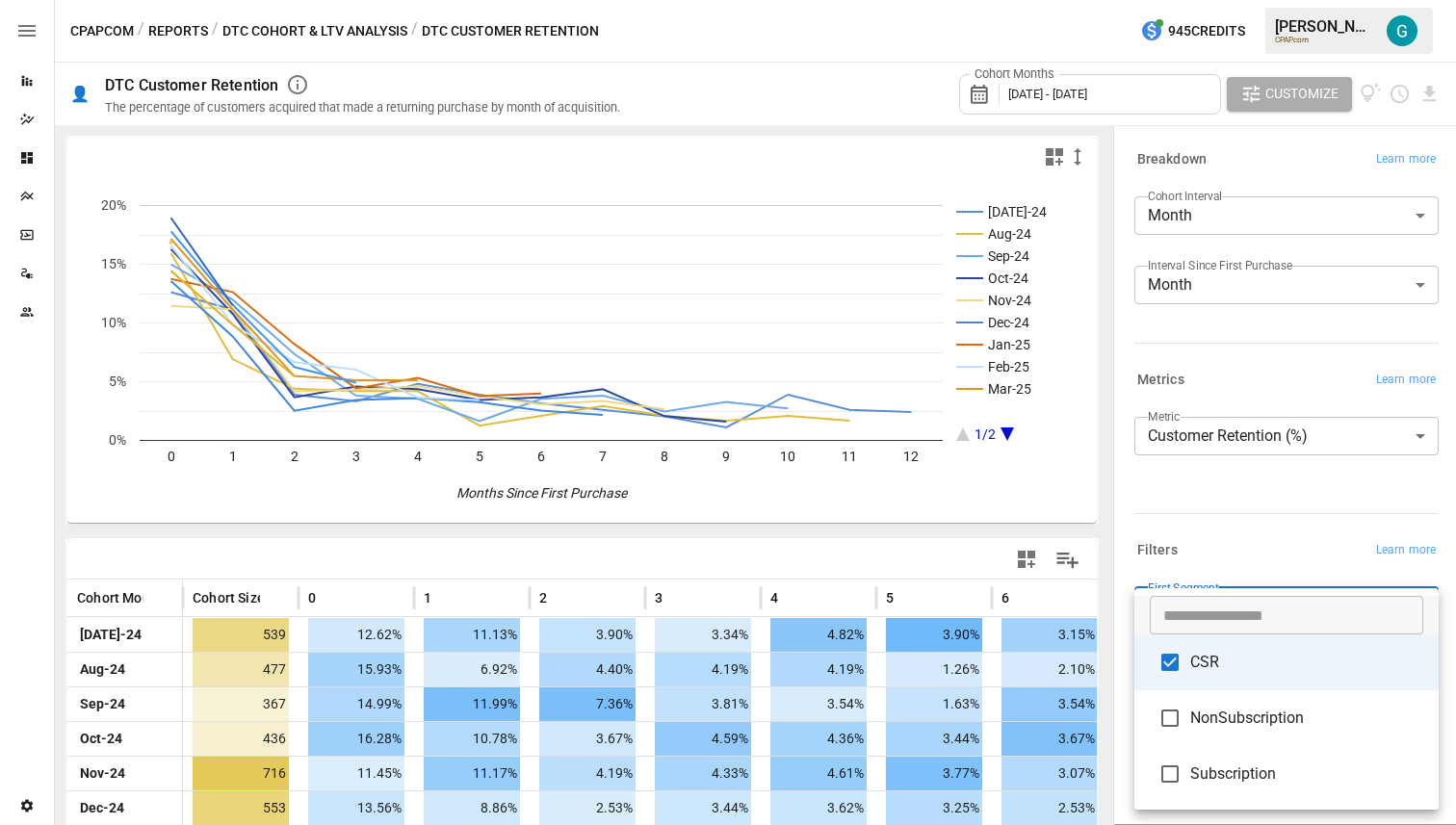
click at [1246, 715] on span "NonSubscription" at bounding box center [1307, 717] width 233 height 23
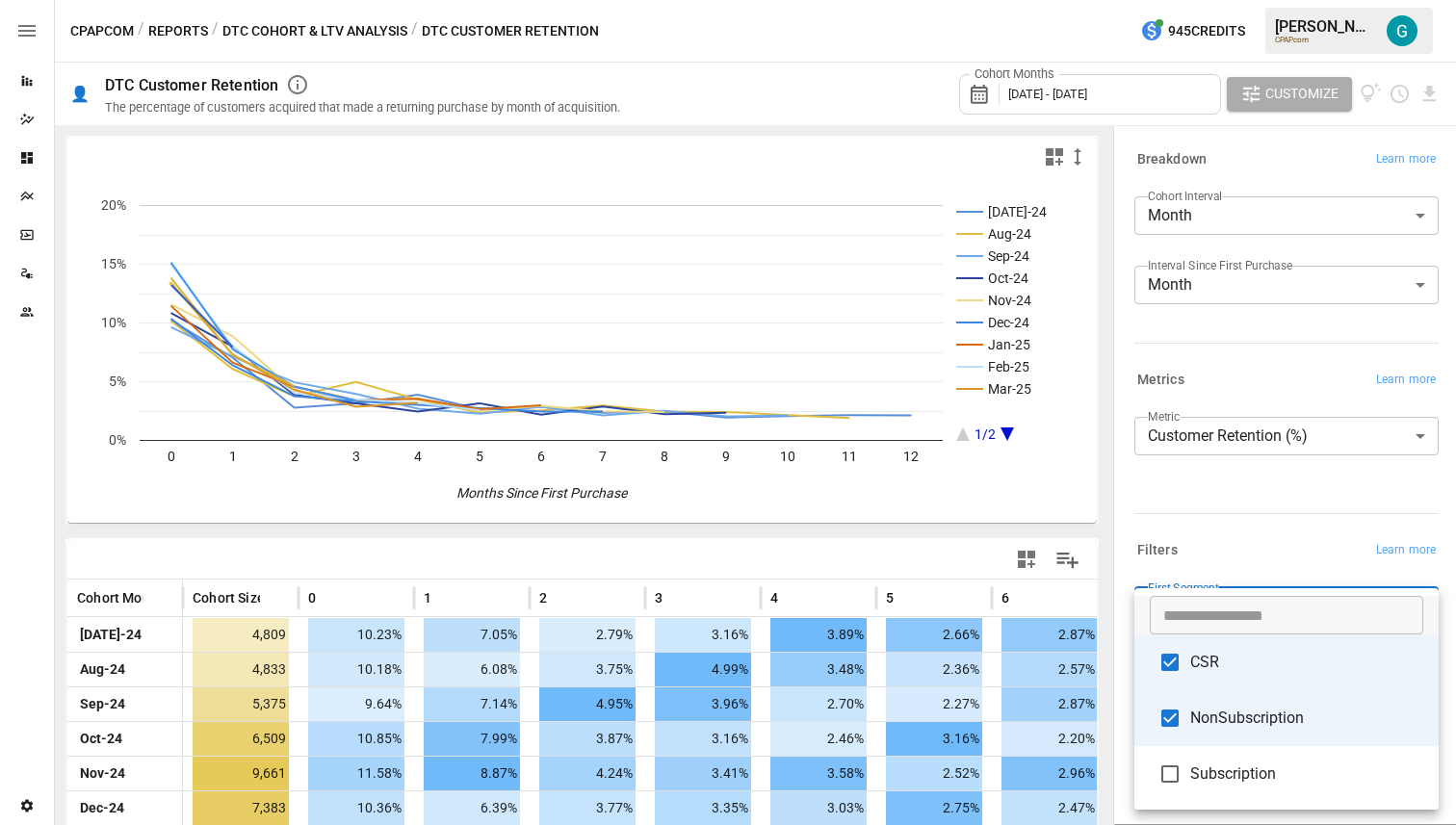
click at [1246, 715] on span "NonSubscription" at bounding box center [1307, 717] width 233 height 23
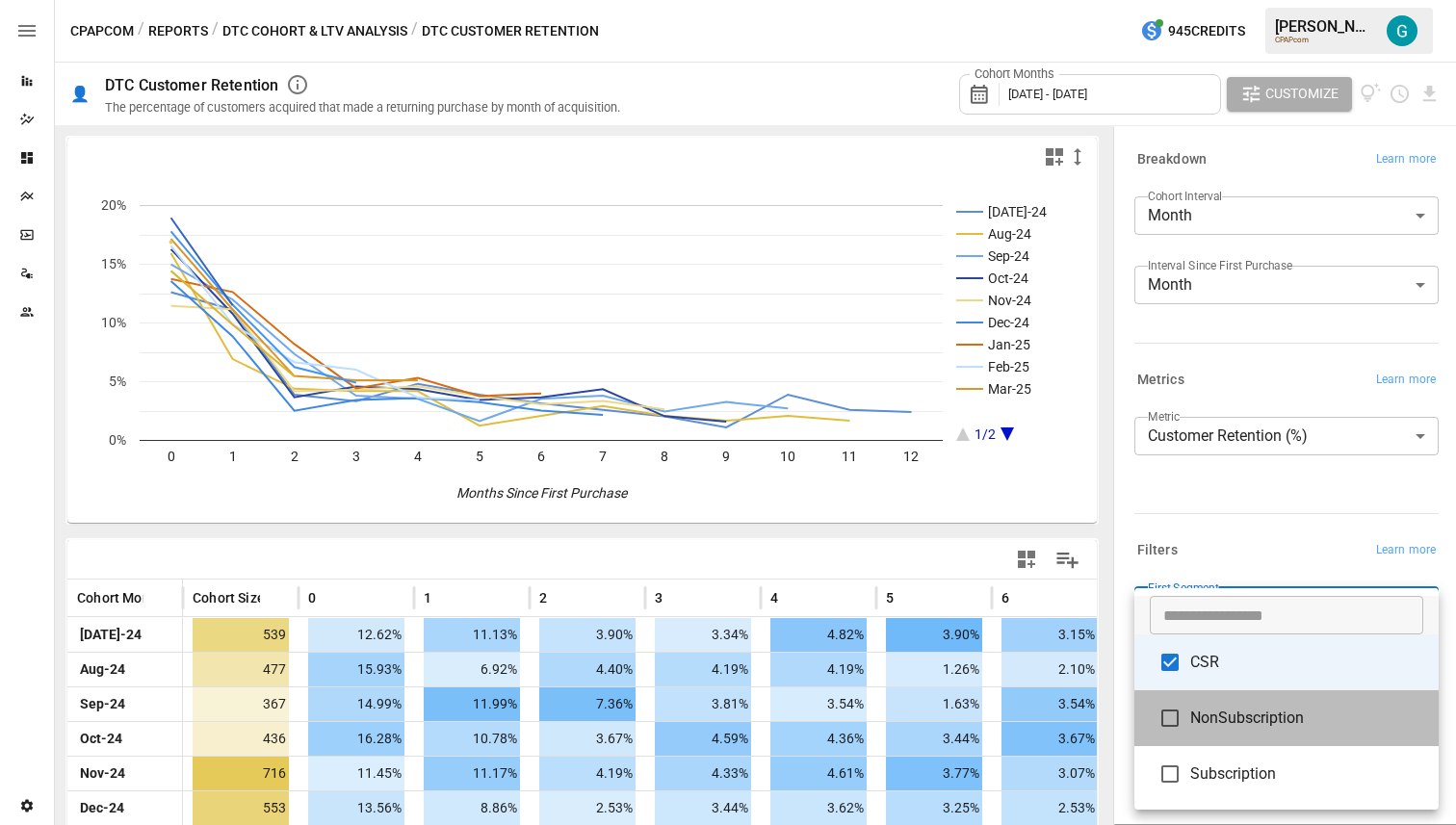
click at [1246, 715] on span "NonSubscription" at bounding box center [1307, 717] width 233 height 23
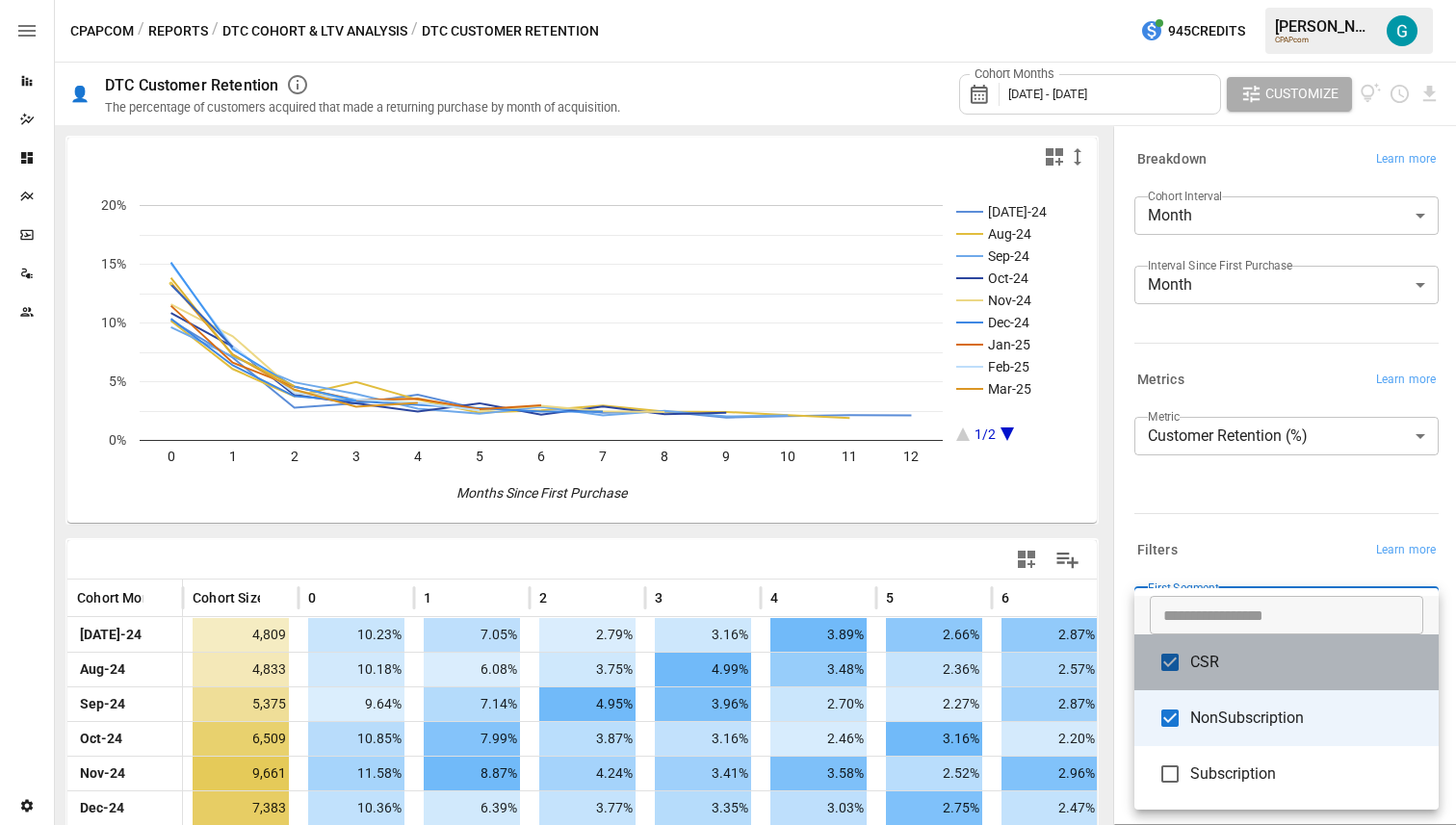
click at [1271, 654] on span "CSR" at bounding box center [1307, 662] width 233 height 23
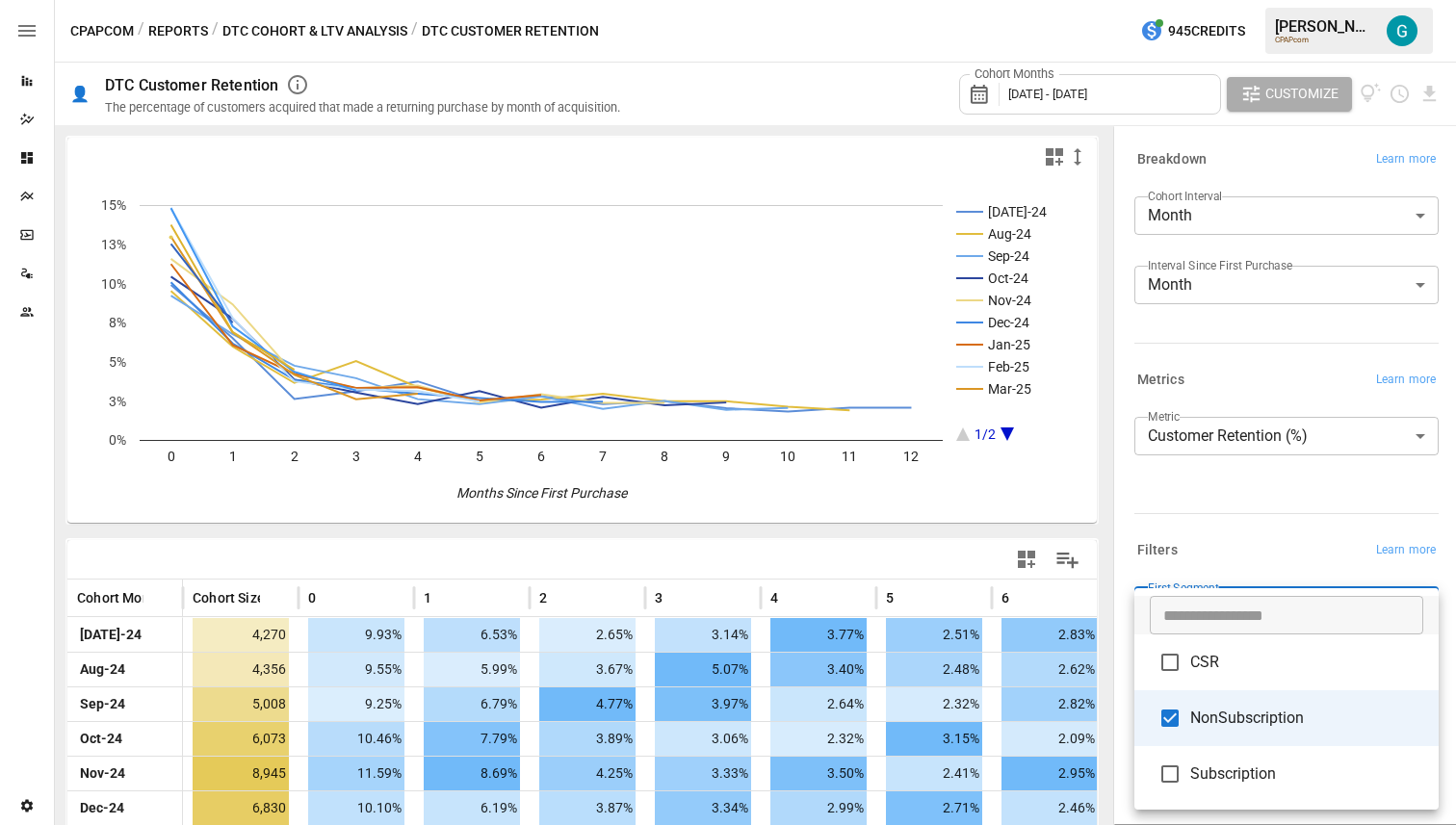
click at [1273, 670] on span "CSR" at bounding box center [1307, 662] width 233 height 23
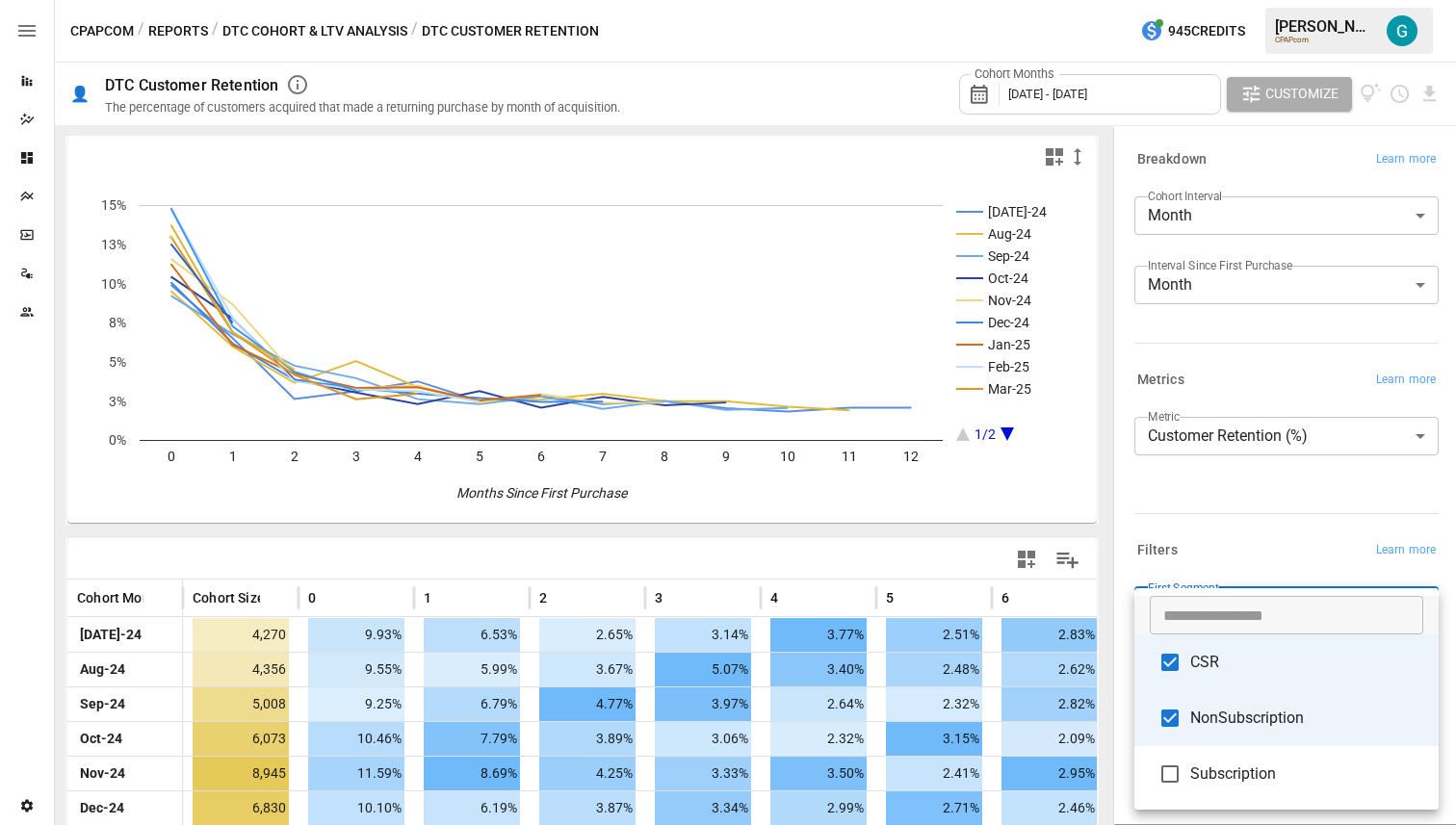
click at [1273, 706] on span "NonSubscription" at bounding box center [1307, 717] width 233 height 23
type input "***"
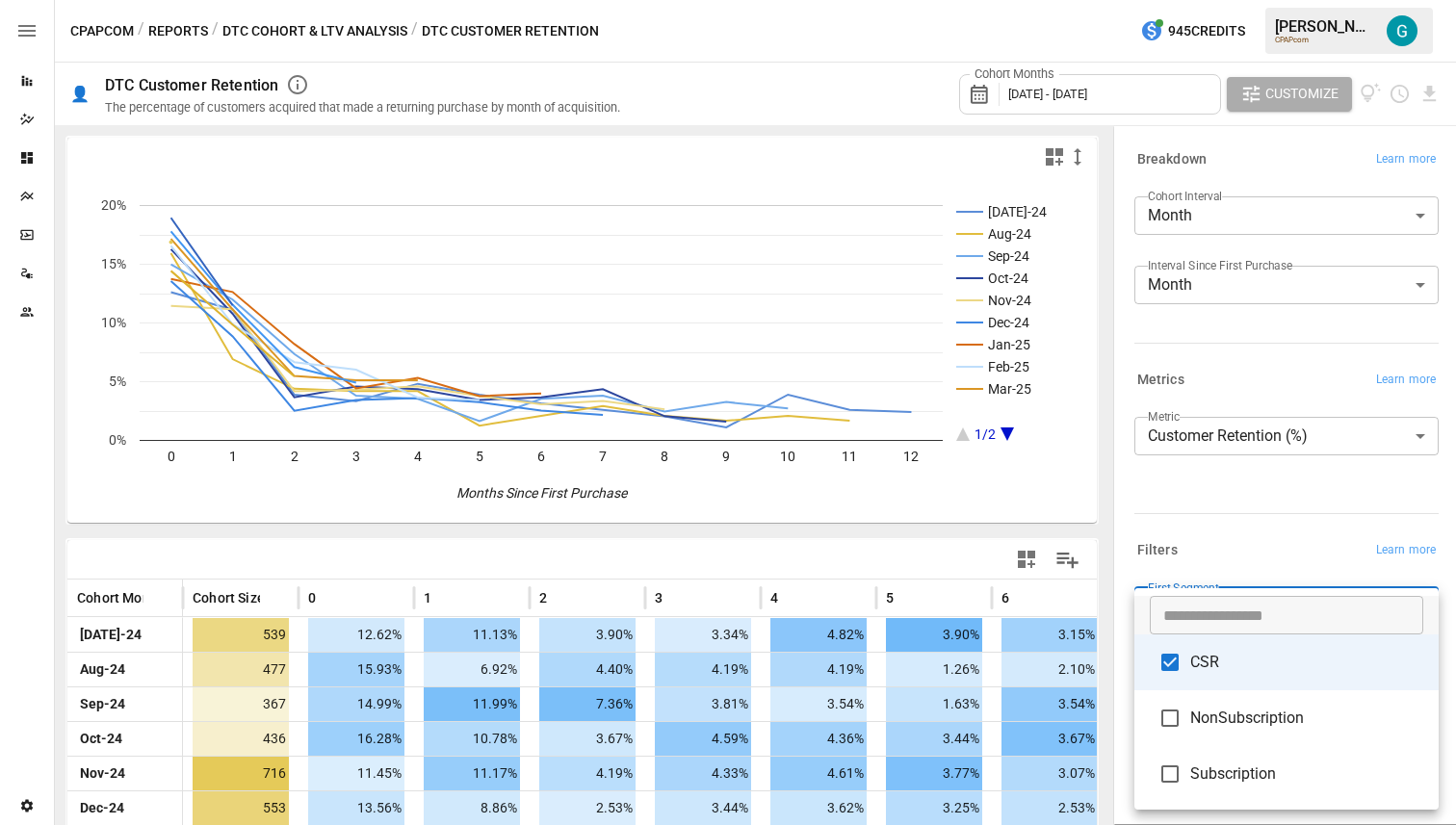
click at [1280, 515] on div at bounding box center [728, 412] width 1456 height 825
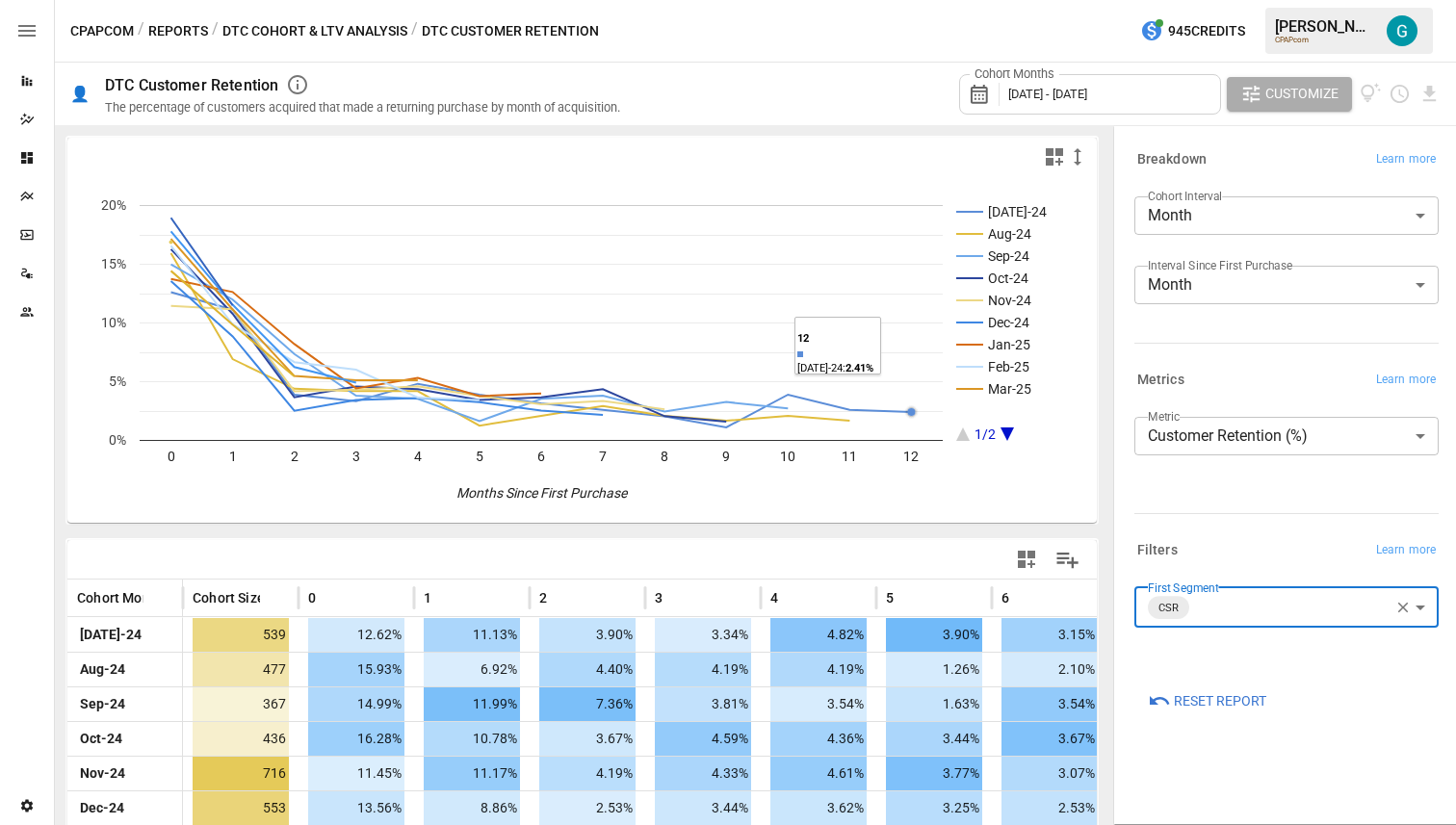
scroll to position [255, 0]
